Goal: Task Accomplishment & Management: Complete application form

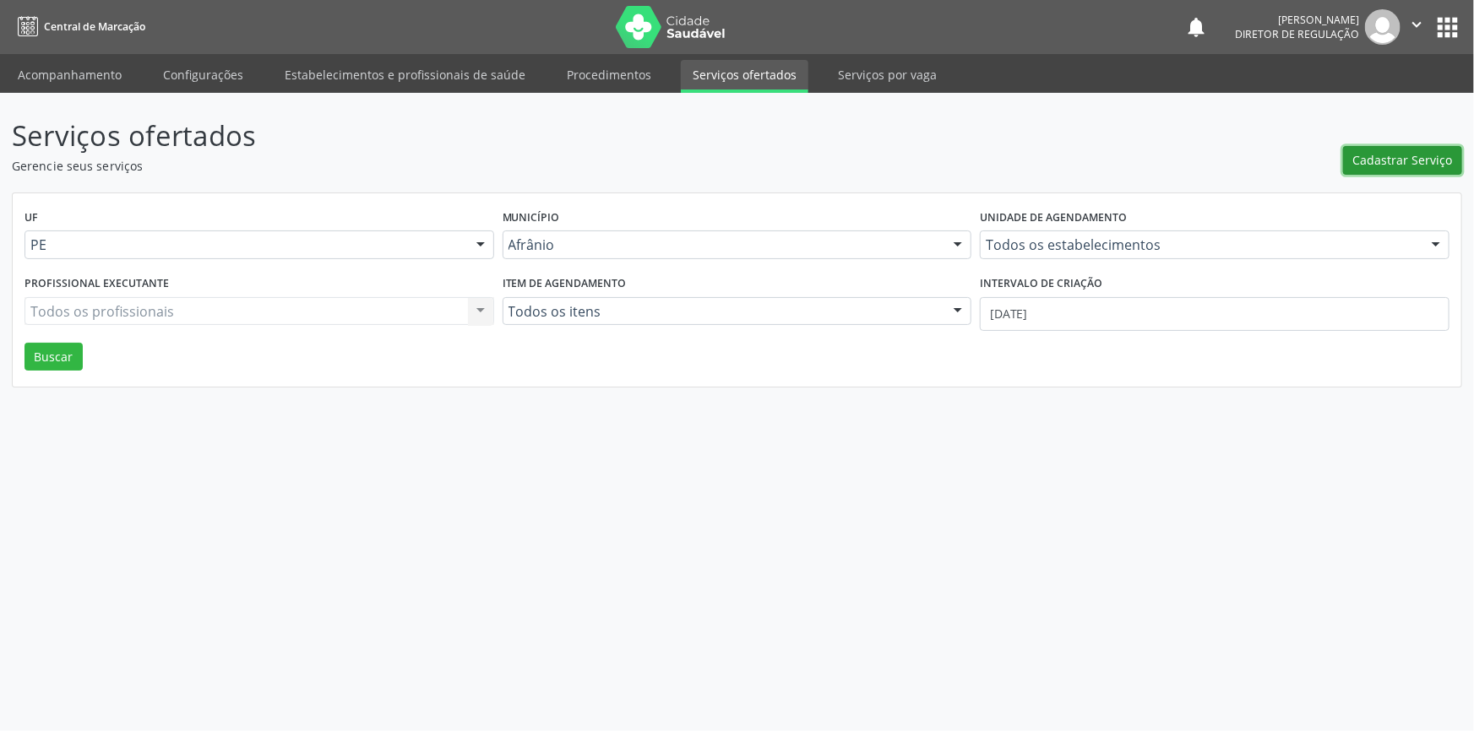
click at [1412, 167] on span "Cadastrar Serviço" at bounding box center [1403, 160] width 100 height 18
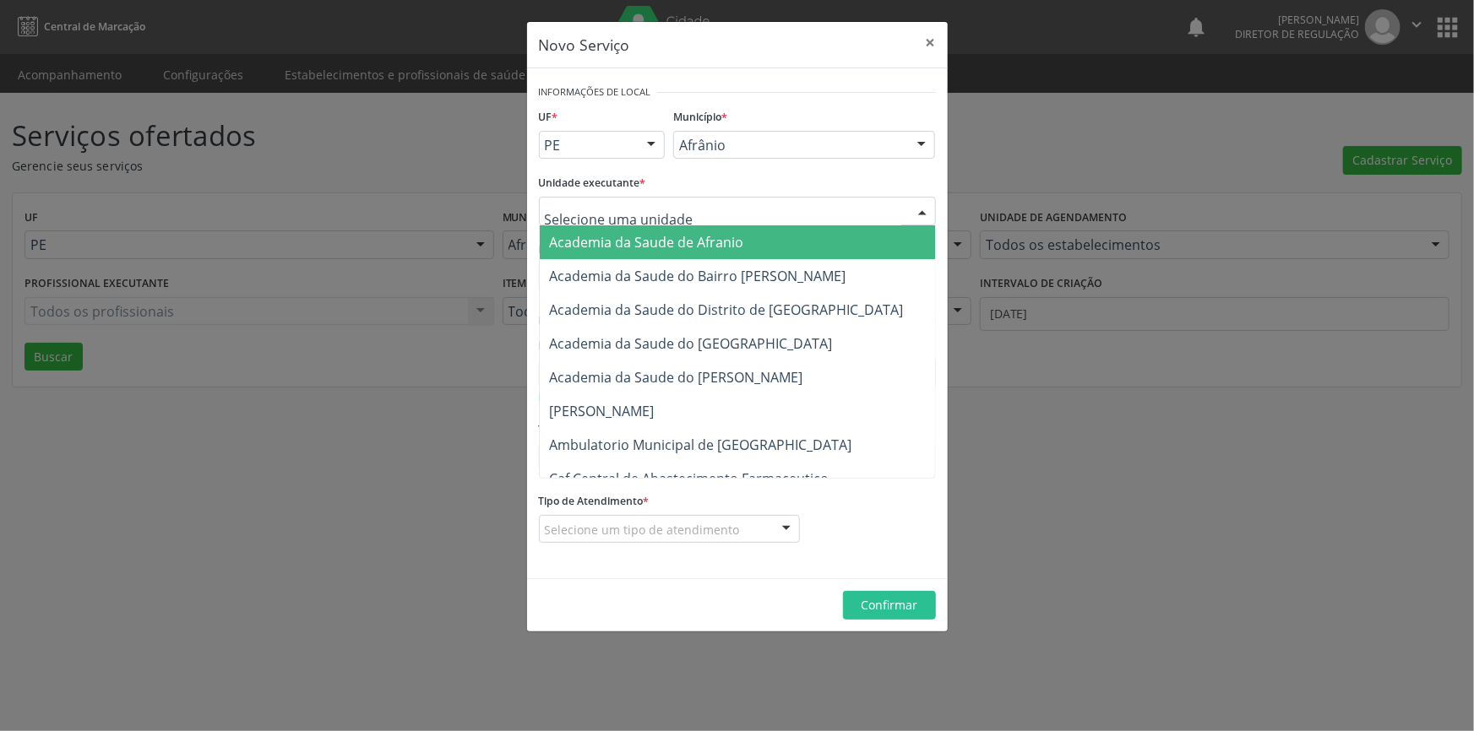
click at [634, 220] on div at bounding box center [737, 211] width 397 height 29
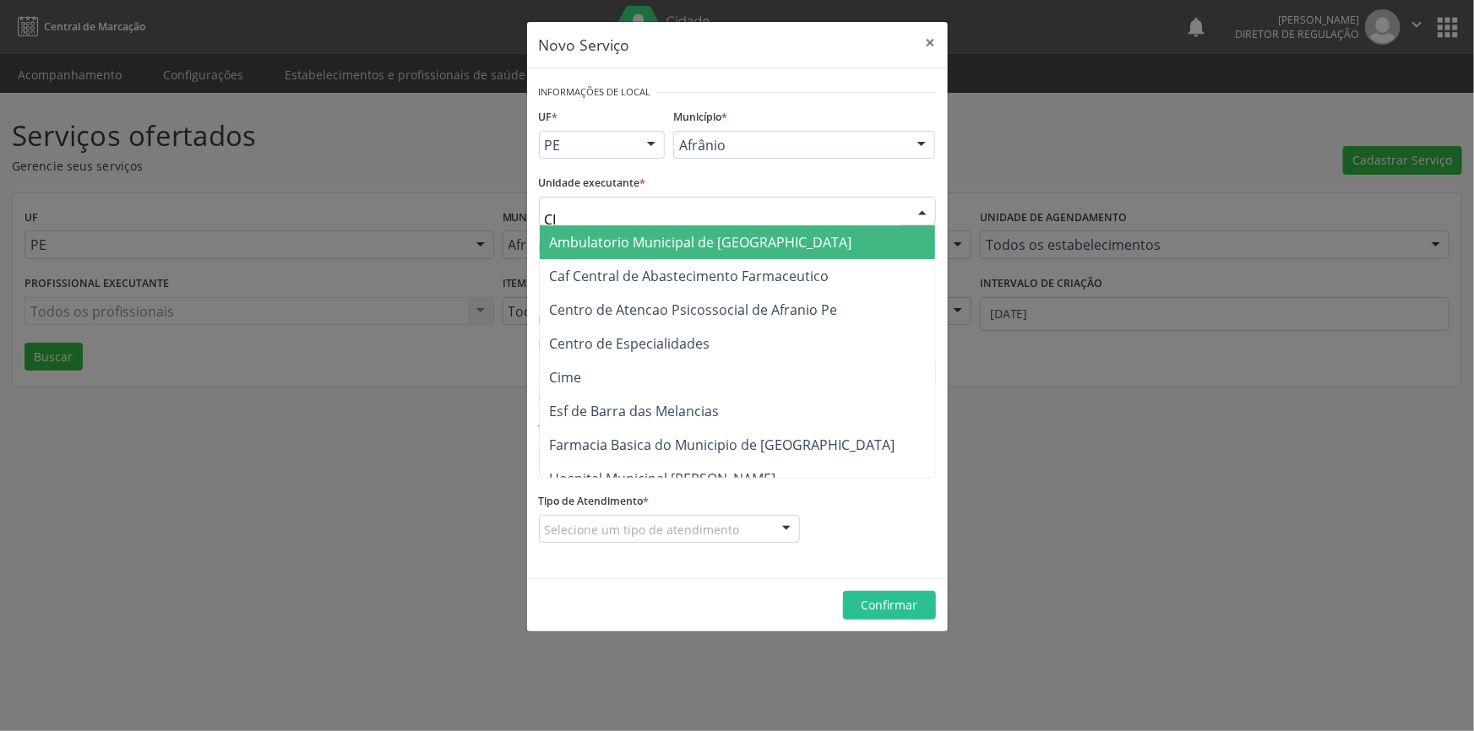
type input "C"
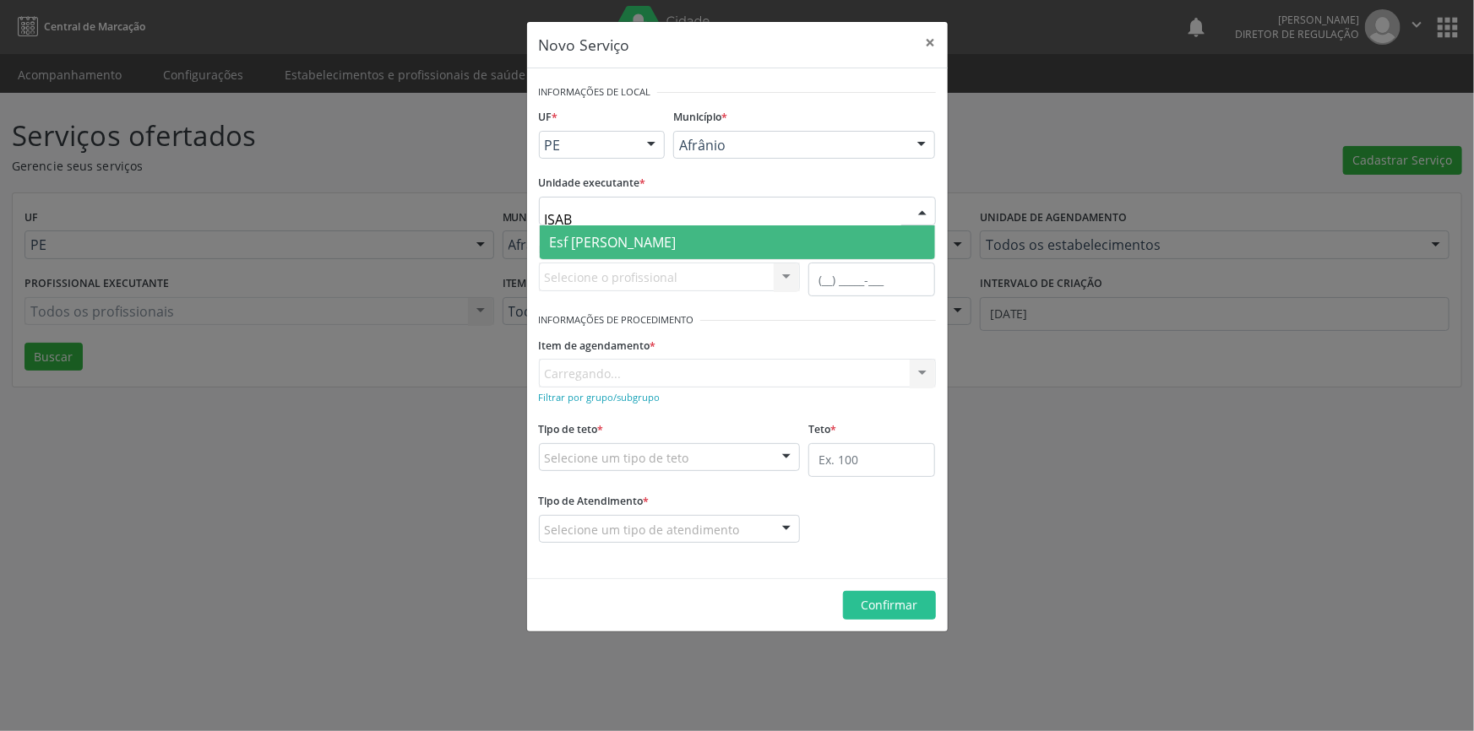
type input "ISABE"
click at [633, 233] on span "Esf [PERSON_NAME]" at bounding box center [613, 242] width 127 height 19
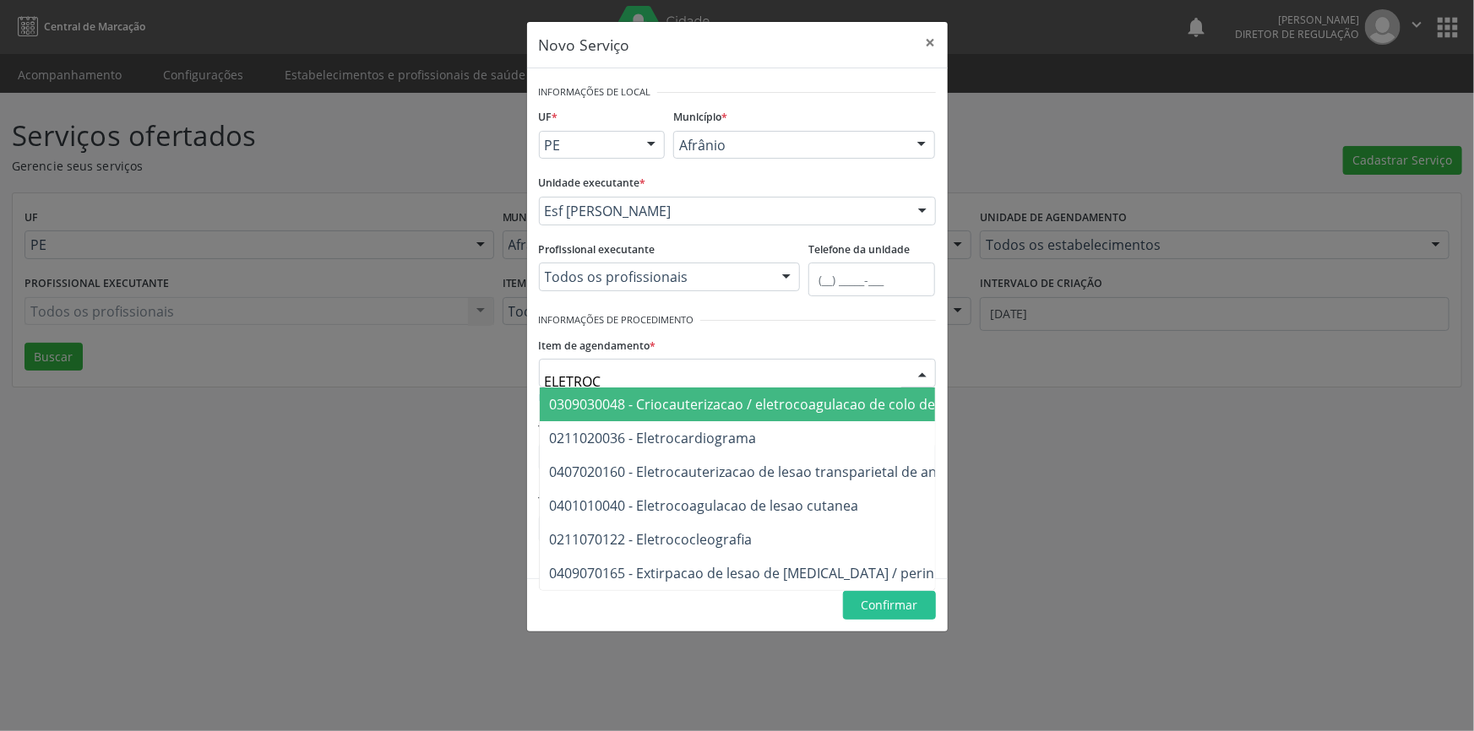
type input "ELETROCA"
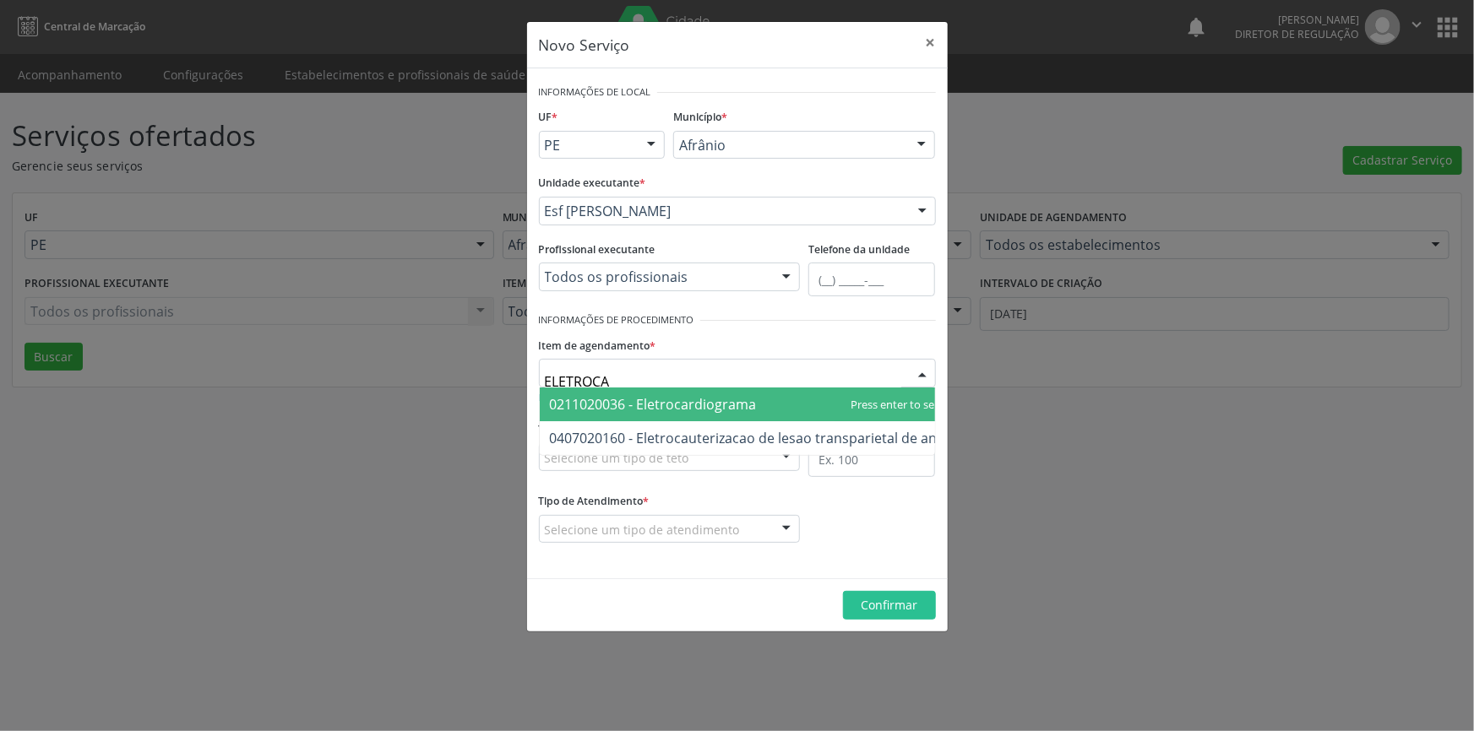
click at [665, 388] on span "0211020036 - Eletrocardiograma" at bounding box center [751, 405] width 423 height 34
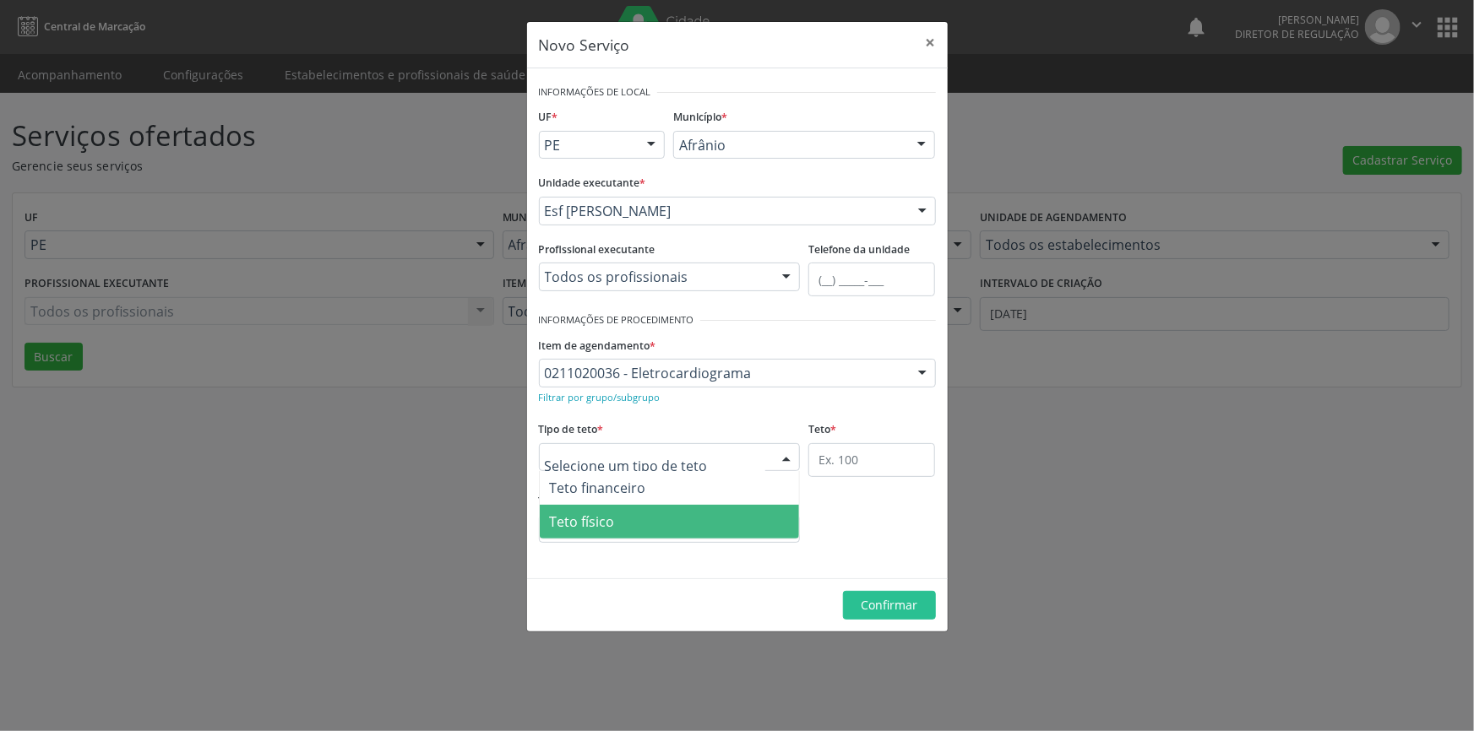
click at [665, 509] on span "Teto físico" at bounding box center [670, 522] width 260 height 34
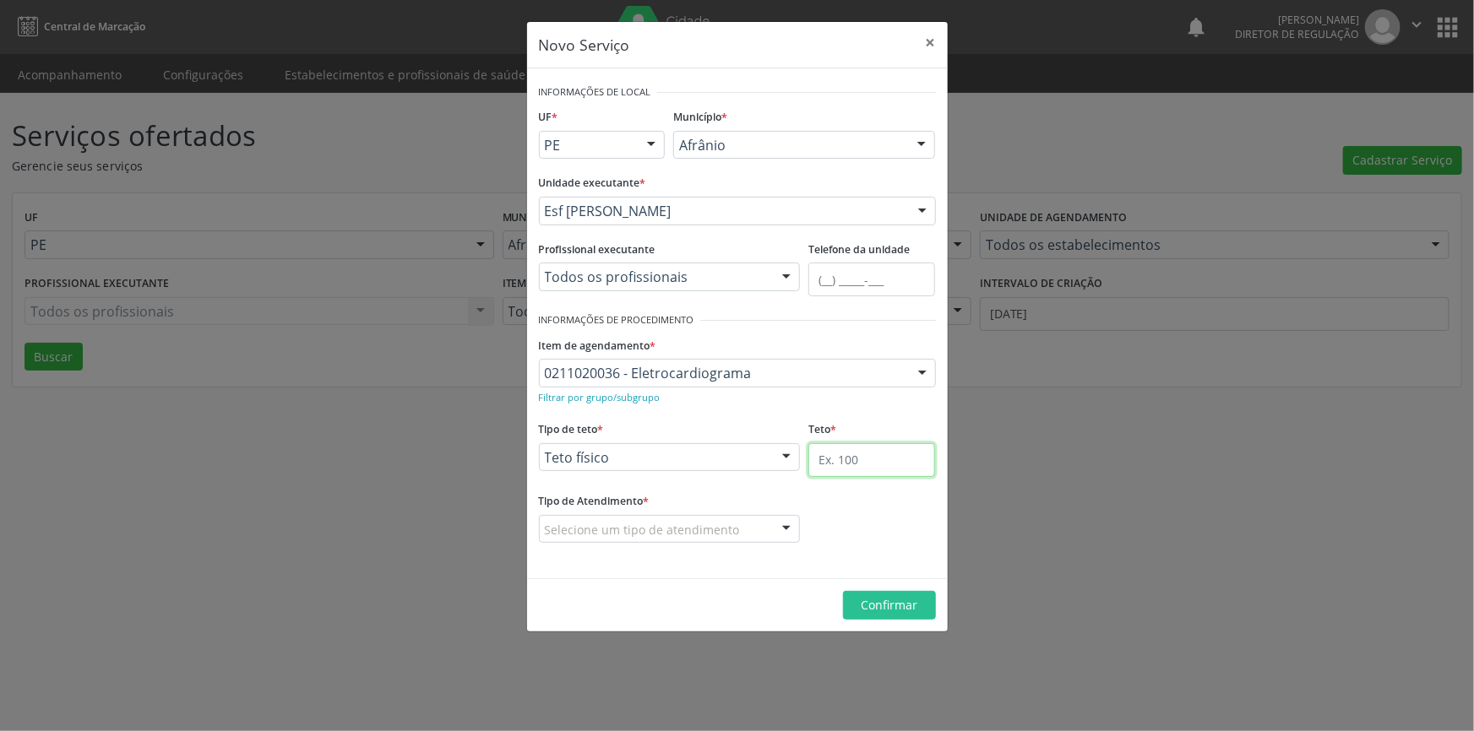
click at [867, 455] on input "text" at bounding box center [871, 460] width 127 height 34
type input "1"
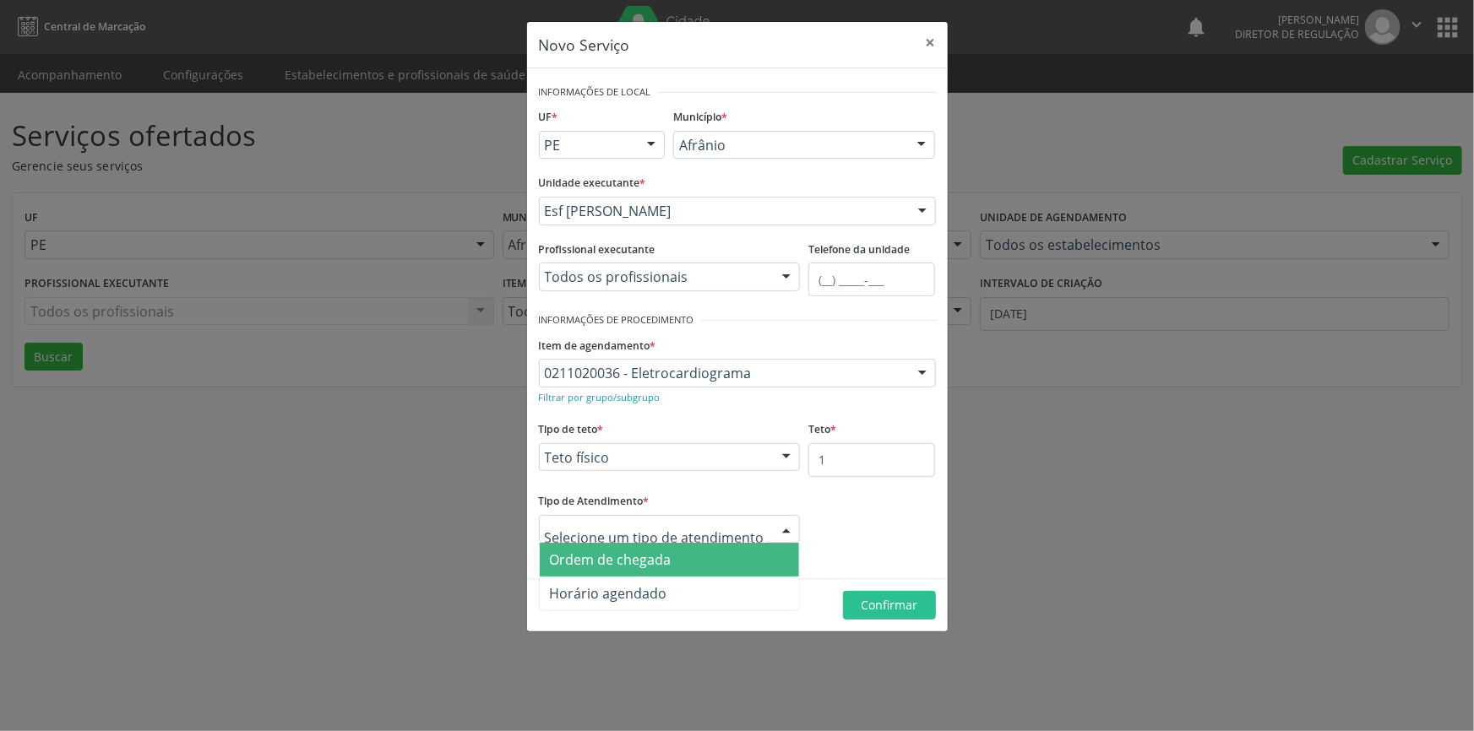
click at [683, 557] on span "Ordem de chegada" at bounding box center [670, 560] width 260 height 34
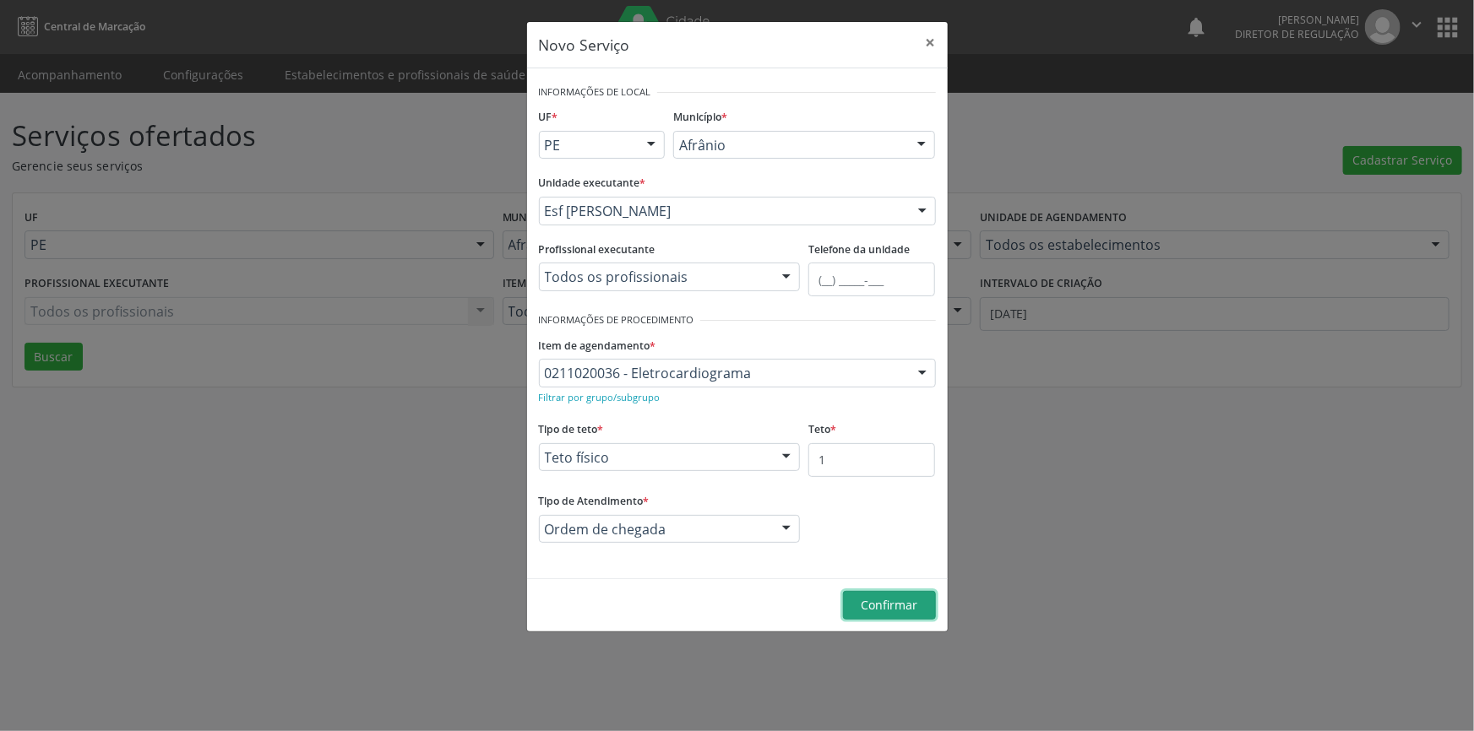
click at [861, 601] on span "Confirmar" at bounding box center [889, 605] width 57 height 16
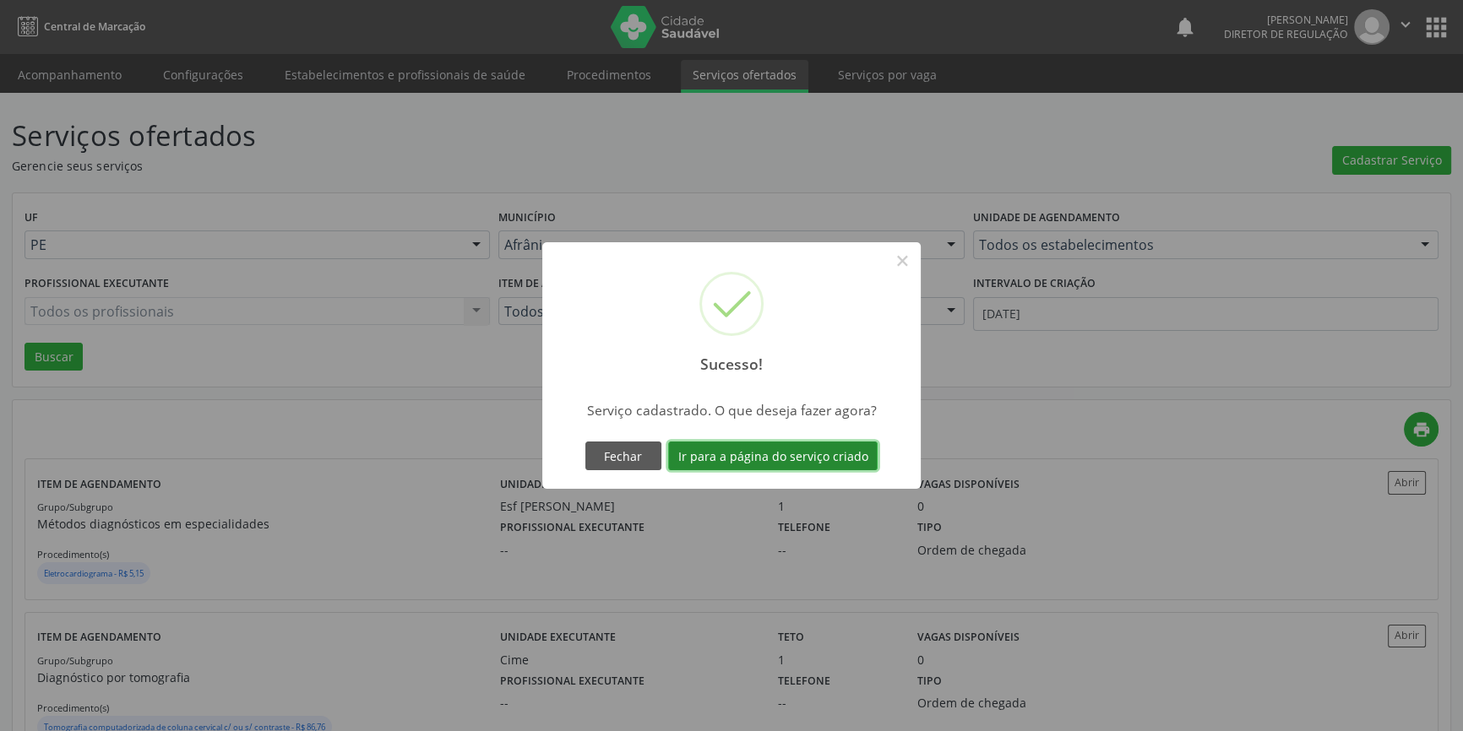
click at [810, 462] on button "Ir para a página do serviço criado" at bounding box center [772, 456] width 209 height 29
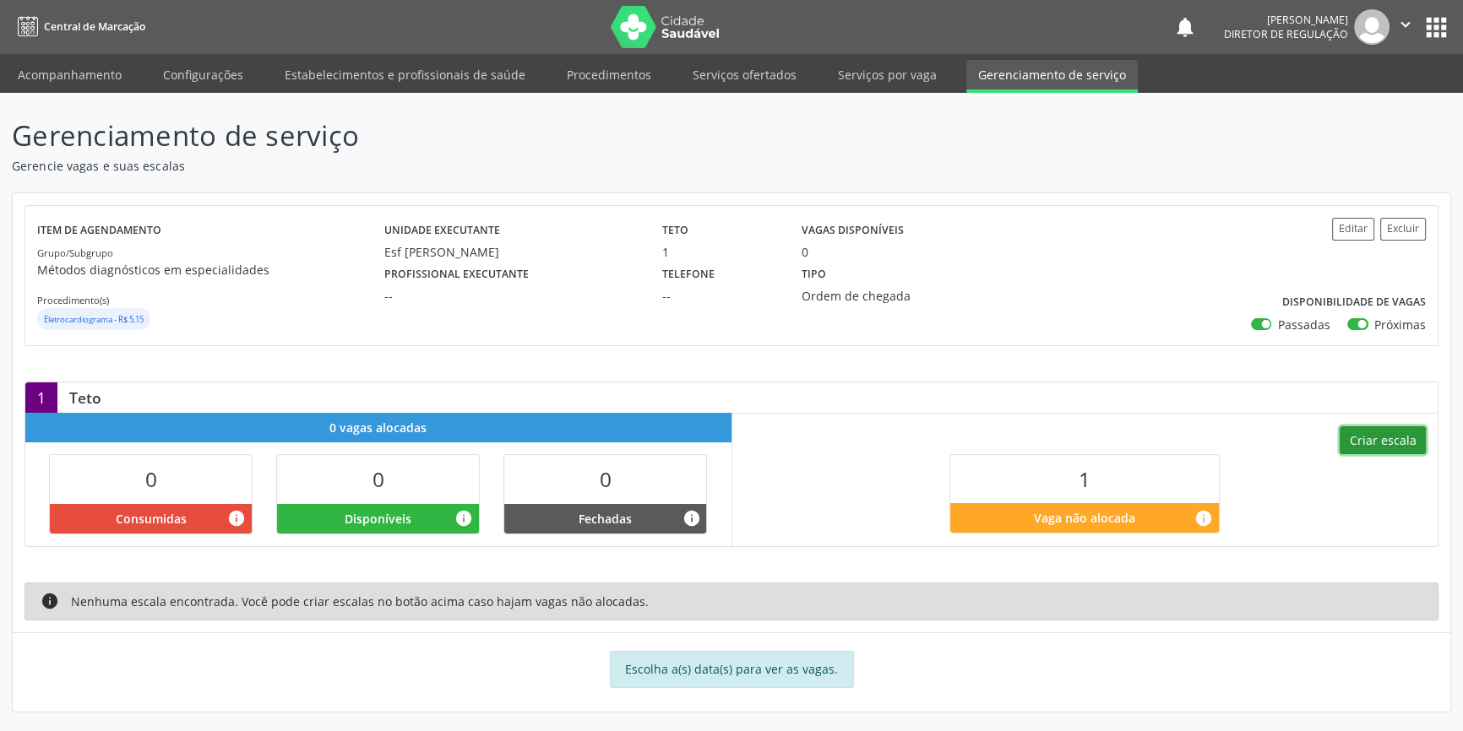
click at [1386, 439] on button "Criar escala" at bounding box center [1383, 441] width 86 height 29
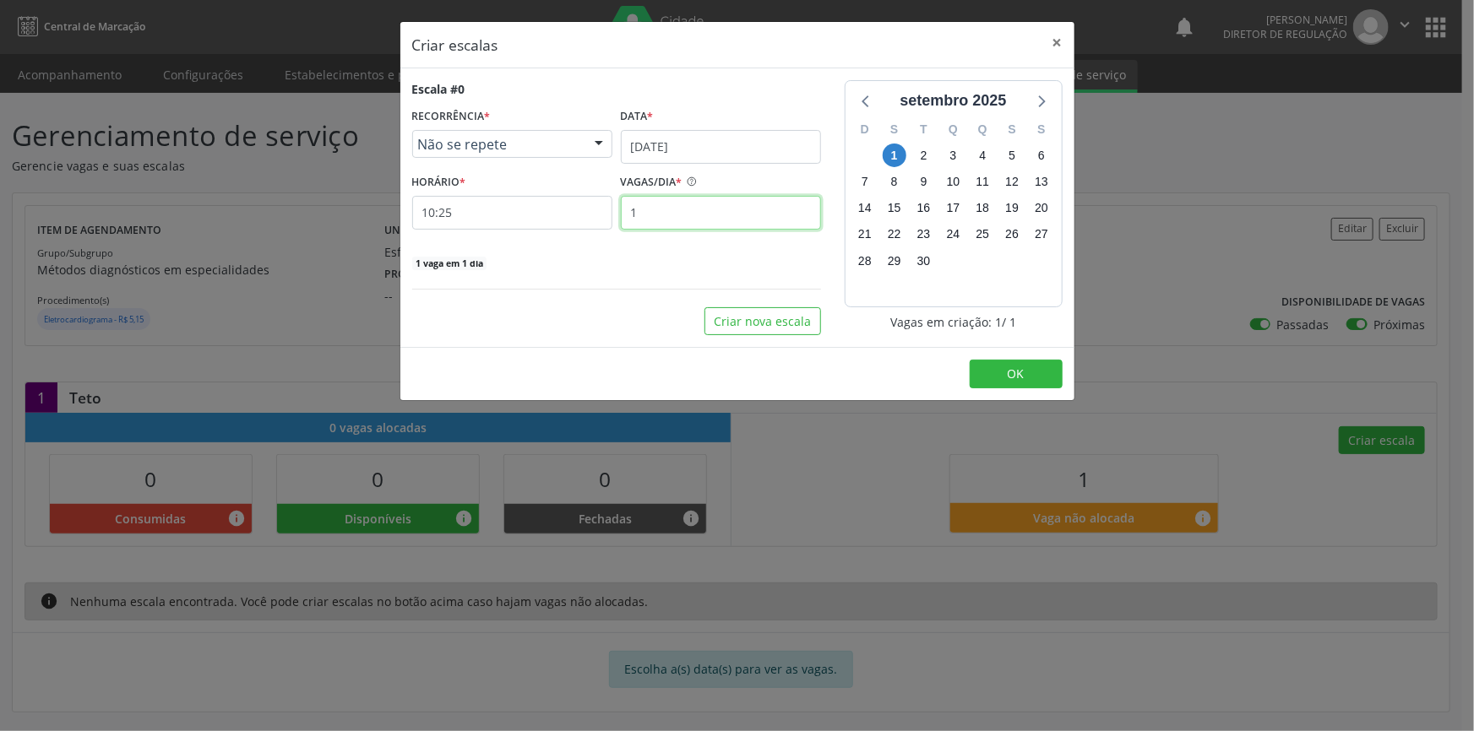
click at [689, 220] on input "1" at bounding box center [721, 213] width 200 height 34
click at [711, 163] on div "Escala #0 RECORRÊNCIA * Não se repete Não se repete Diário/Semanal Mensal Nenhu…" at bounding box center [616, 175] width 409 height 191
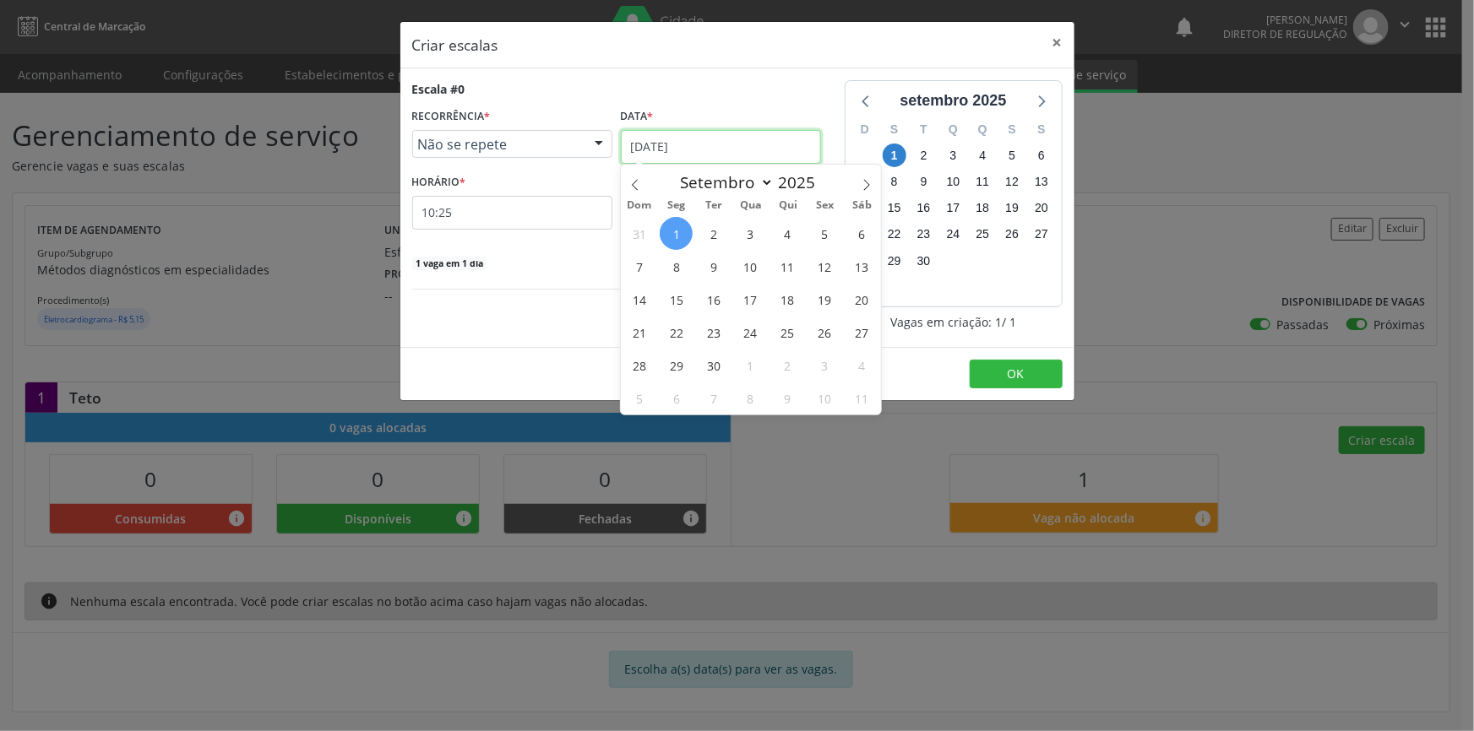
click at [715, 156] on input "[DATE]" at bounding box center [721, 147] width 200 height 34
click at [677, 302] on span "15" at bounding box center [676, 299] width 33 height 33
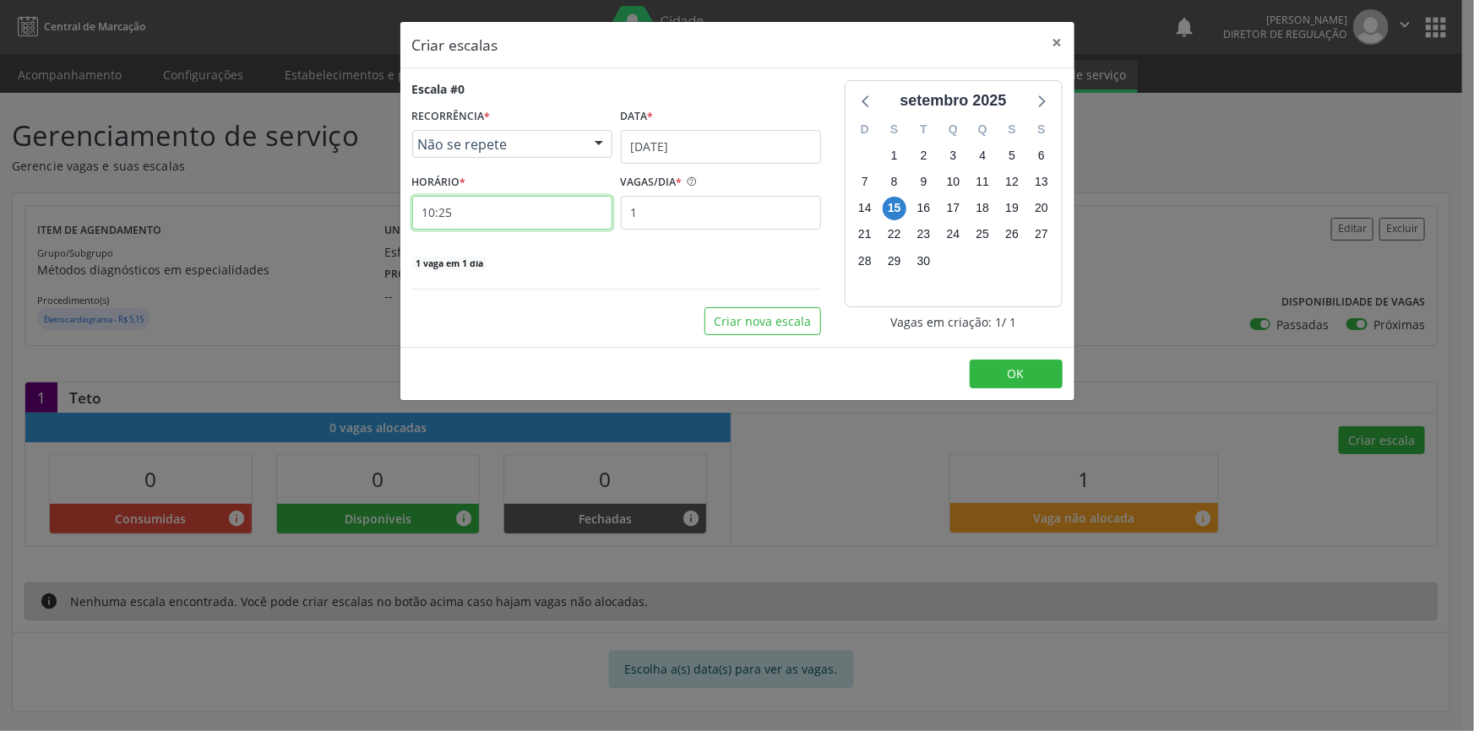
click at [514, 213] on input "10:25" at bounding box center [512, 213] width 200 height 34
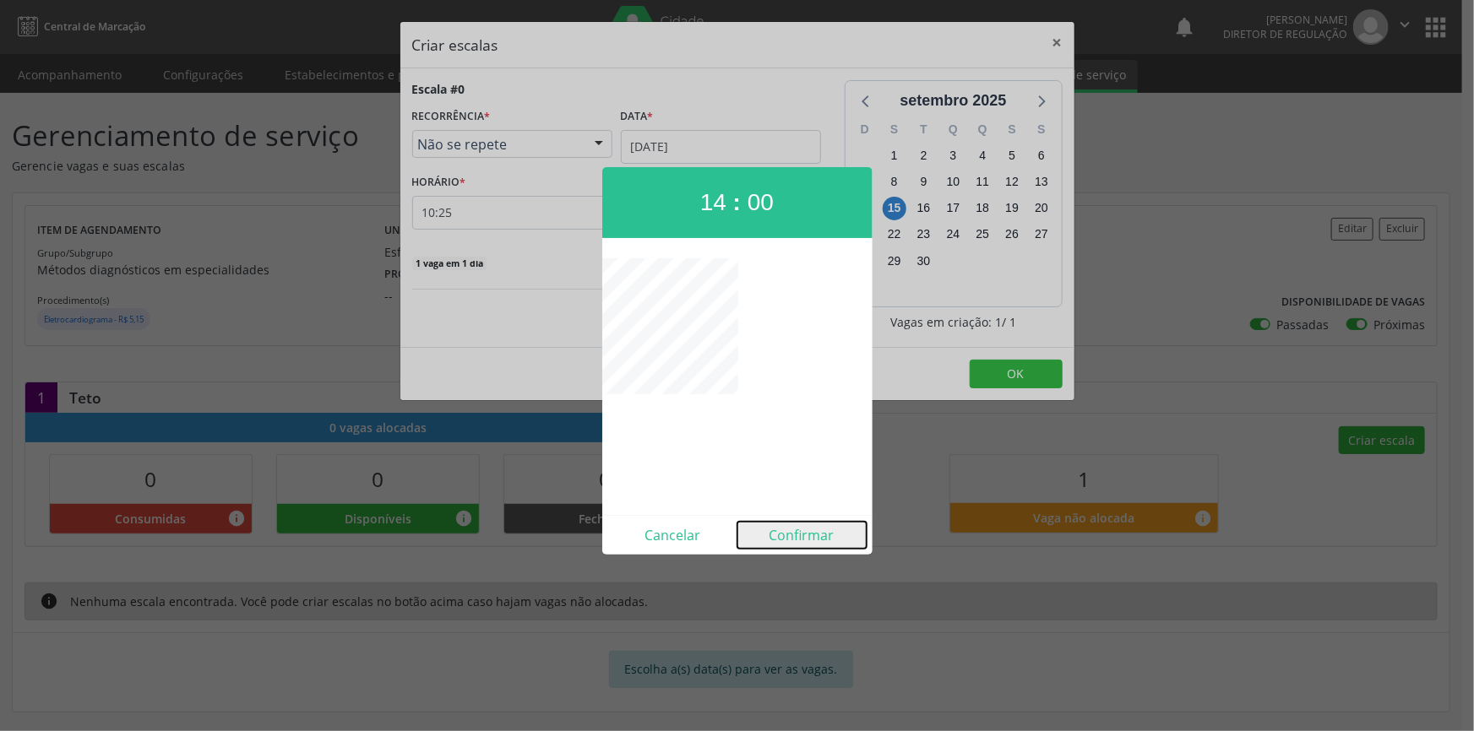
click at [793, 535] on button "Confirmar" at bounding box center [801, 535] width 129 height 27
type input "14:00"
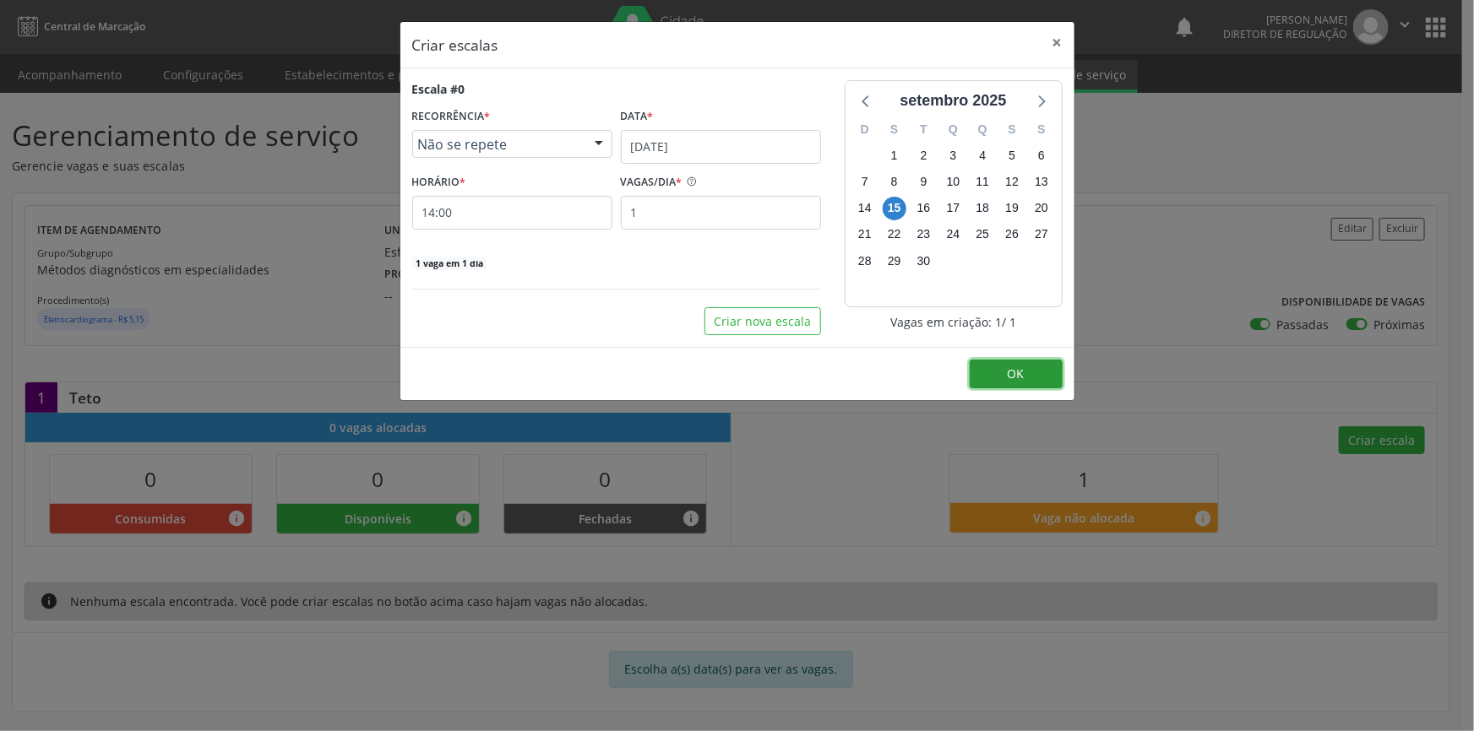
click at [1017, 374] on span "OK" at bounding box center [1016, 374] width 17 height 16
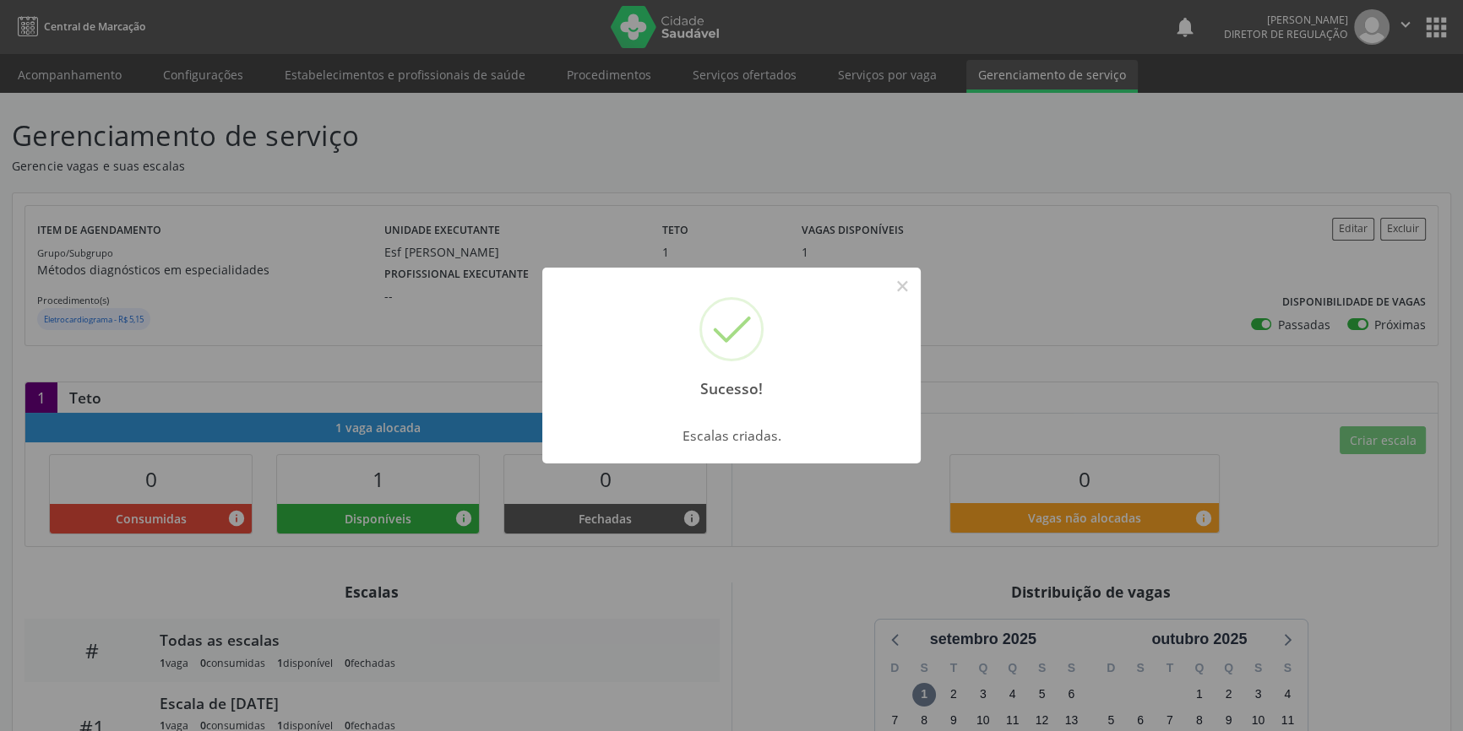
click at [718, 127] on div "Sucesso! × Escalas criadas. OK Cancel" at bounding box center [731, 365] width 1463 height 731
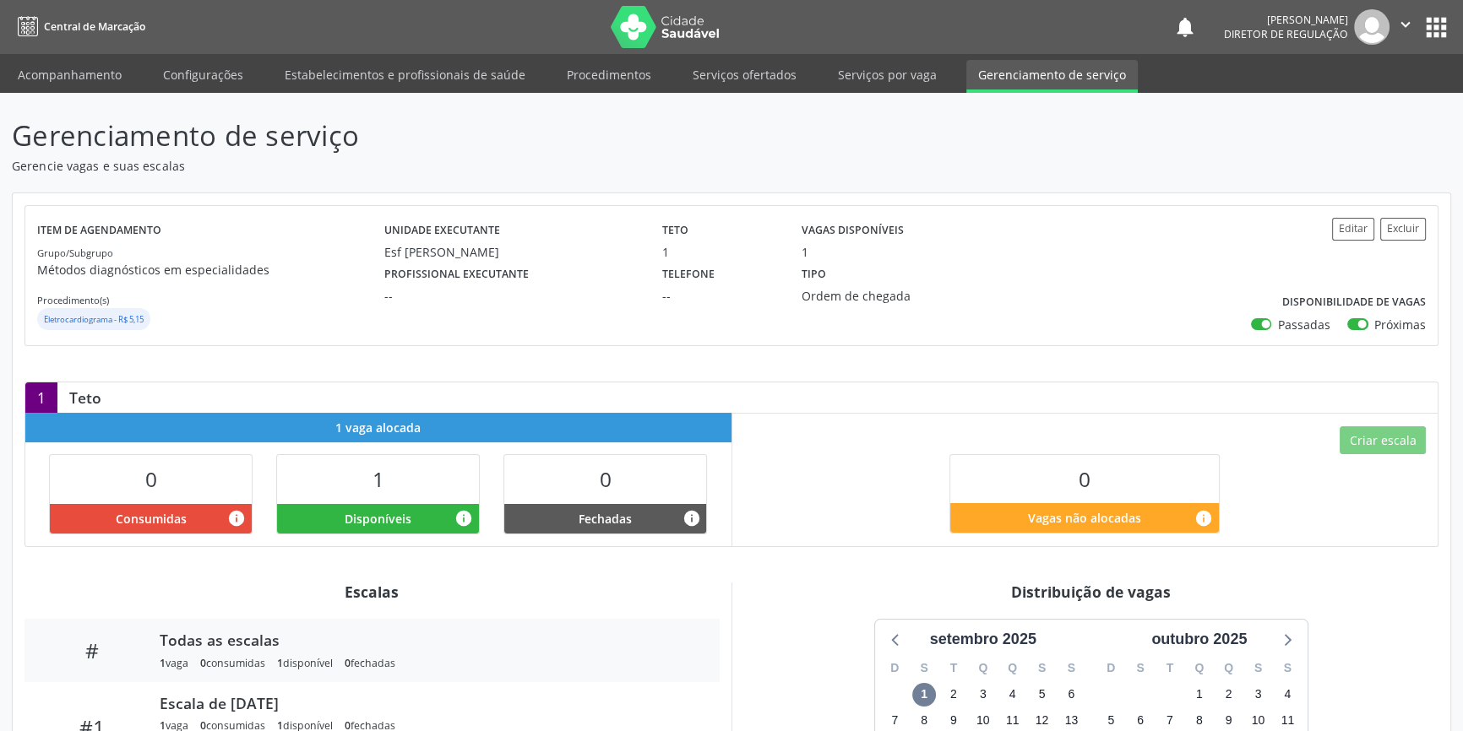
click at [760, 93] on div "Gerenciamento de serviço Gerencie vagas e suas escalas Item de agendamento Grup…" at bounding box center [731, 524] width 1463 height 863
click at [764, 84] on link "Serviços ofertados" at bounding box center [745, 75] width 128 height 30
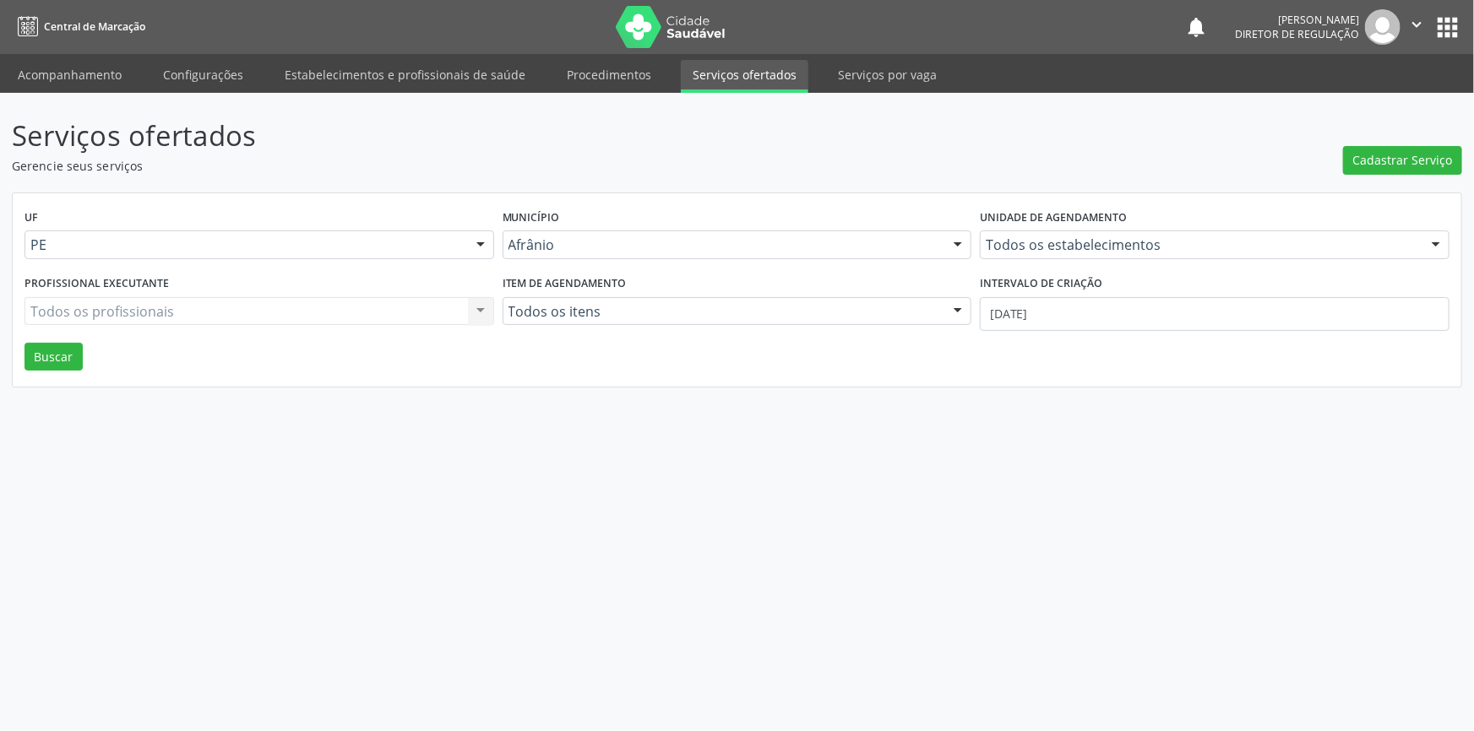
click at [50, 81] on link "Acompanhamento" at bounding box center [70, 75] width 128 height 30
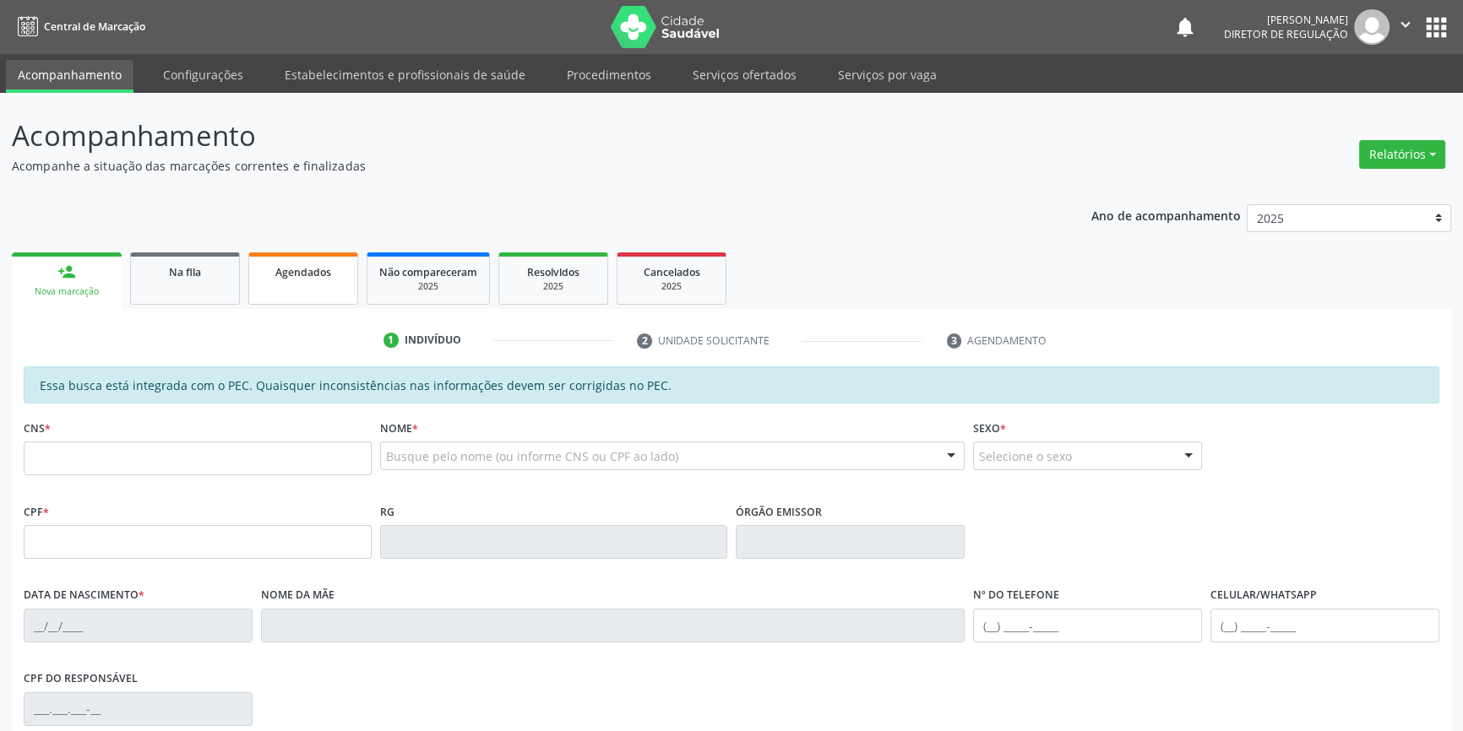
click at [282, 295] on link "Agendados" at bounding box center [303, 279] width 110 height 52
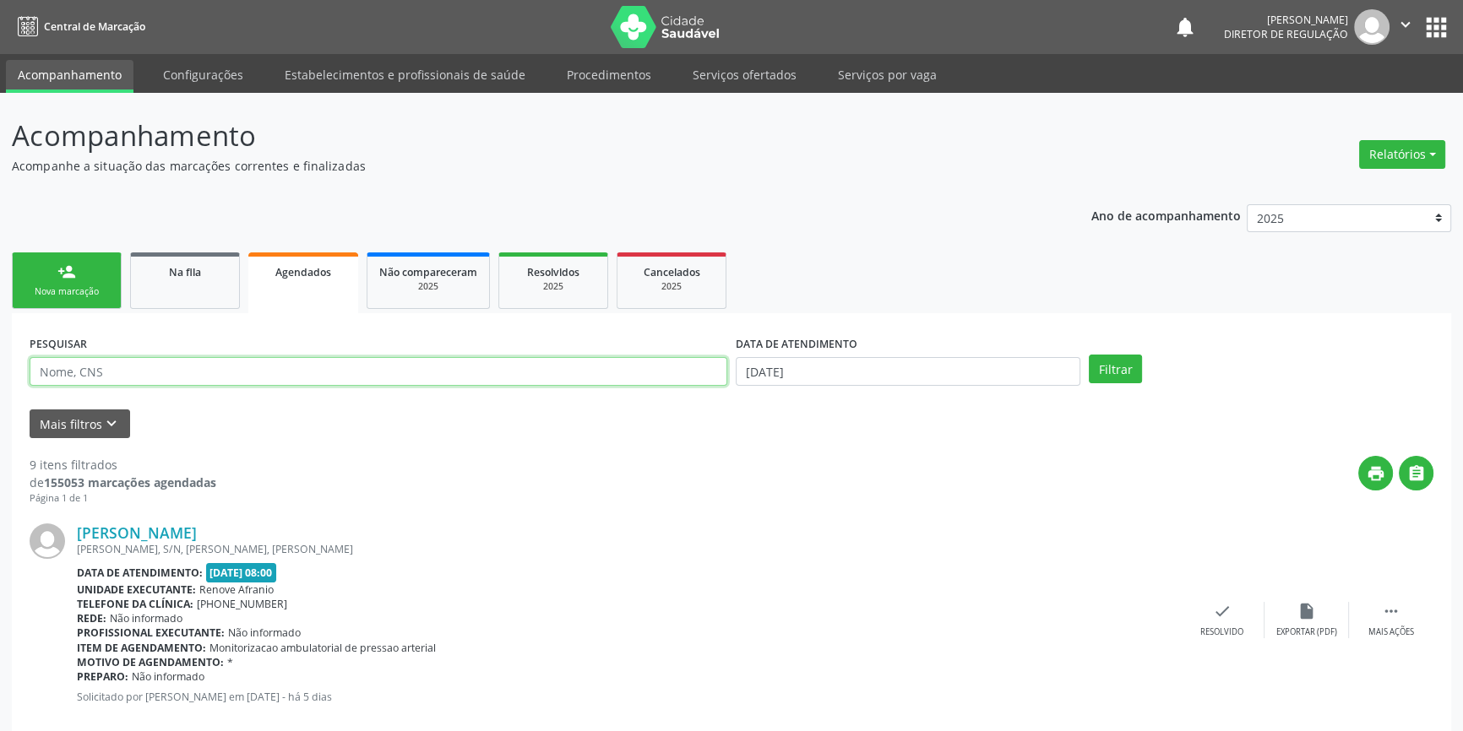
click at [192, 373] on input "text" at bounding box center [379, 371] width 698 height 29
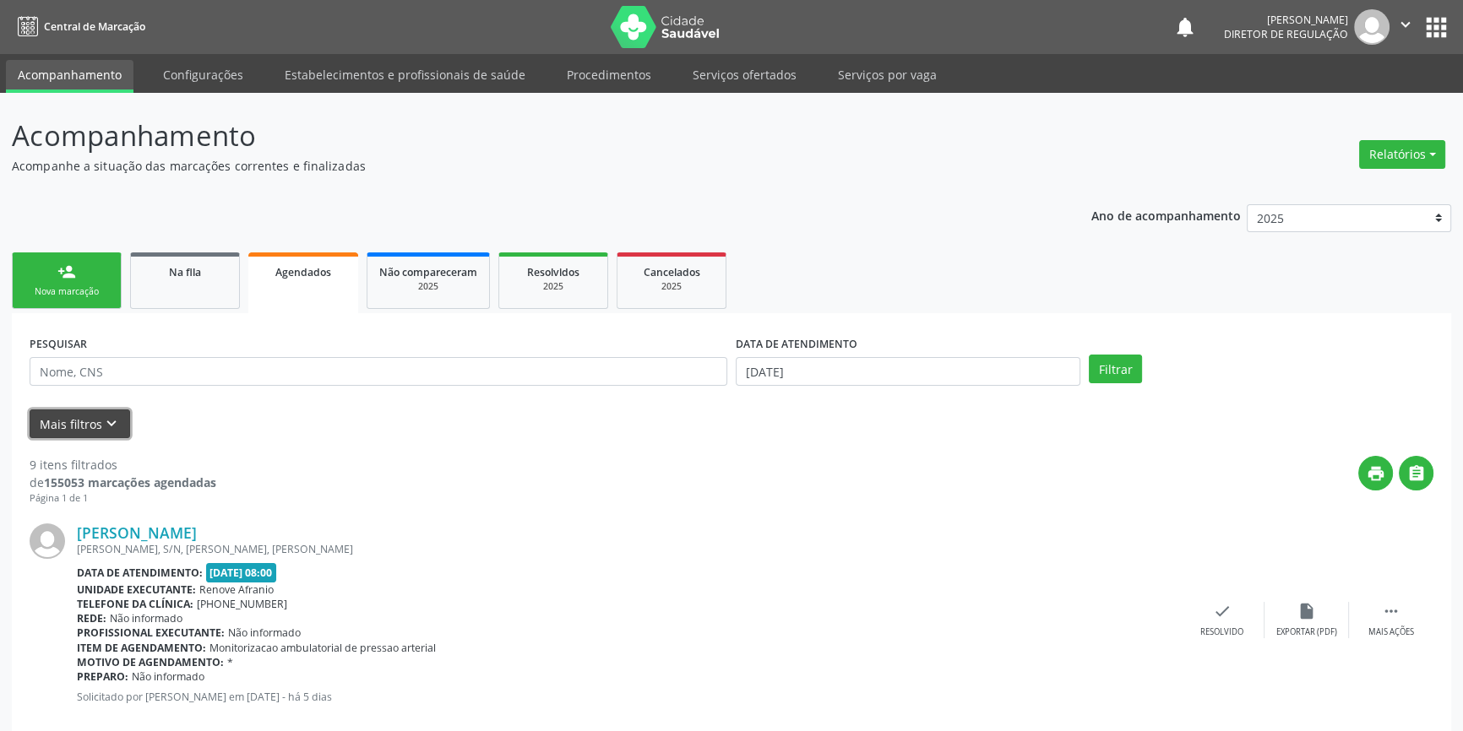
click at [102, 427] on icon "keyboard_arrow_down" at bounding box center [111, 424] width 19 height 19
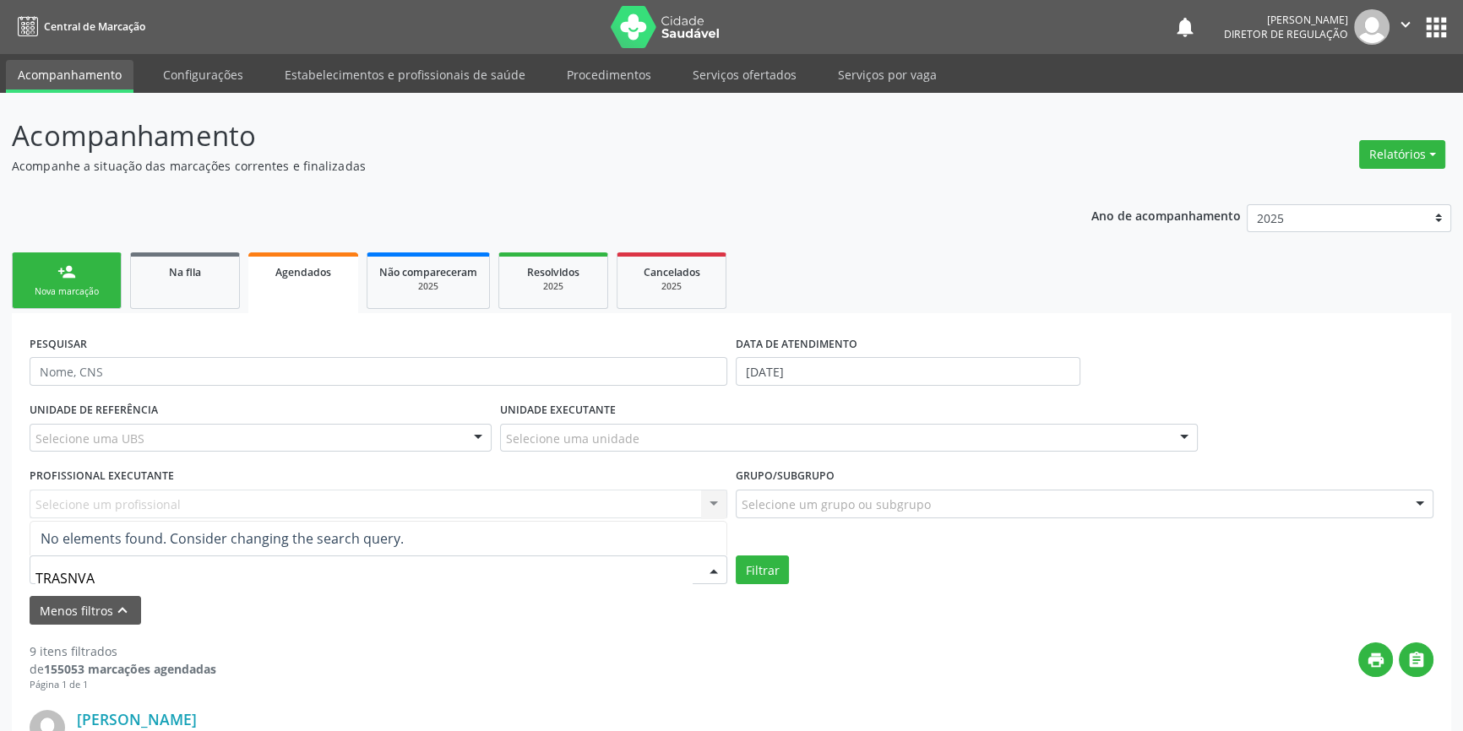
drag, startPoint x: 117, startPoint y: 574, endPoint x: 0, endPoint y: 562, distance: 118.1
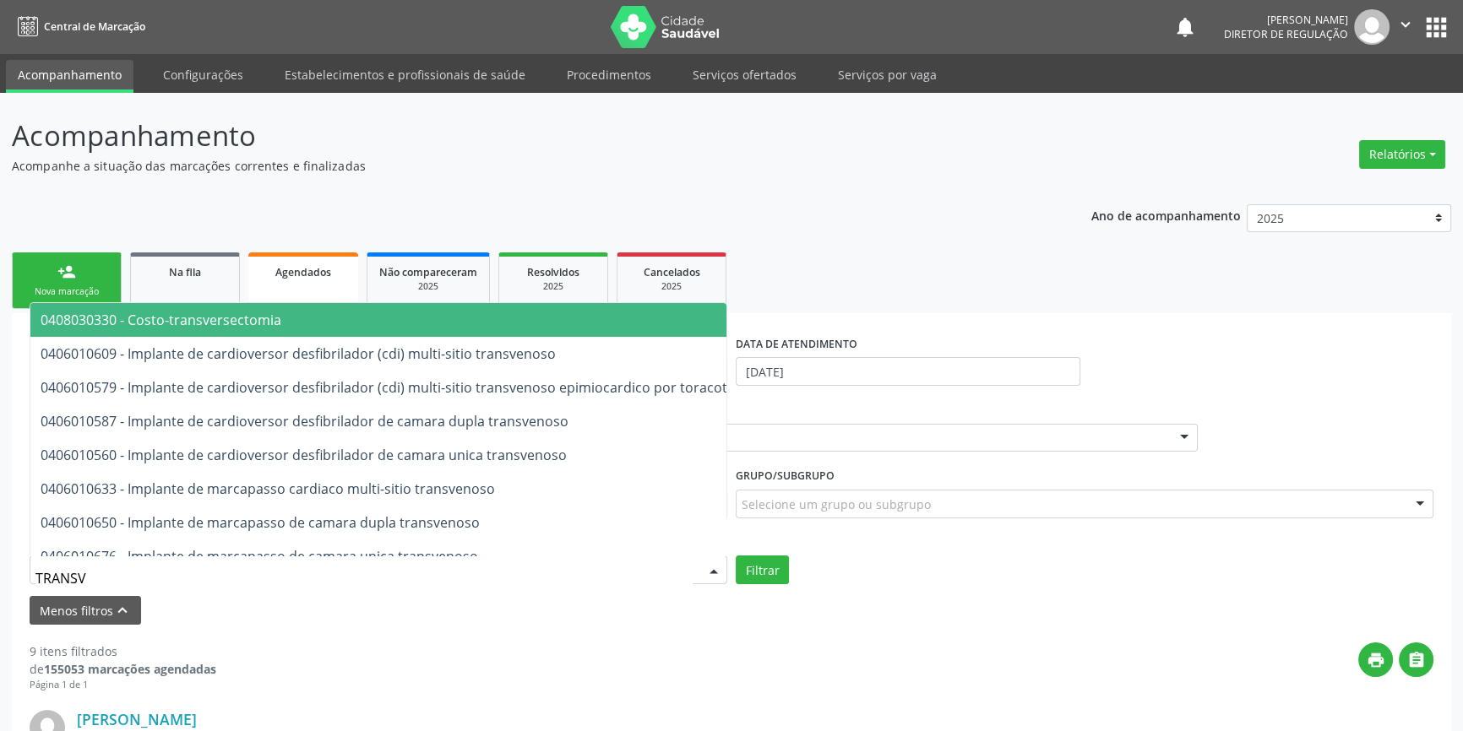
type input "TRANSVA"
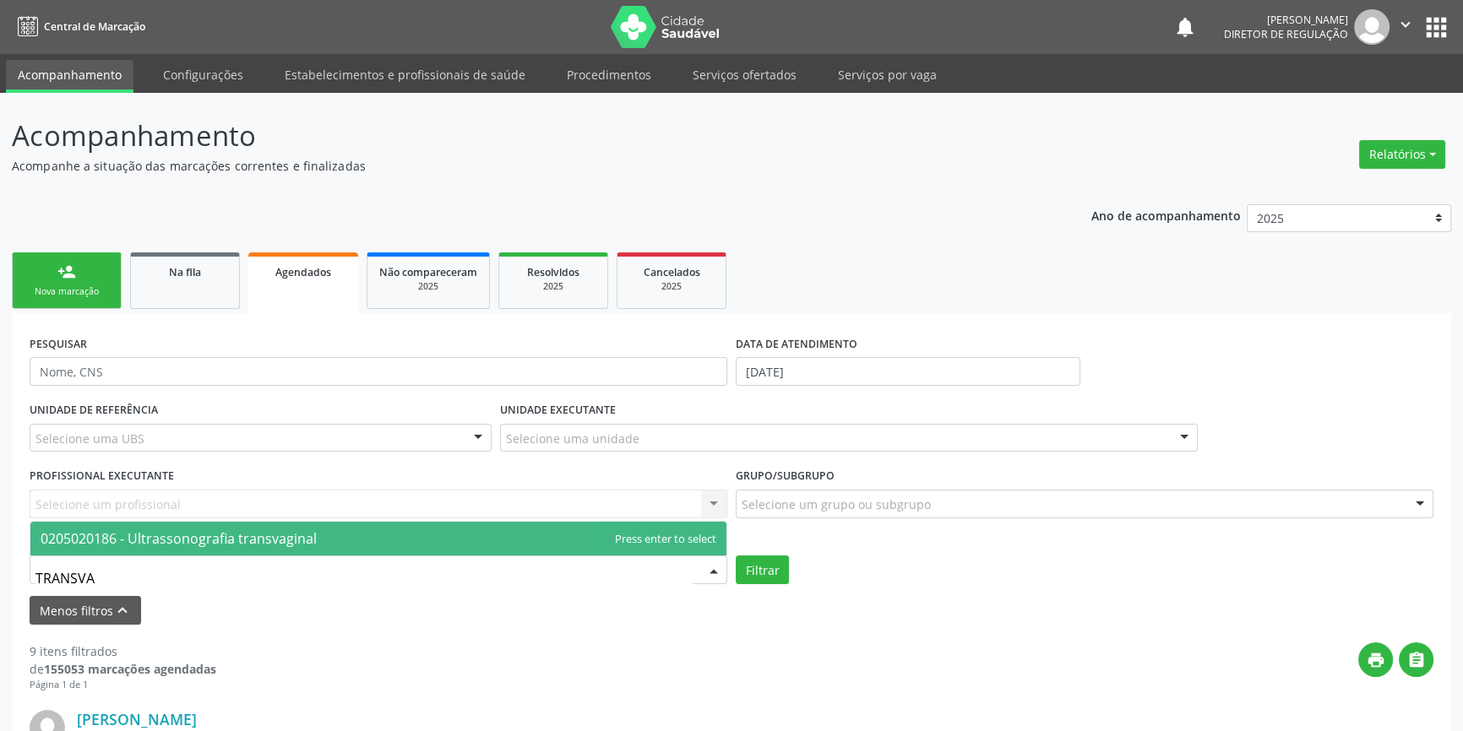
click at [171, 541] on span "0205020186 - Ultrassonografia transvaginal" at bounding box center [179, 539] width 276 height 19
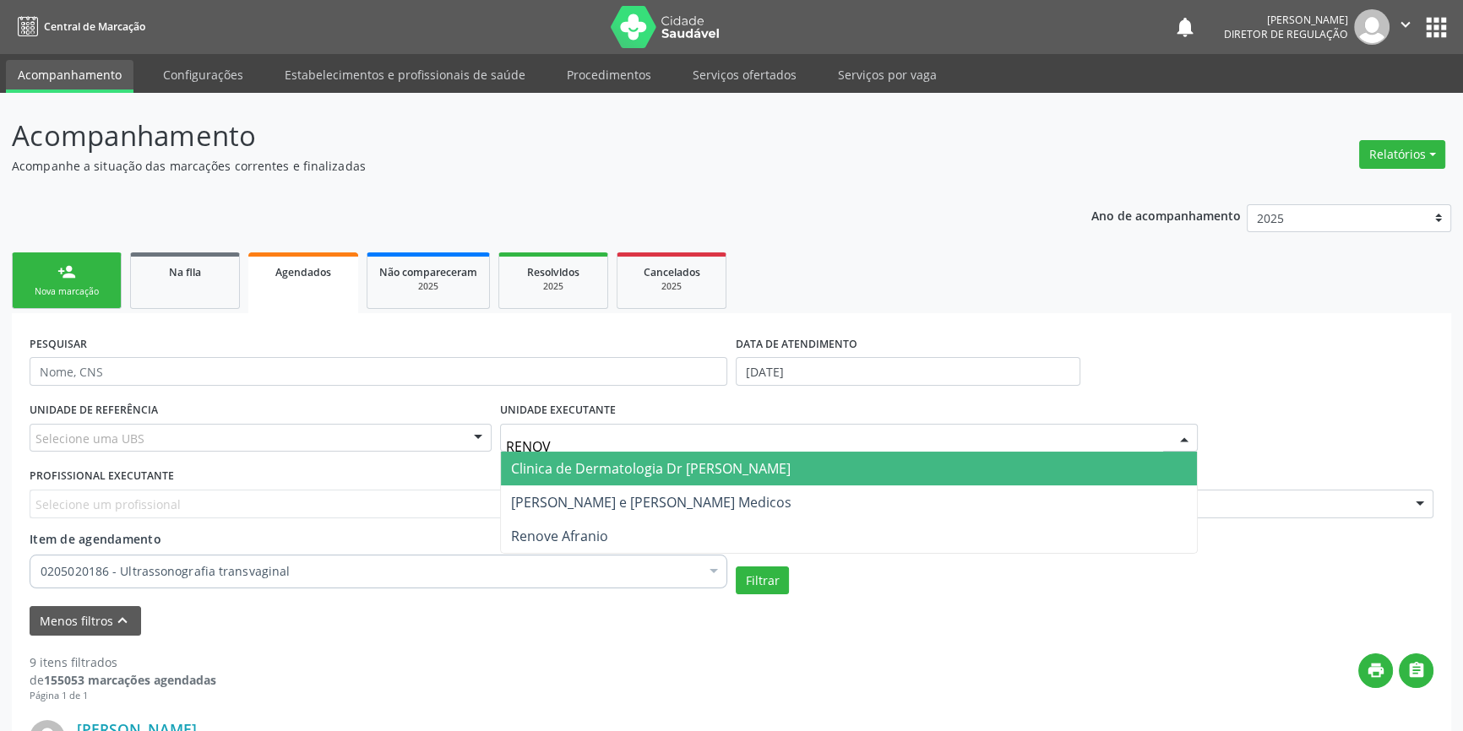
type input "RENOVE"
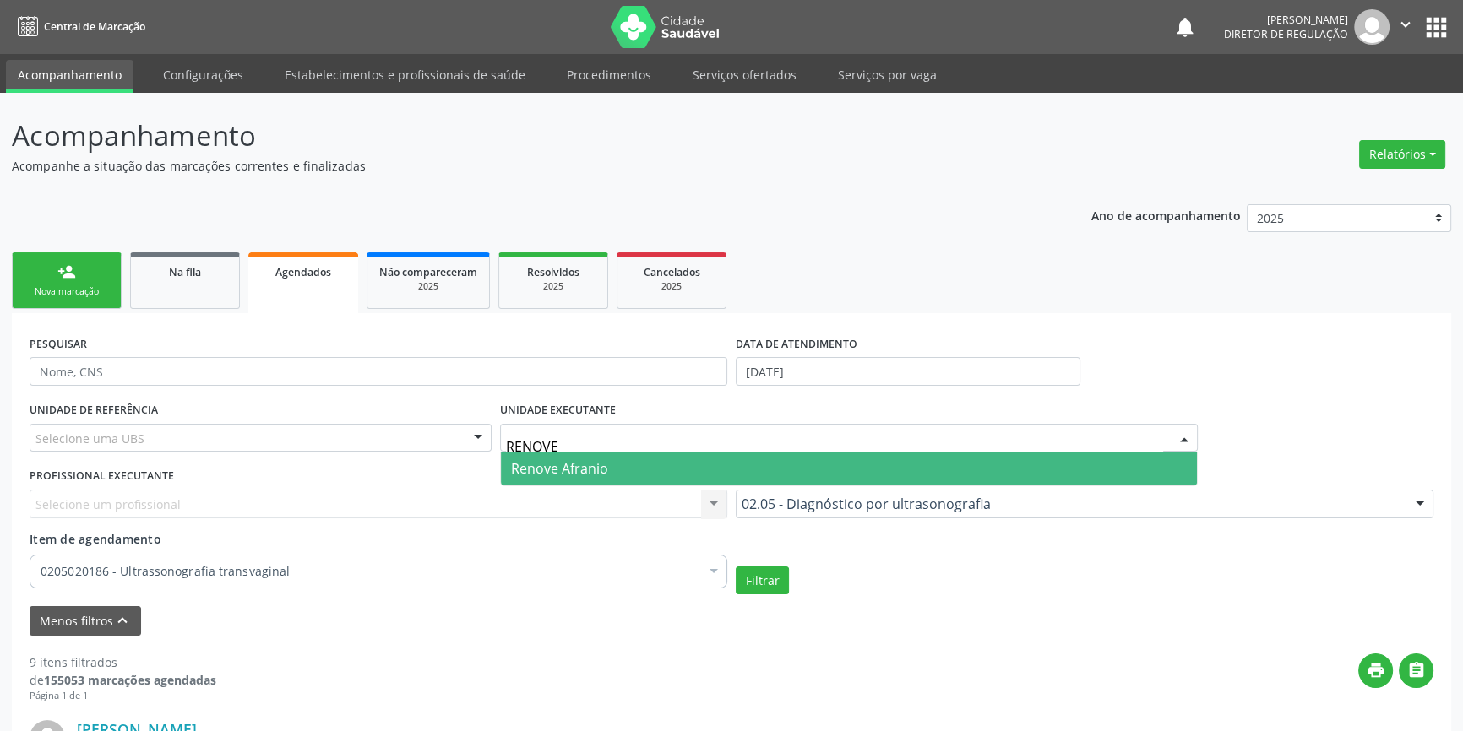
click at [600, 470] on span "Renove Afranio" at bounding box center [559, 468] width 97 height 19
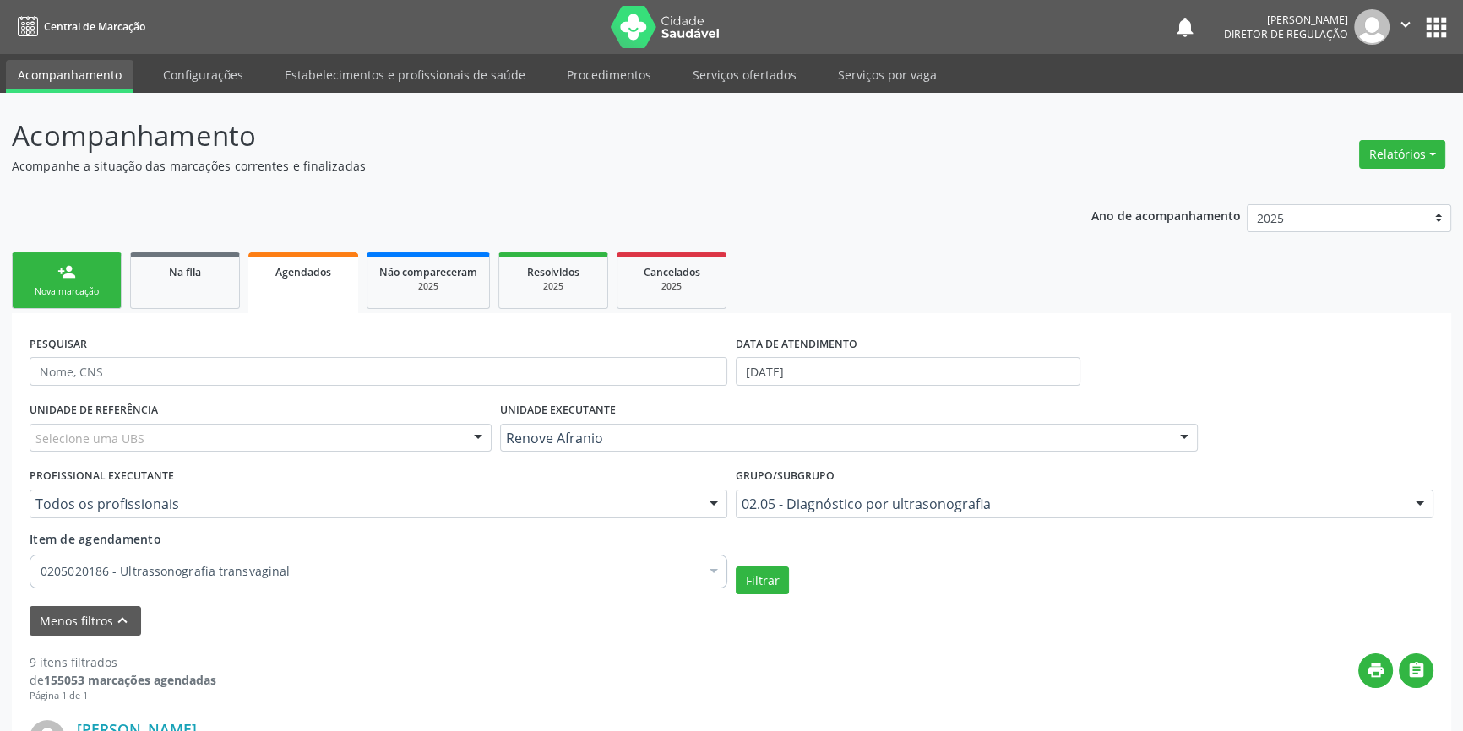
click at [802, 394] on div "DATA DE ATENDIMENTO [DATE]" at bounding box center [907, 364] width 353 height 66
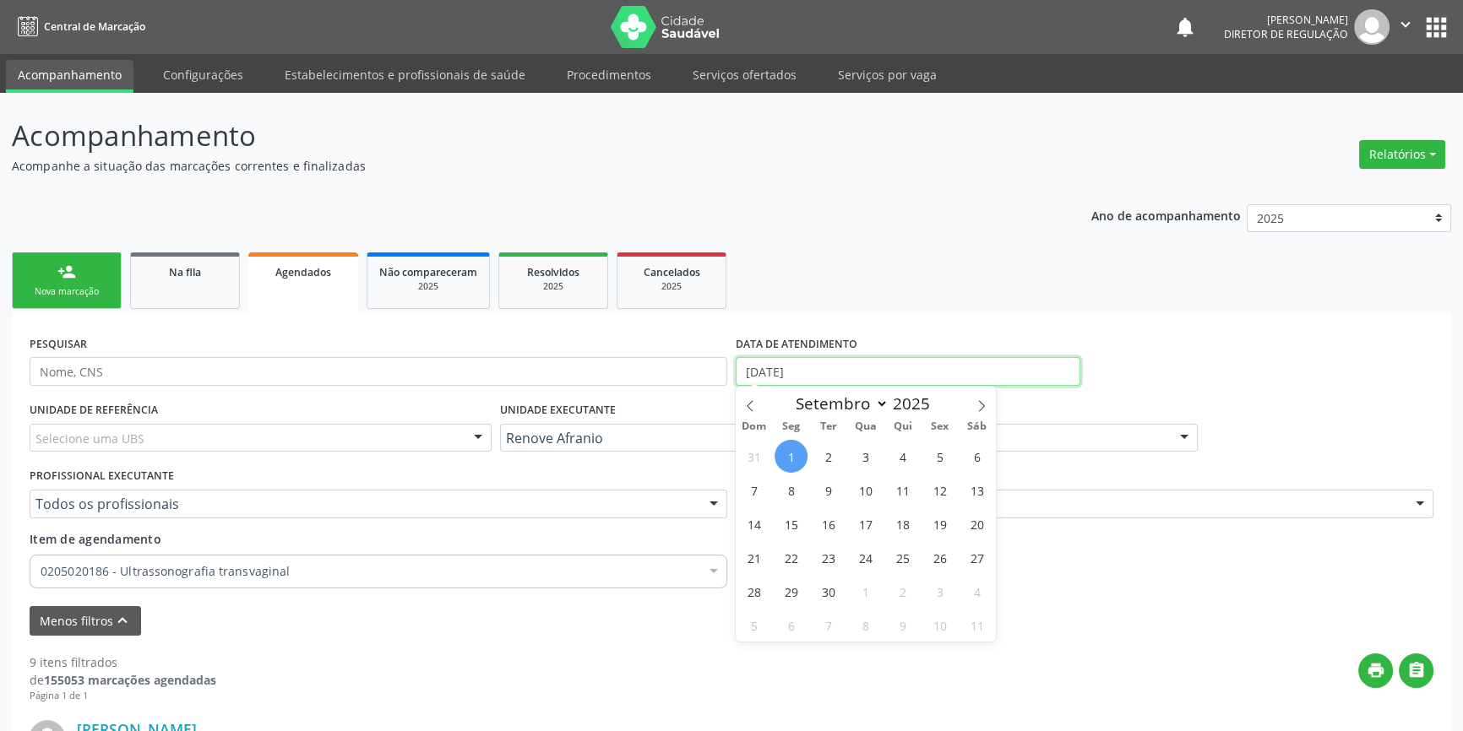
click at [808, 379] on input "[DATE]" at bounding box center [908, 371] width 345 height 29
click at [786, 448] on span "1" at bounding box center [790, 456] width 33 height 33
type input "[DATE]"
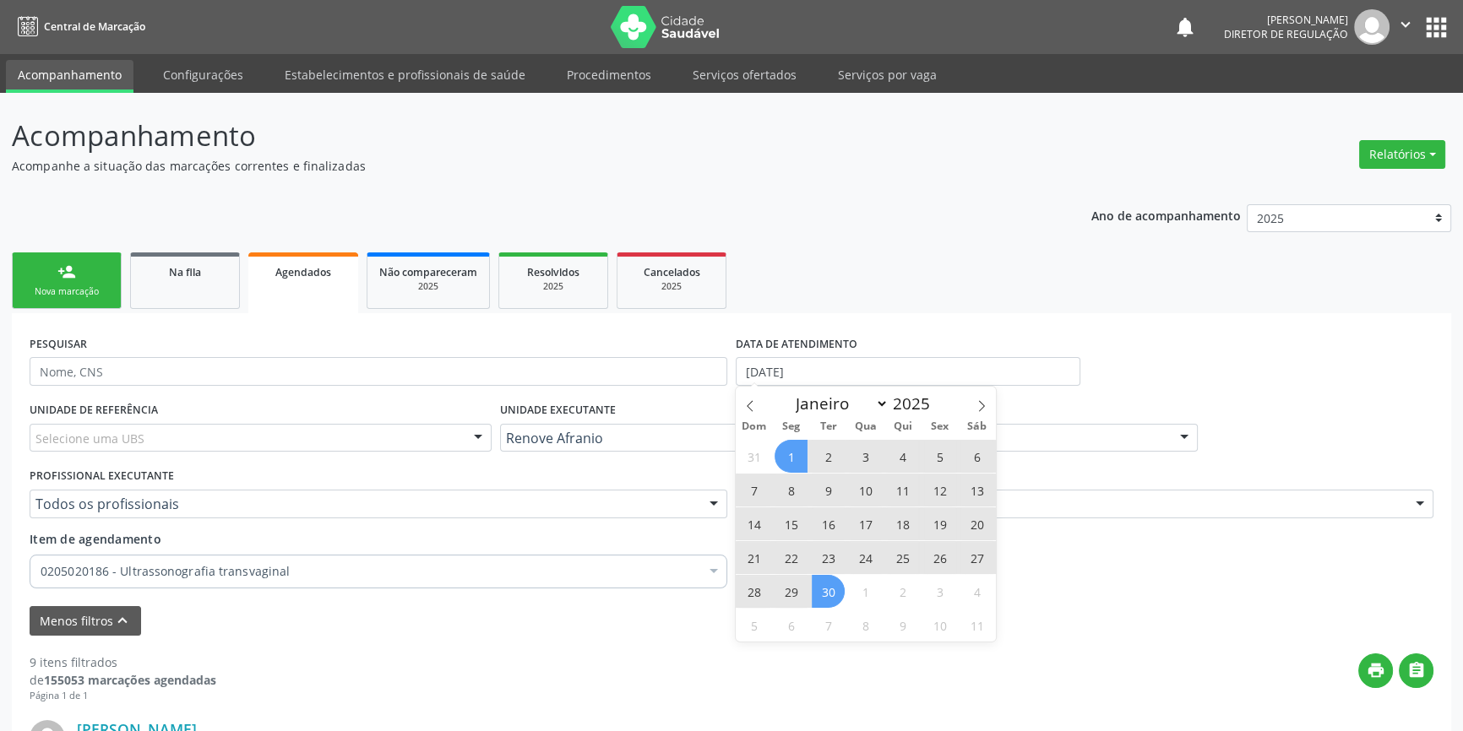
click at [823, 588] on span "30" at bounding box center [828, 591] width 33 height 33
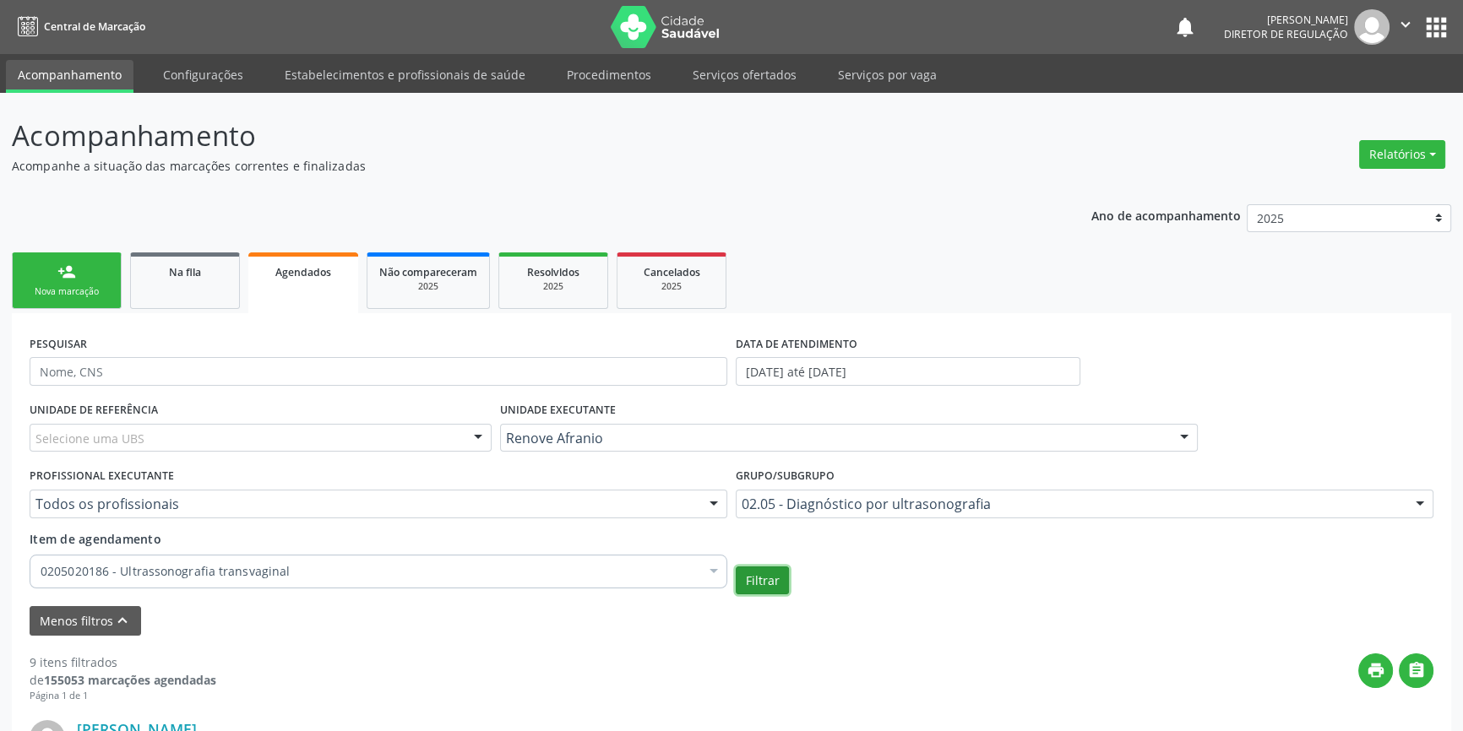
click at [756, 568] on button "Filtrar" at bounding box center [762, 581] width 53 height 29
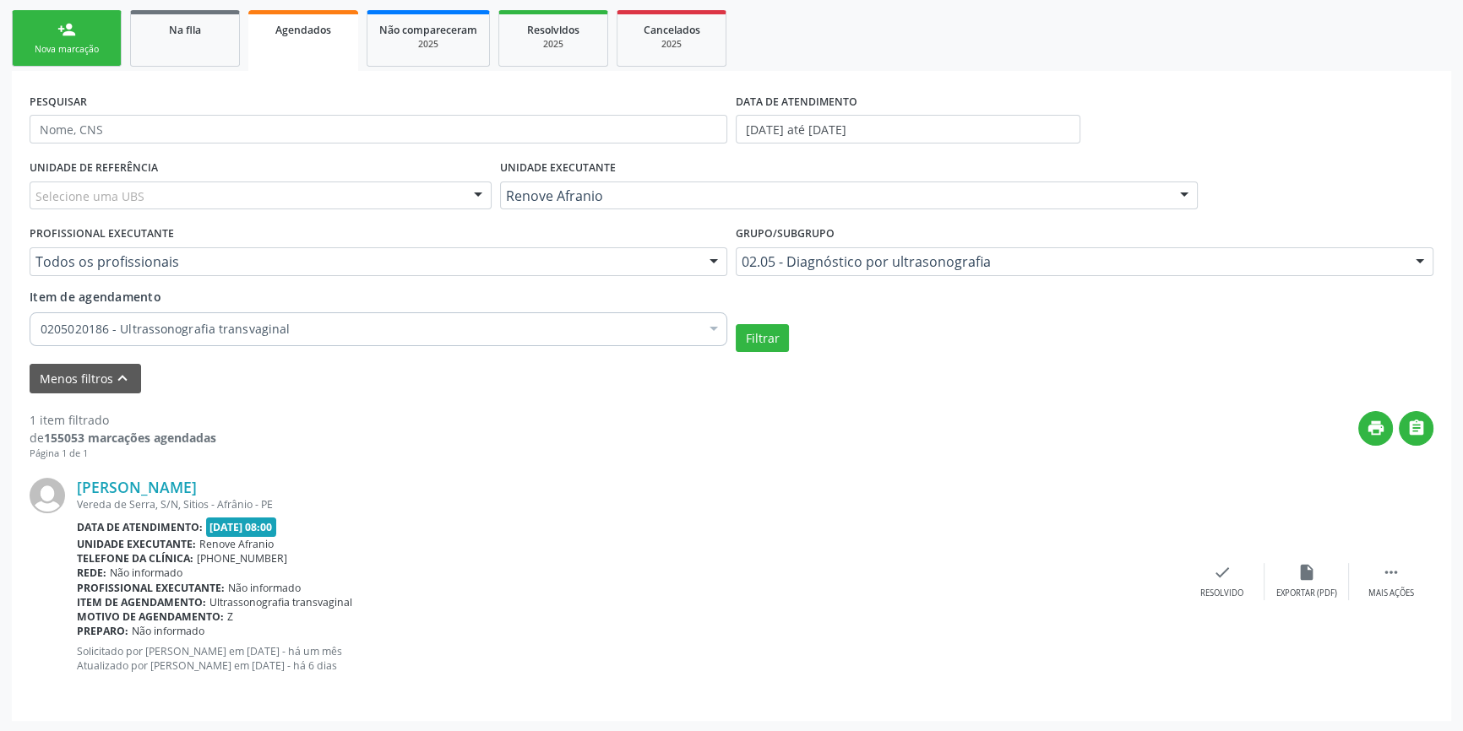
click at [685, 405] on div "1 item filtrado de 155053 marcações agendadas Página 1 de 1 print  [PERSON_NAM…" at bounding box center [732, 549] width 1404 height 310
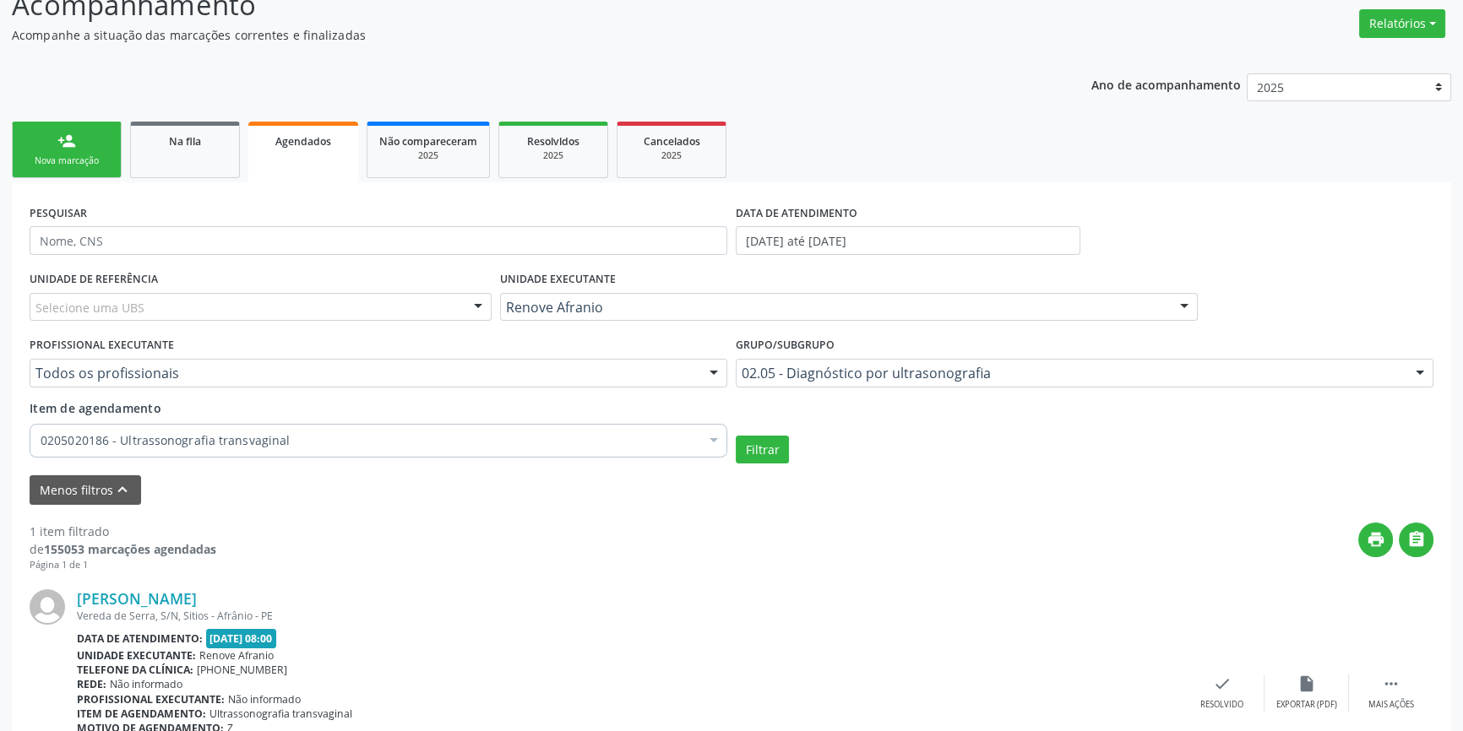
scroll to position [12, 0]
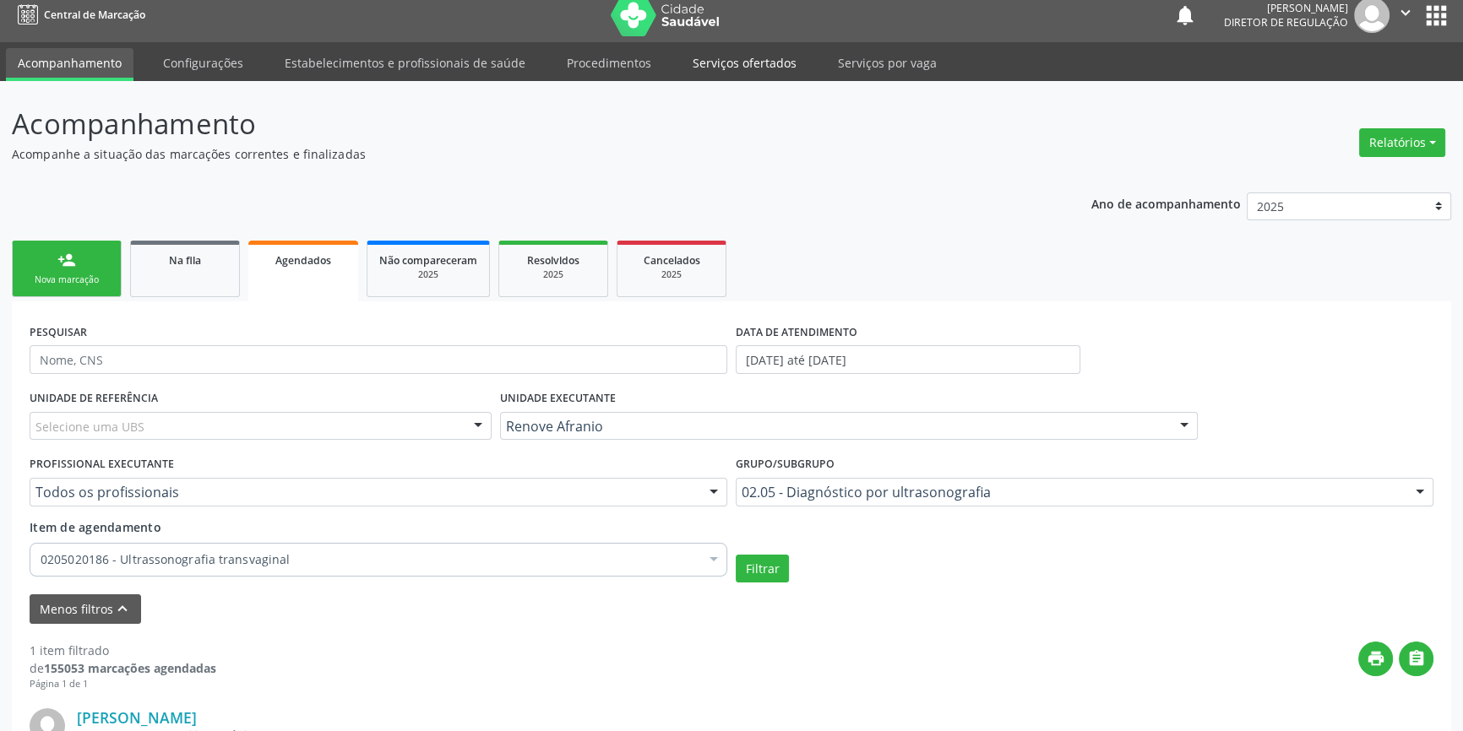
click at [724, 56] on link "Serviços ofertados" at bounding box center [745, 63] width 128 height 30
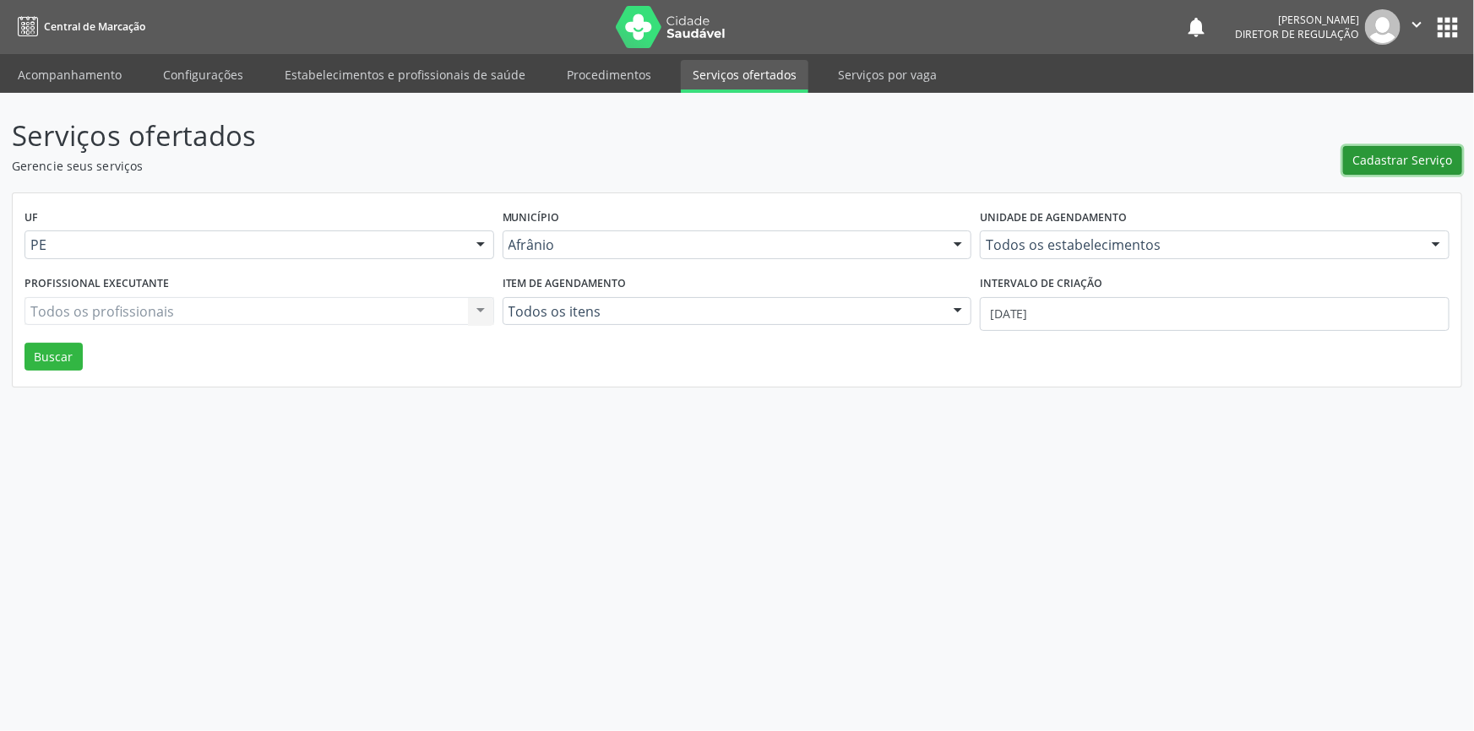
click at [1420, 154] on span "Cadastrar Serviço" at bounding box center [1403, 160] width 100 height 18
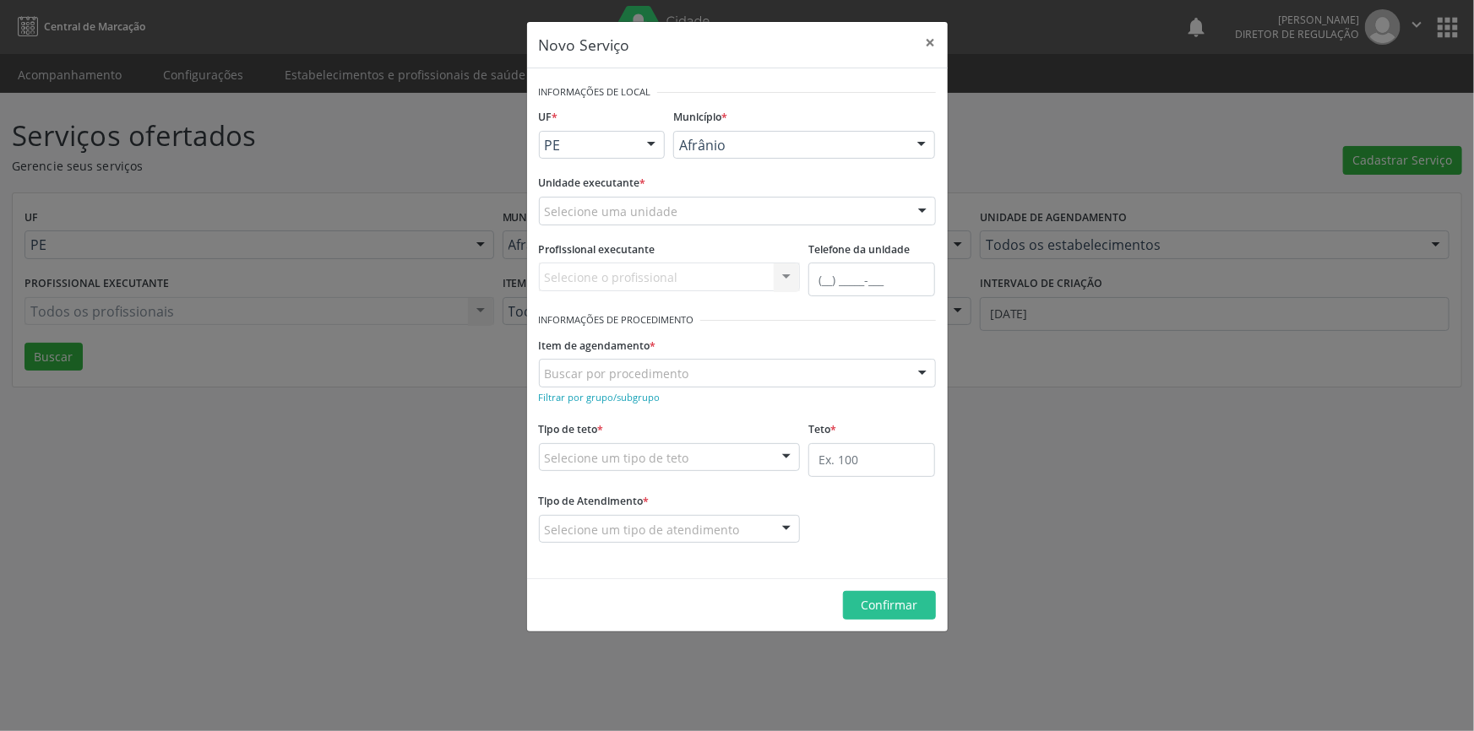
click at [747, 221] on div "Selecione uma unidade" at bounding box center [737, 211] width 397 height 29
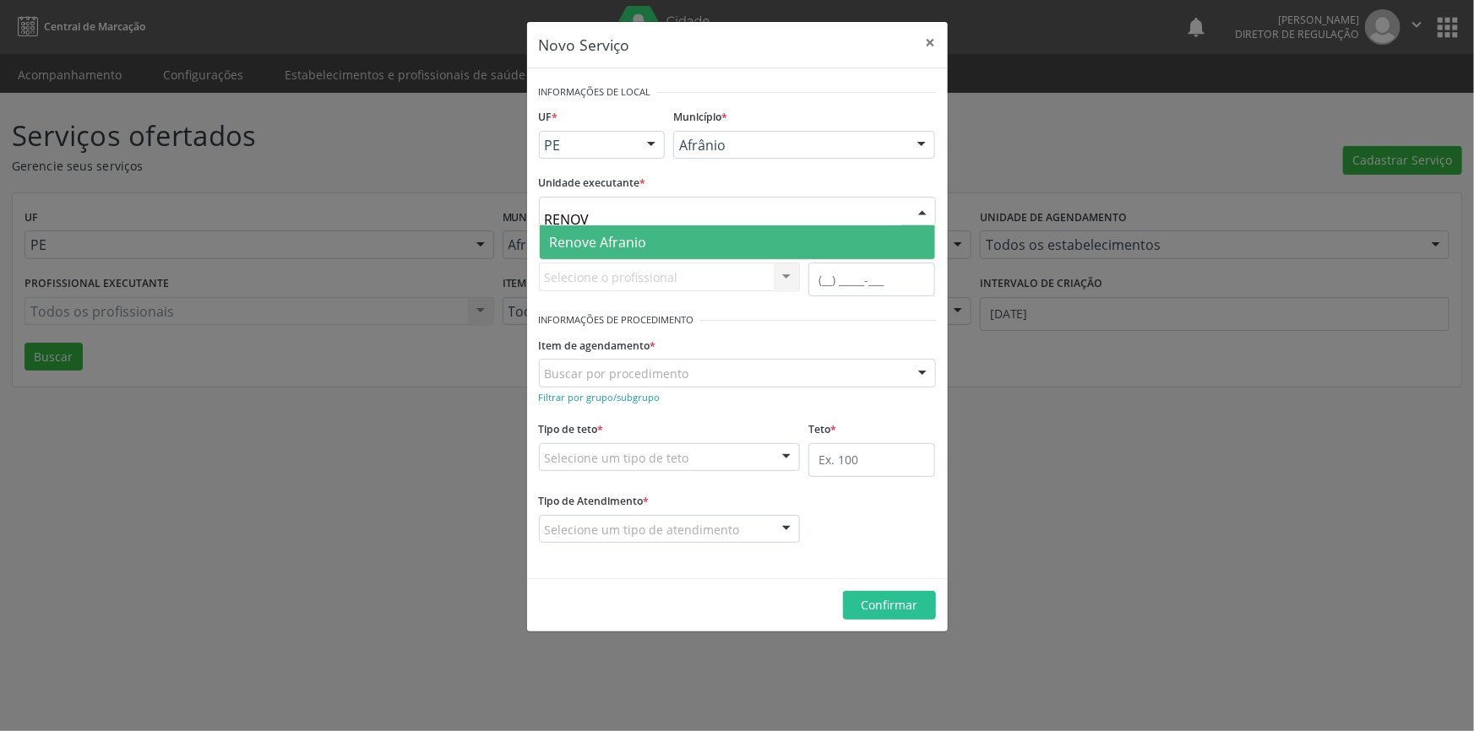
type input "RENOVE"
click at [727, 231] on span "Renove Afranio" at bounding box center [737, 243] width 395 height 34
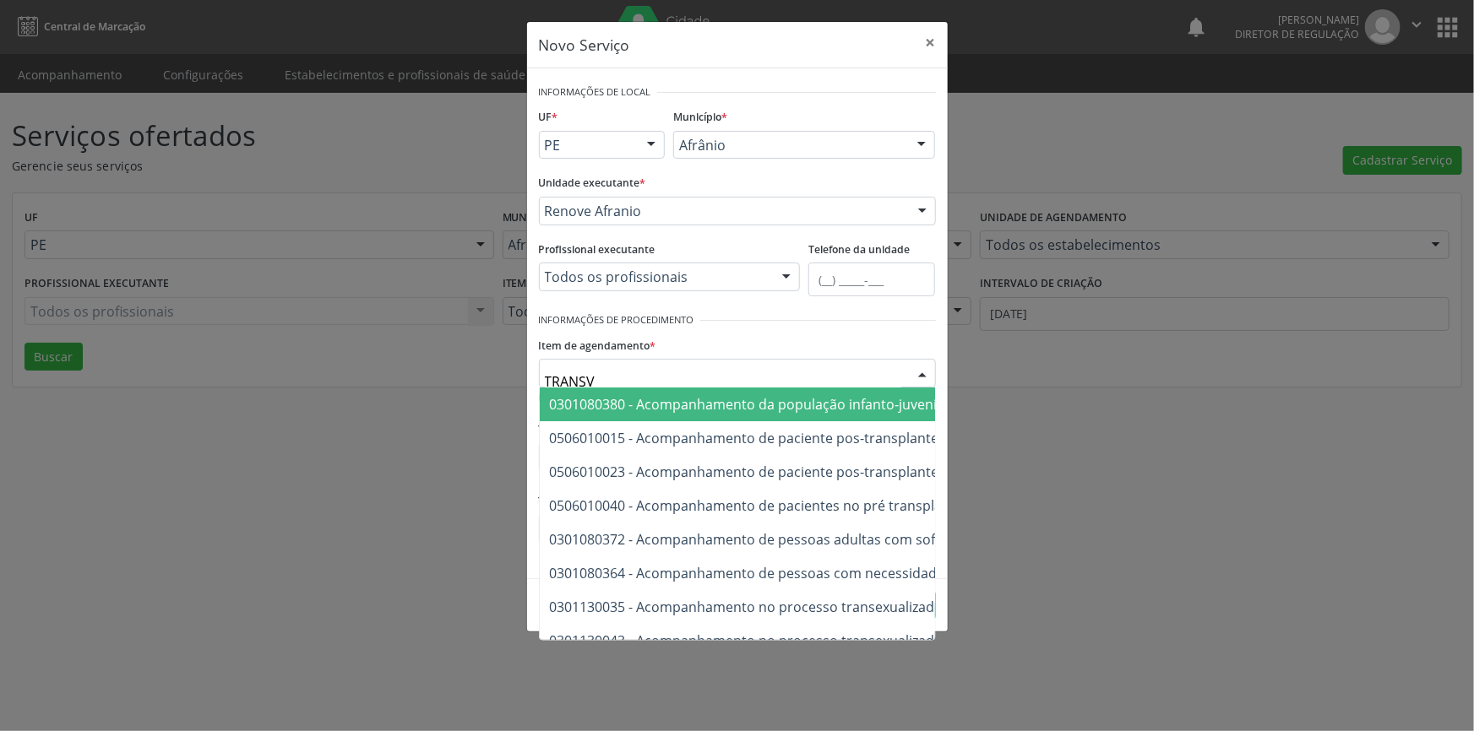
type input "TRANSVA"
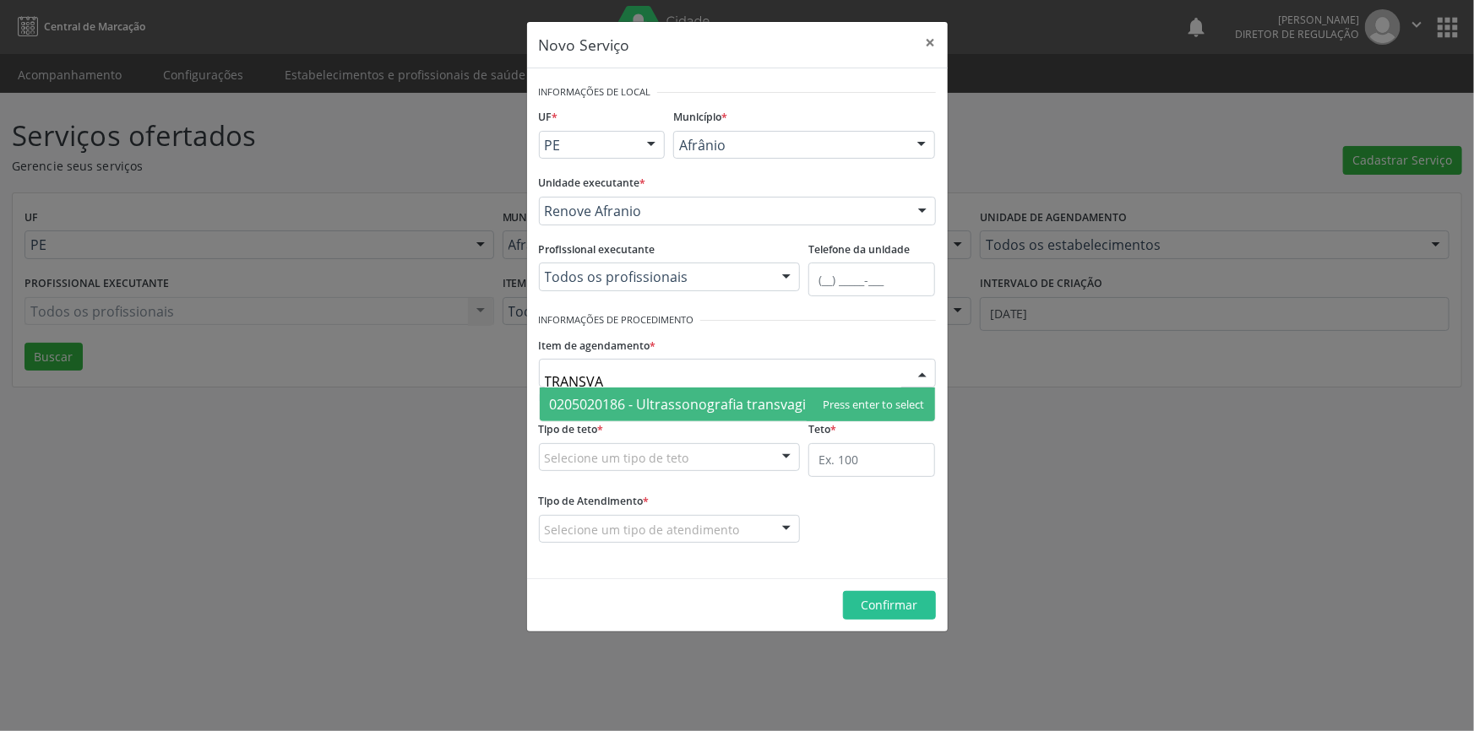
click at [692, 392] on span "0205020186 - Ultrassonografia transvaginal" at bounding box center [737, 405] width 395 height 34
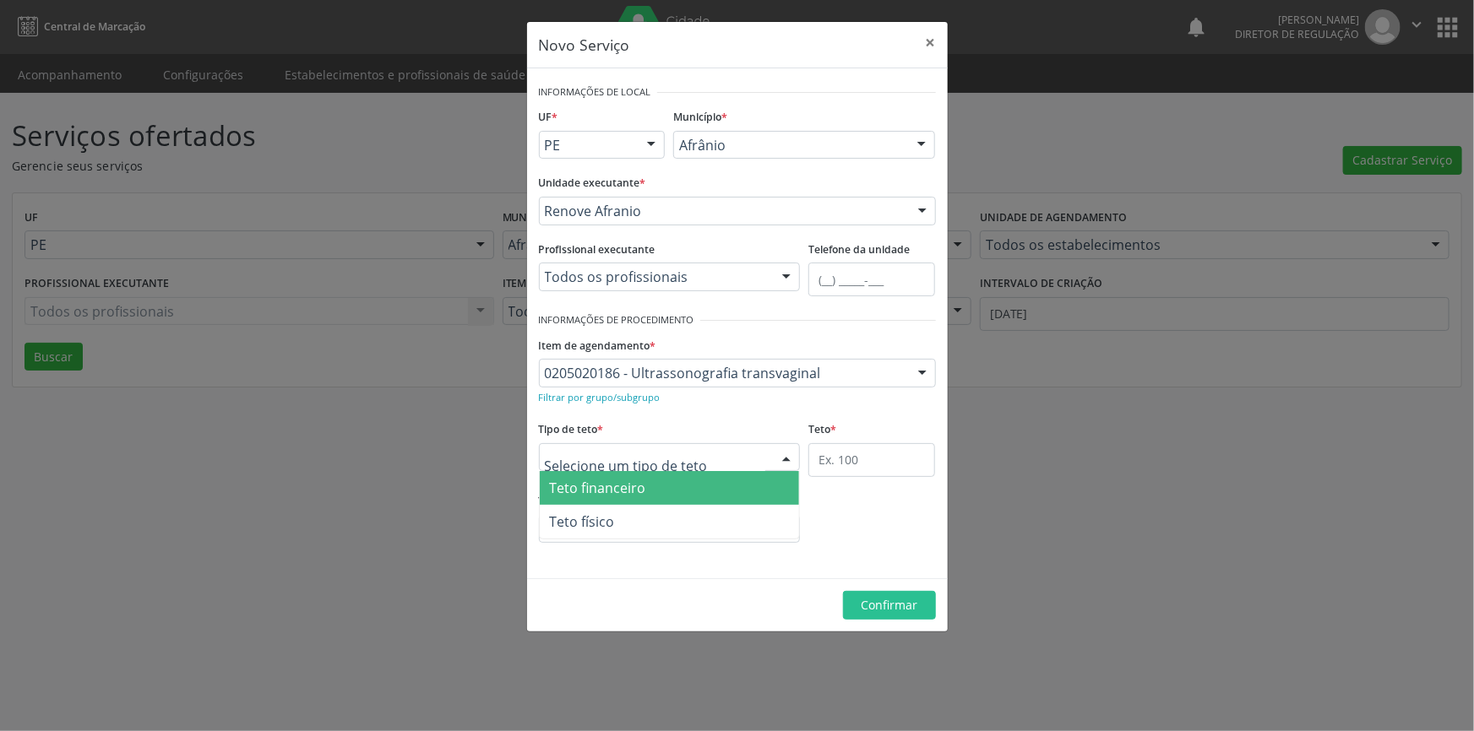
click at [690, 449] on div at bounding box center [670, 457] width 262 height 29
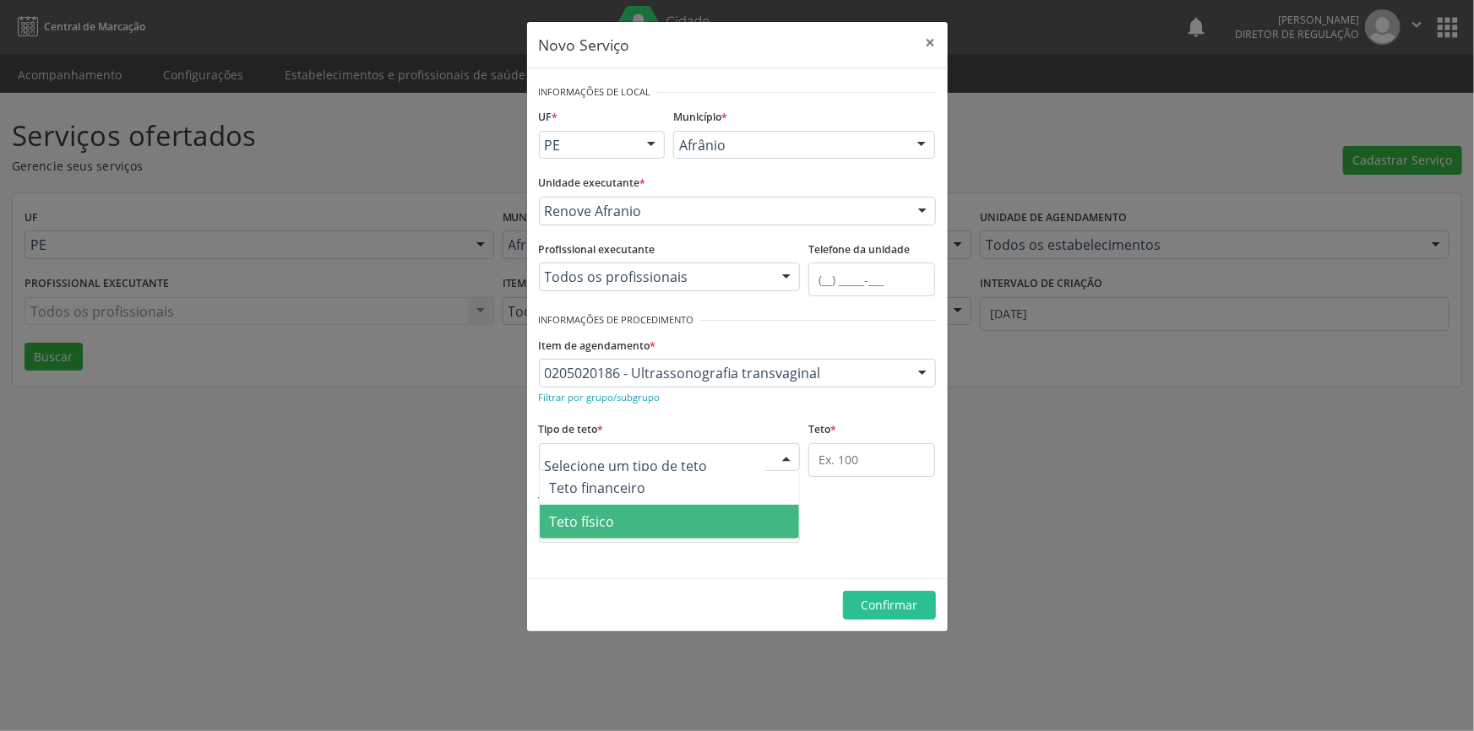
click at [672, 505] on ul "Teto financeiro Teto físico Nenhum resultado encontrado para: " " Não há nenhum…" at bounding box center [670, 505] width 260 height 68
click at [670, 508] on span "Teto físico" at bounding box center [670, 522] width 260 height 34
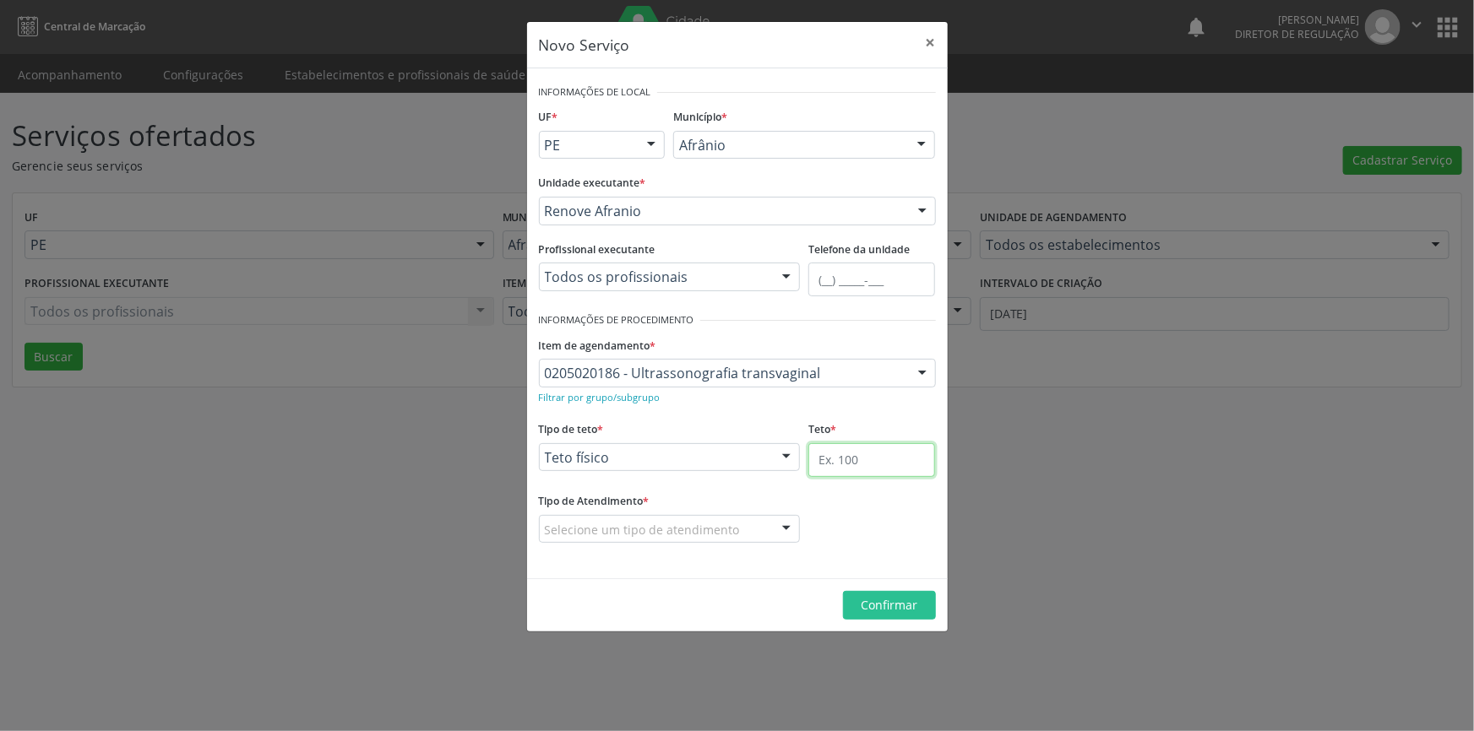
click at [878, 462] on input "text" at bounding box center [871, 460] width 127 height 34
type input "1"
click at [724, 541] on div "Selecione um tipo de atendimento" at bounding box center [670, 529] width 262 height 29
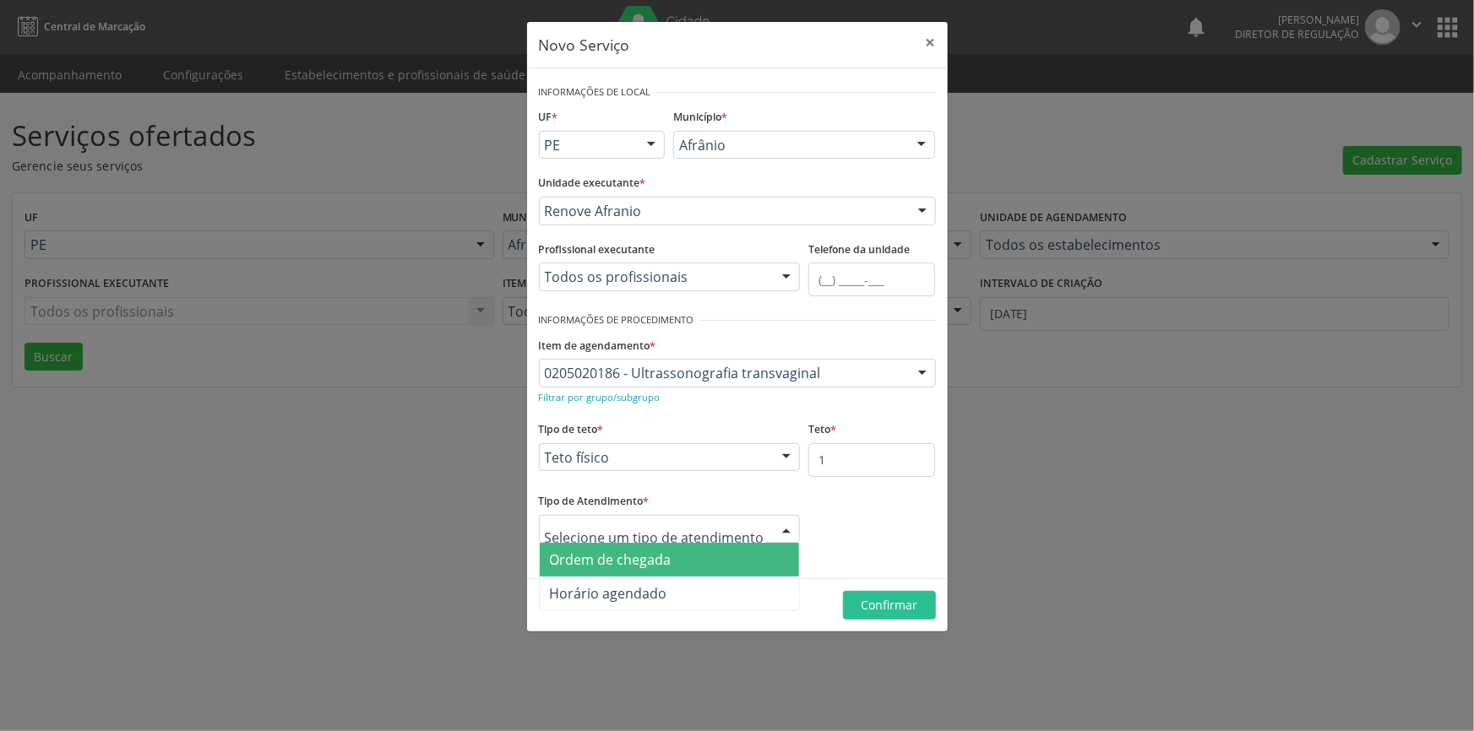
click at [684, 556] on span "Ordem de chegada" at bounding box center [670, 560] width 260 height 34
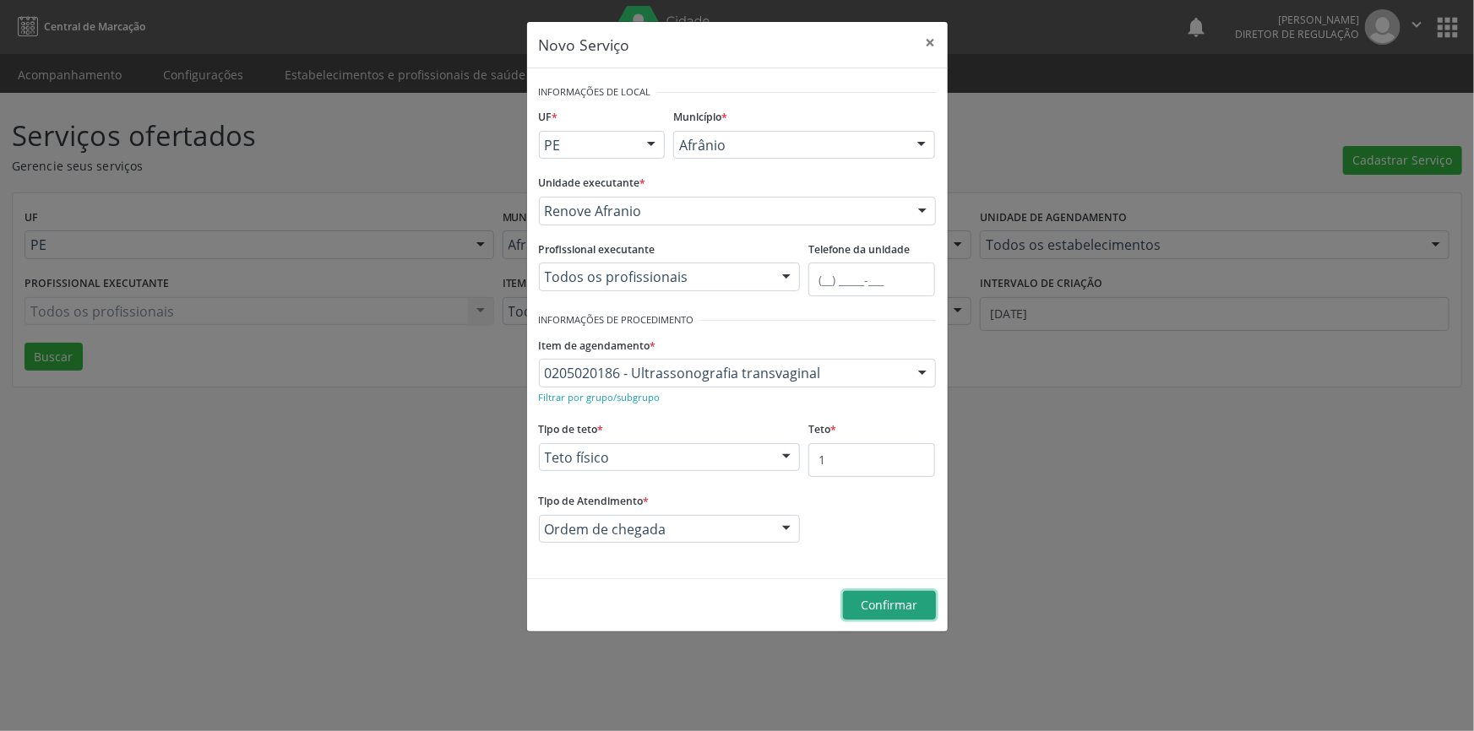
click at [899, 608] on span "Confirmar" at bounding box center [889, 605] width 57 height 16
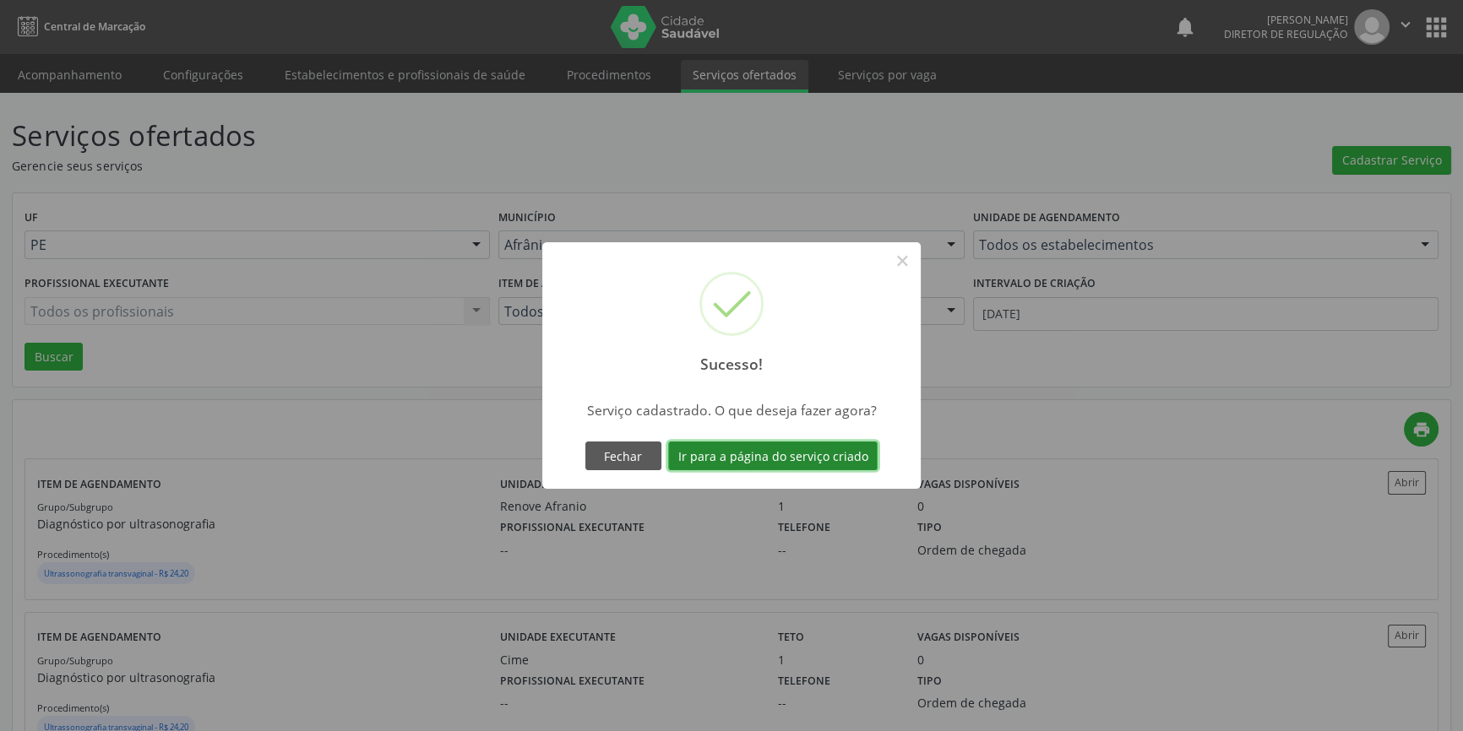
click at [818, 459] on button "Ir para a página do serviço criado" at bounding box center [772, 456] width 209 height 29
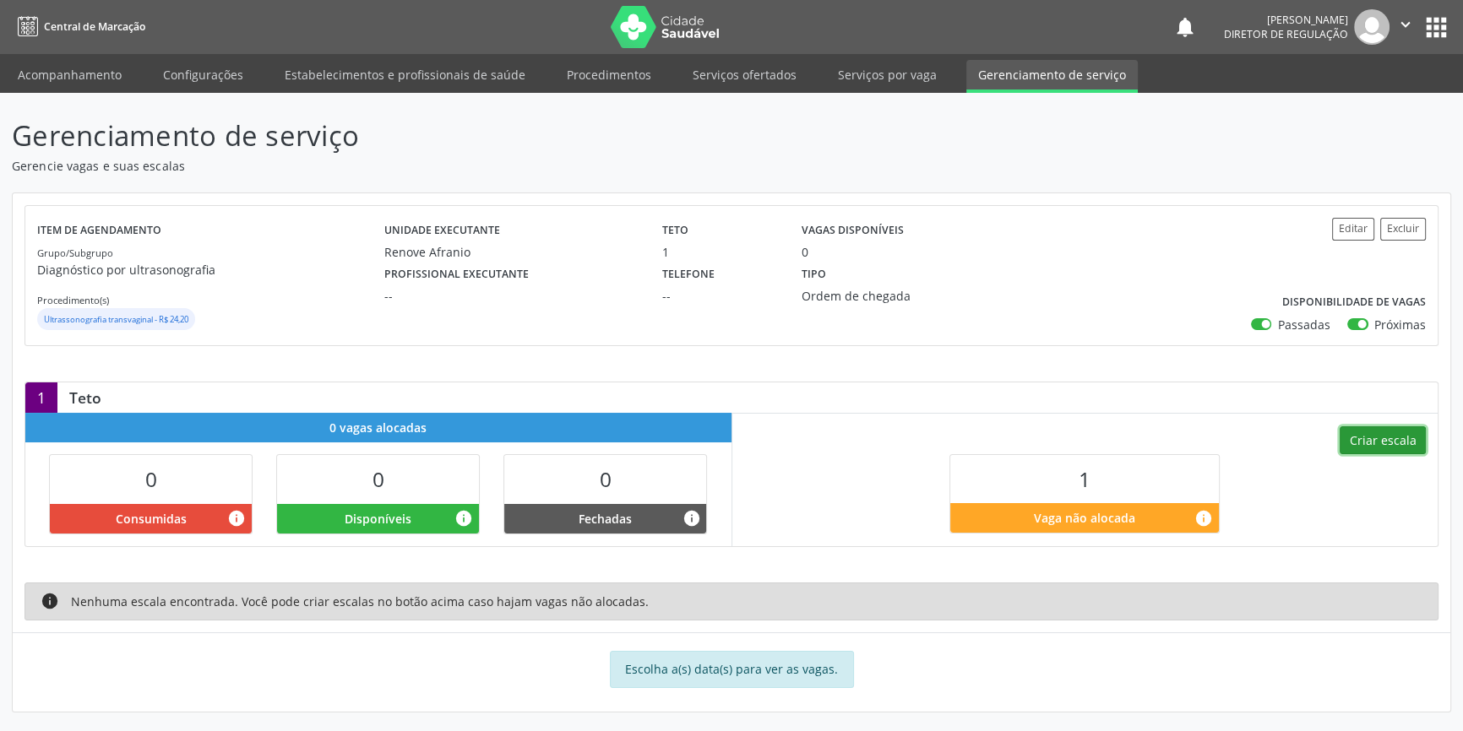
click at [1388, 443] on button "Criar escala" at bounding box center [1383, 441] width 86 height 29
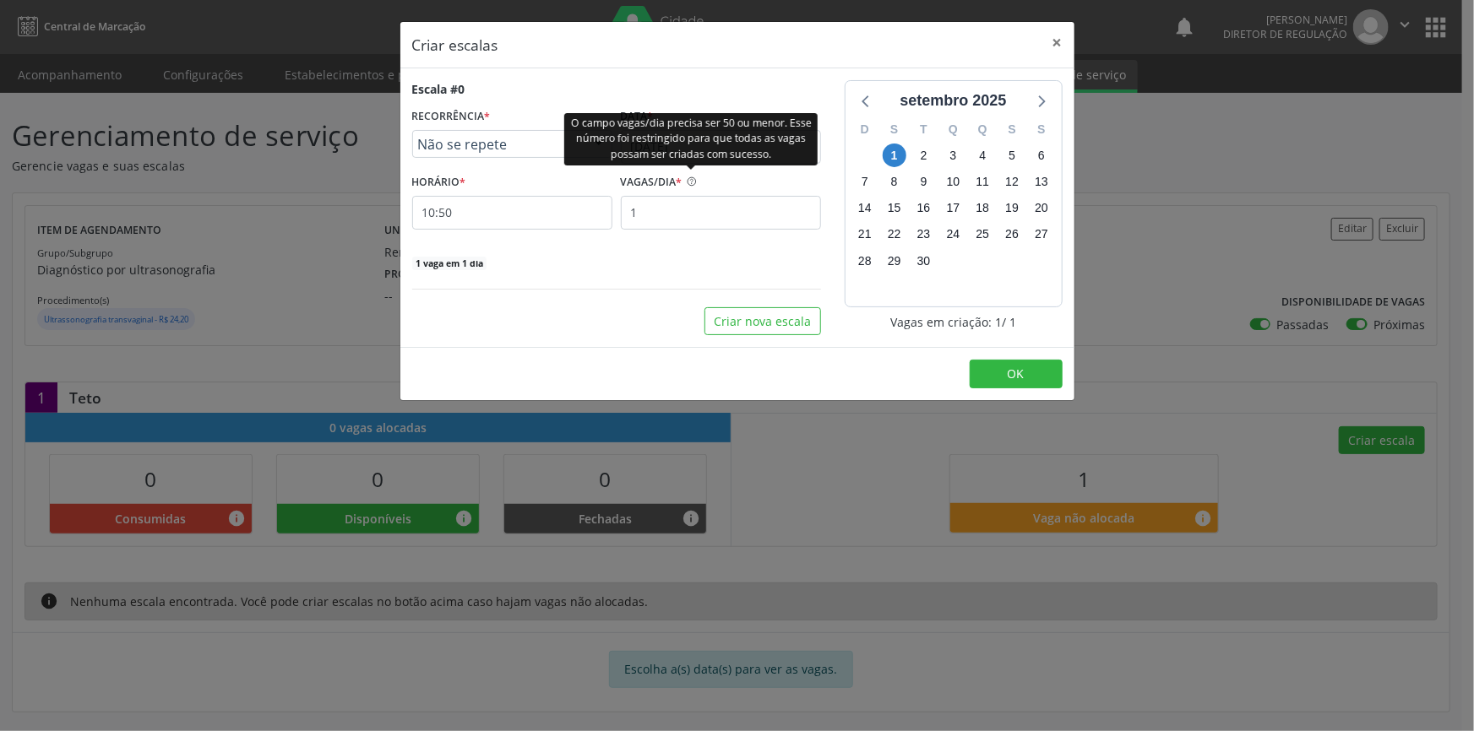
click at [682, 152] on div "O campo vagas/dia precisa ser 50 ou menor. Esse número foi restringido para que…" at bounding box center [690, 138] width 253 height 52
click at [752, 165] on div "O campo vagas/dia precisa ser 50 ou menor. Esse número foi restringido para que…" at bounding box center [690, 139] width 253 height 62
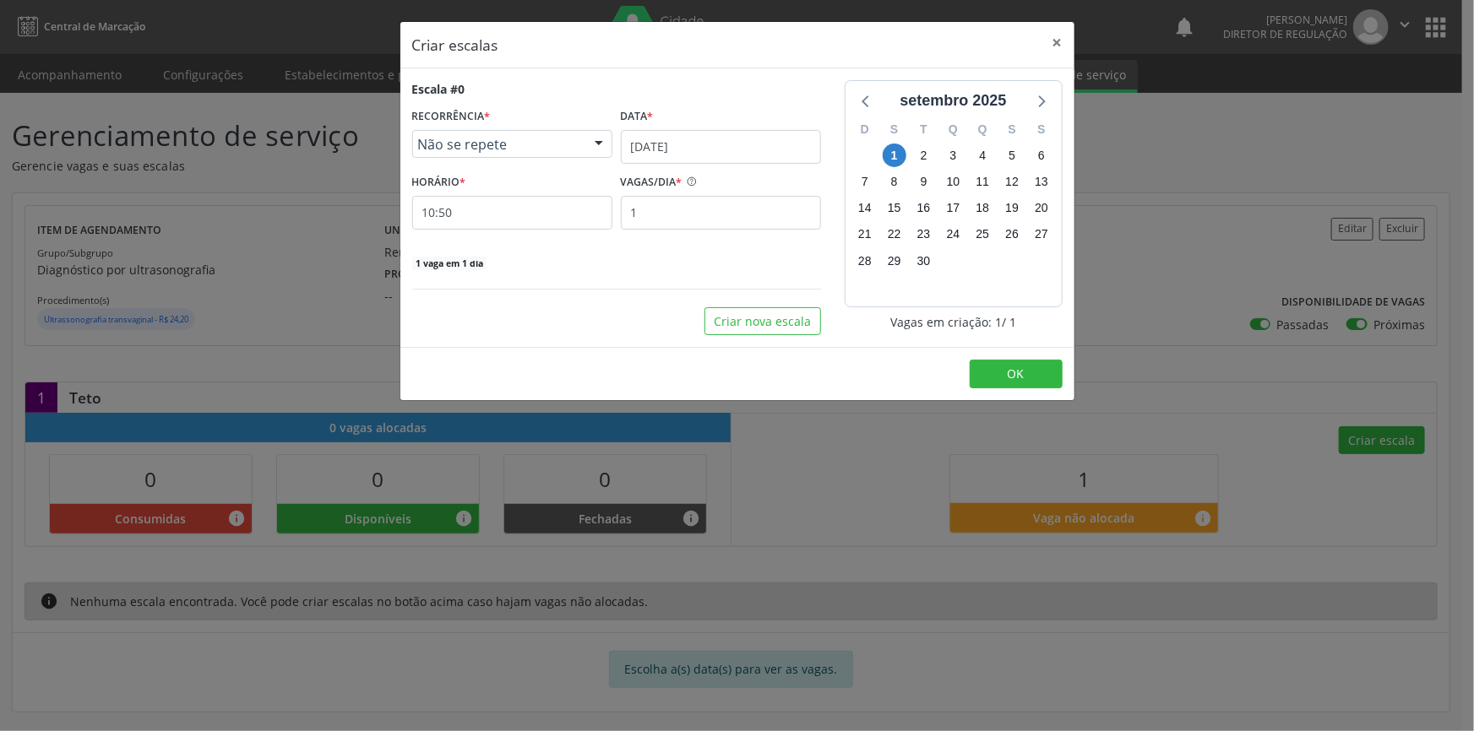
click at [827, 151] on div "Escala #0 RECORRÊNCIA * Não se repete Não se repete Diário/Semanal Mensal Nenhu…" at bounding box center [616, 207] width 432 height 255
click at [726, 149] on input "[DATE]" at bounding box center [721, 147] width 200 height 34
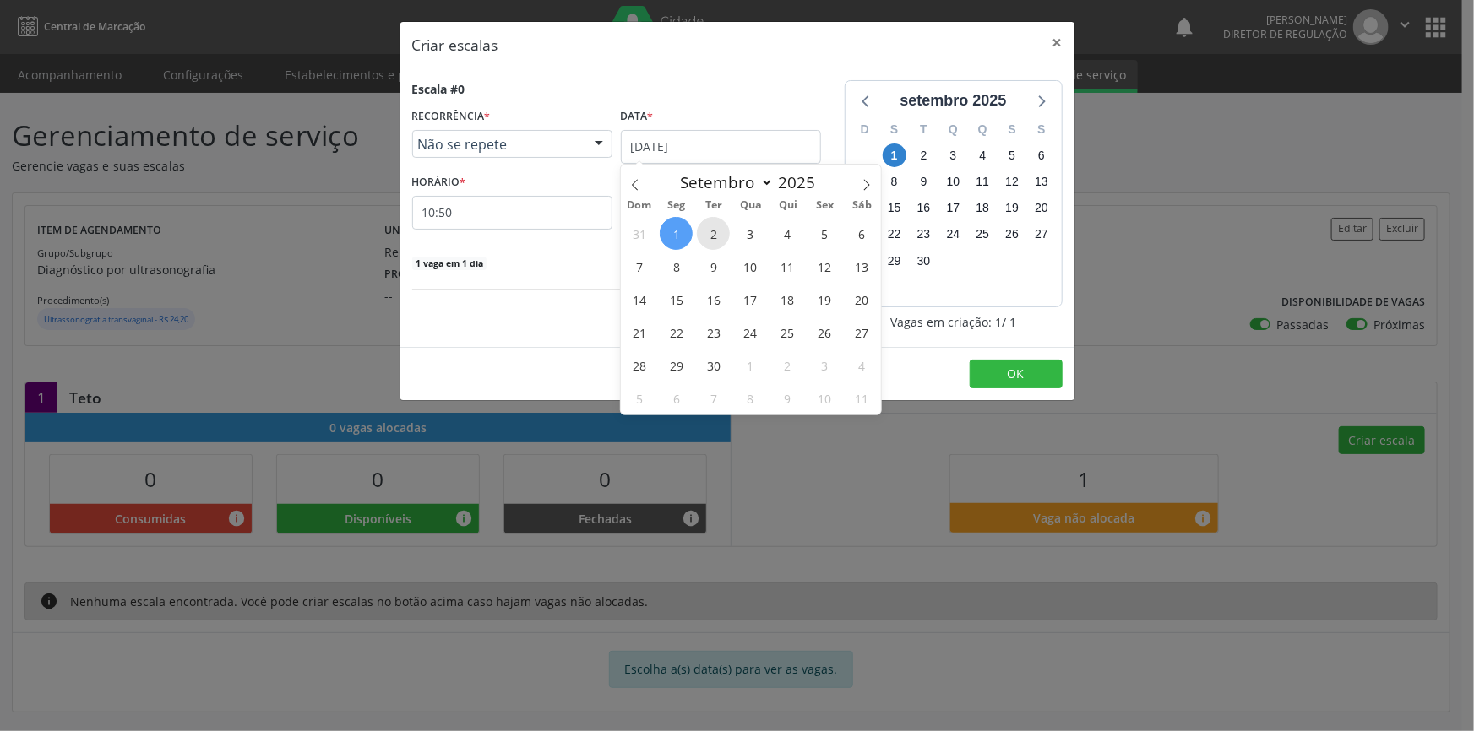
click at [710, 232] on span "2" at bounding box center [713, 233] width 33 height 33
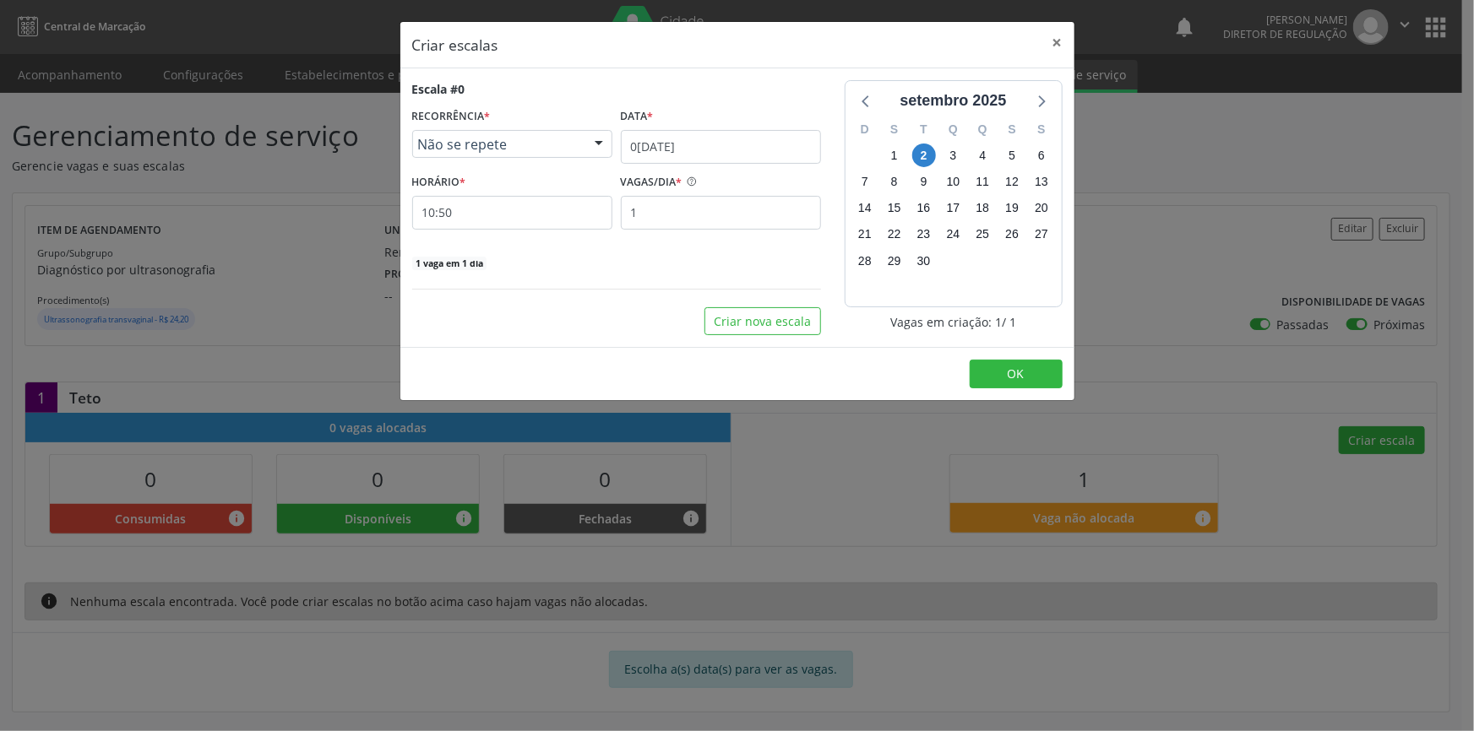
click at [456, 187] on label "HORÁRIO *" at bounding box center [439, 183] width 54 height 26
click at [463, 202] on input "10:50" at bounding box center [512, 213] width 200 height 34
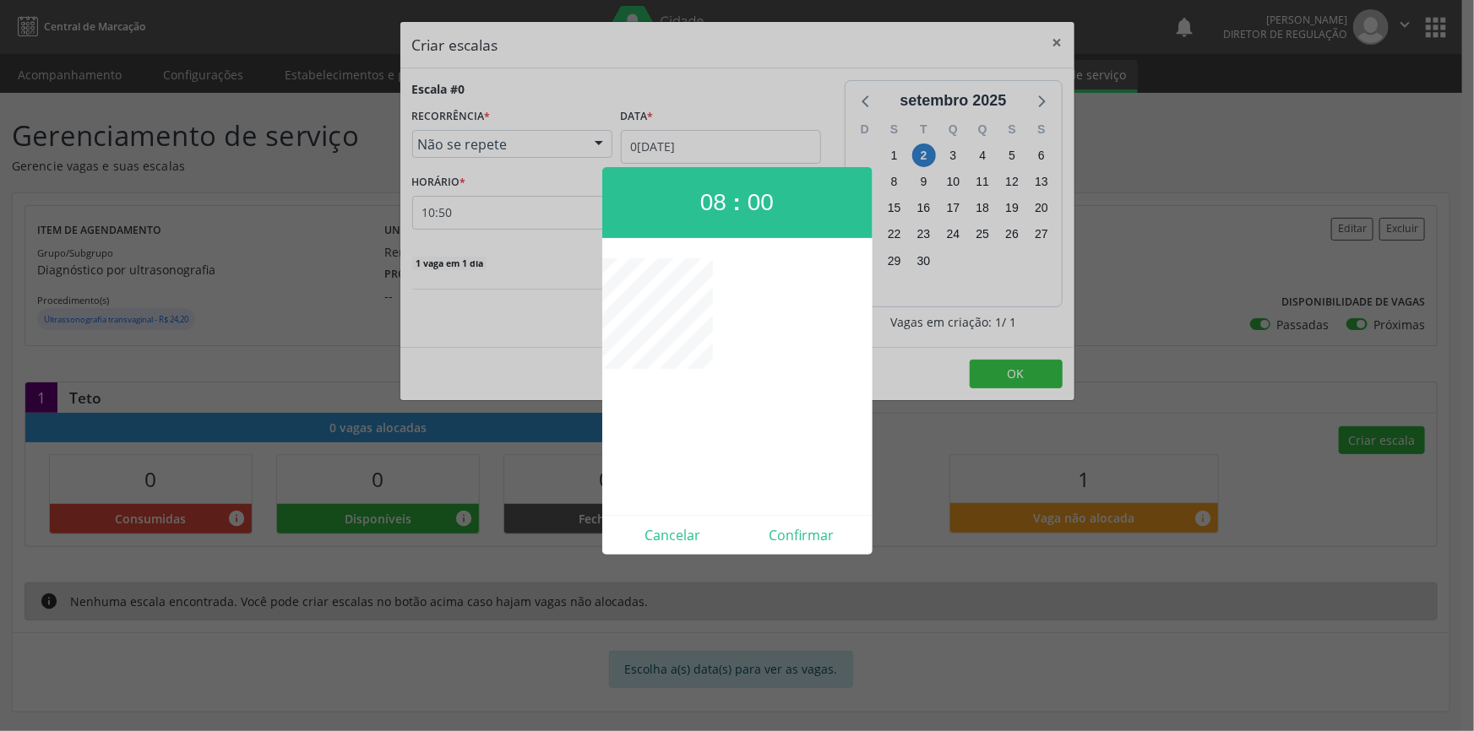
click at [807, 514] on div "08 : 00 Cancelar Confirmar" at bounding box center [737, 361] width 270 height 388
click at [807, 515] on div "Cancelar Confirmar" at bounding box center [737, 535] width 270 height 40
click at [796, 528] on button "Confirmar" at bounding box center [801, 535] width 129 height 27
type input "08:00"
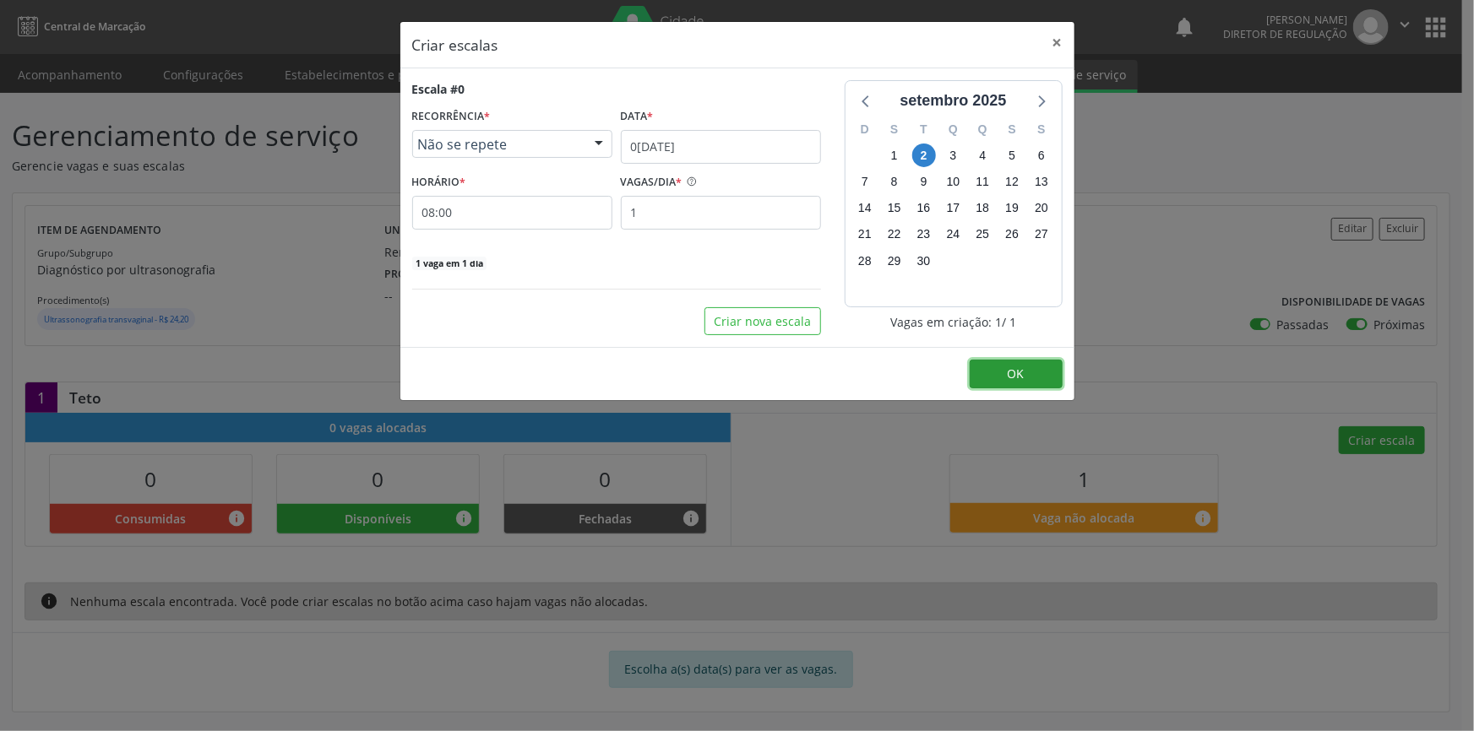
click at [981, 381] on button "OK" at bounding box center [1016, 374] width 93 height 29
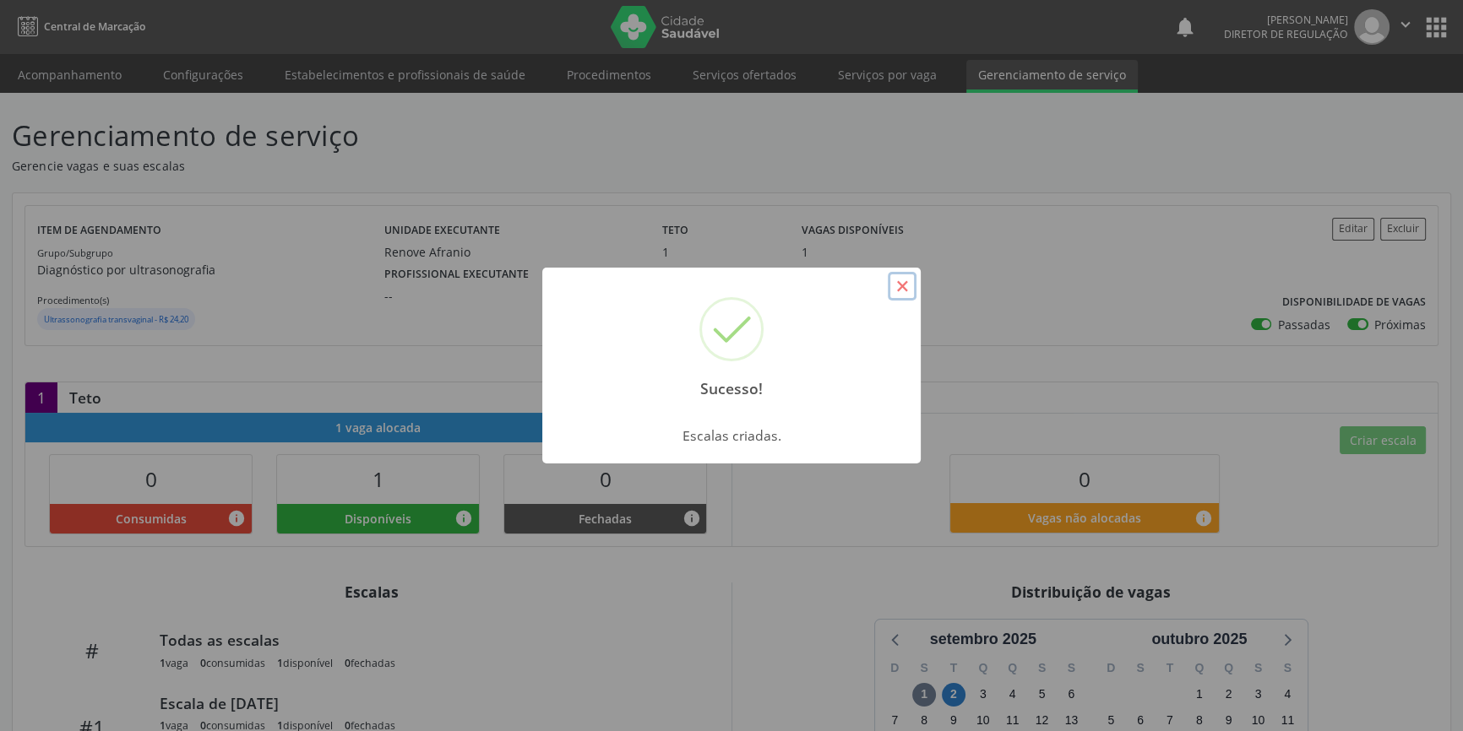
click at [894, 288] on button "×" at bounding box center [902, 286] width 29 height 29
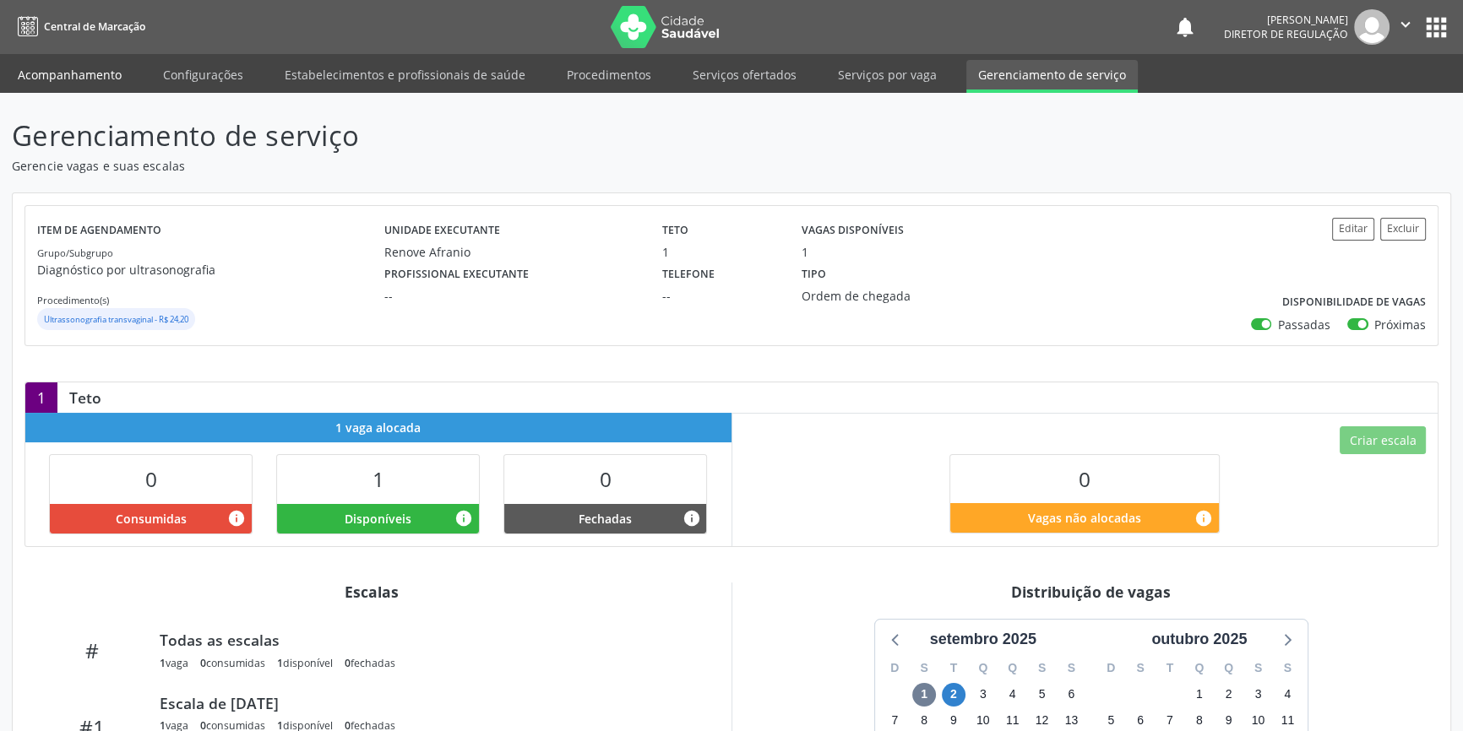
click at [114, 79] on link "Acompanhamento" at bounding box center [70, 75] width 128 height 30
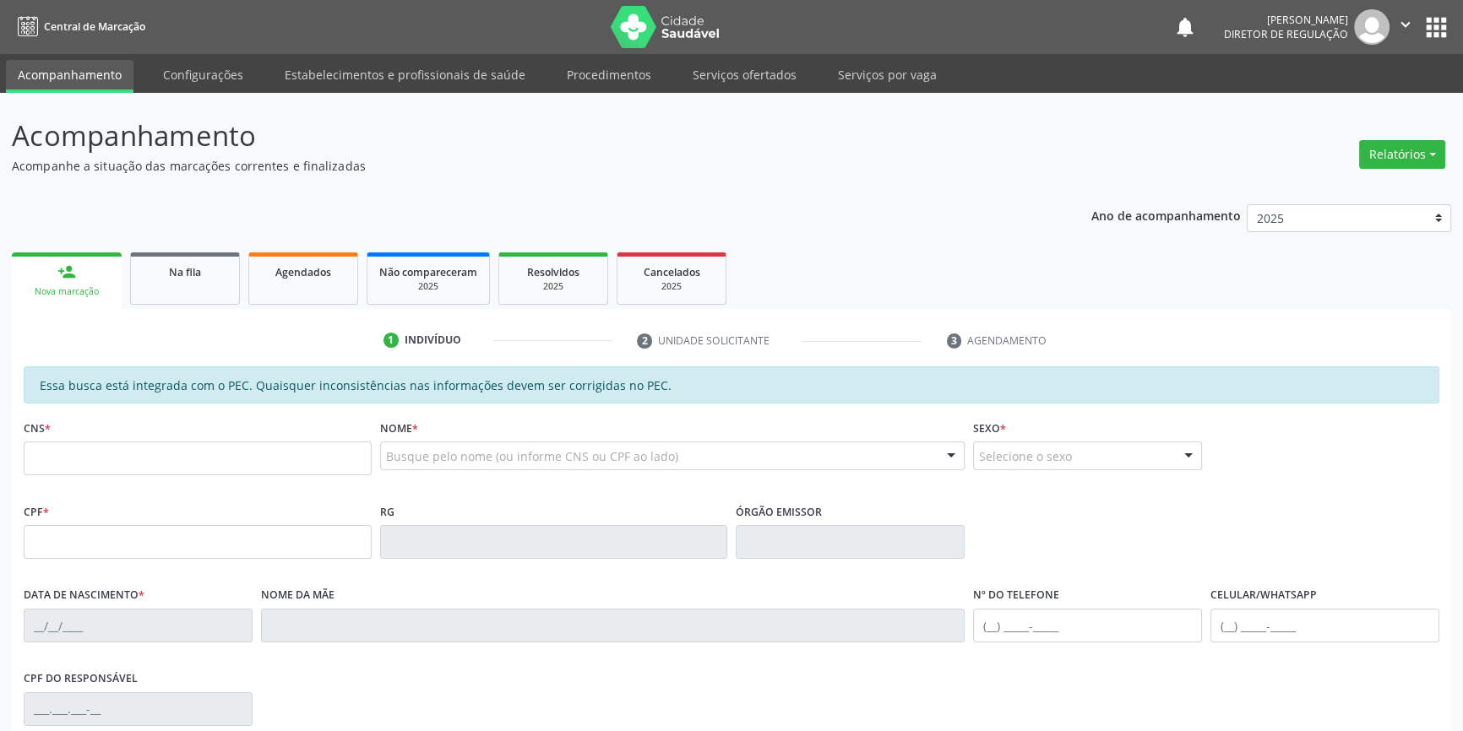
click at [329, 227] on div "Ano de acompanhamento 2025 2024 2023 2022 2021 2020 2019 2018 person_add Nova m…" at bounding box center [731, 573] width 1439 height 761
drag, startPoint x: 313, startPoint y: 258, endPoint x: 315, endPoint y: 270, distance: 12.8
click at [313, 258] on link "Agendados" at bounding box center [303, 279] width 110 height 52
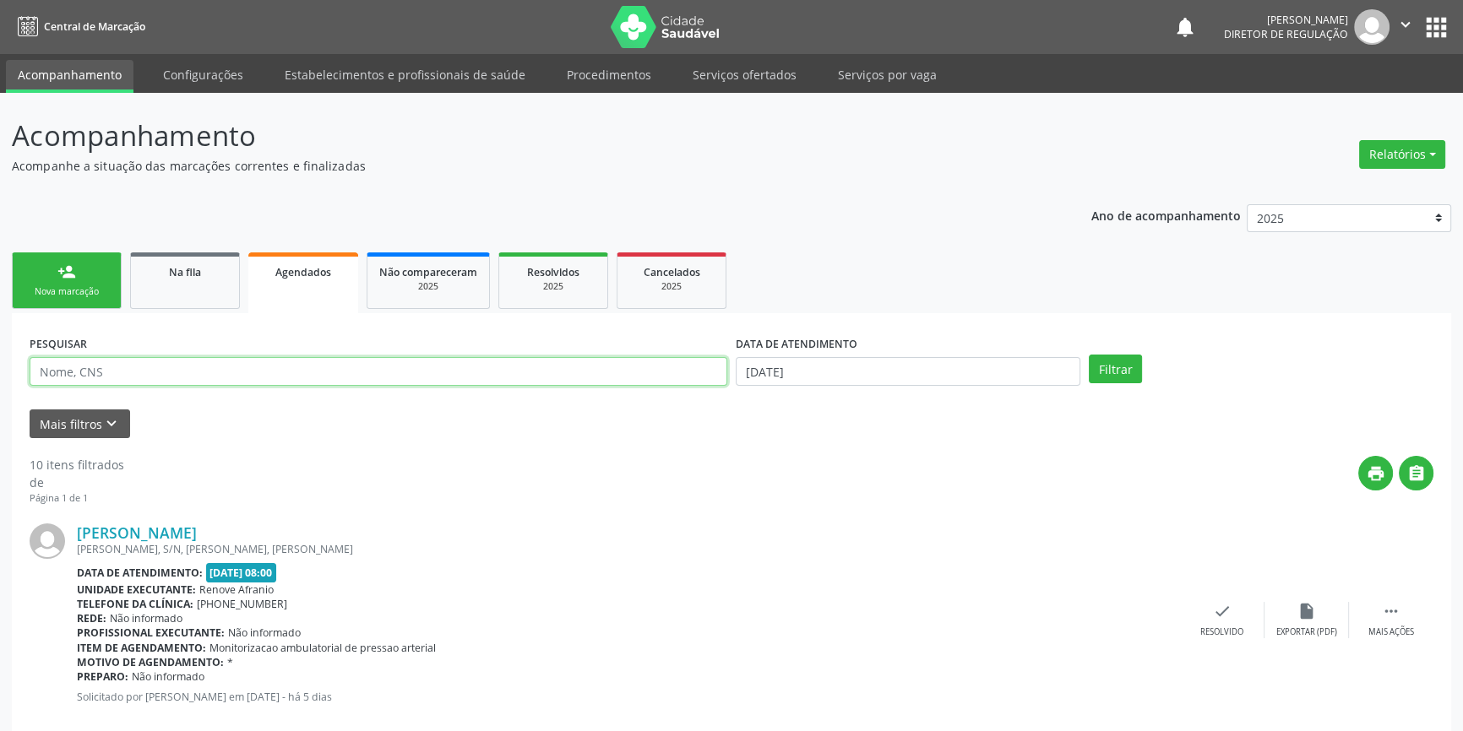
click at [222, 372] on input "text" at bounding box center [379, 371] width 698 height 29
type input "707601238325994"
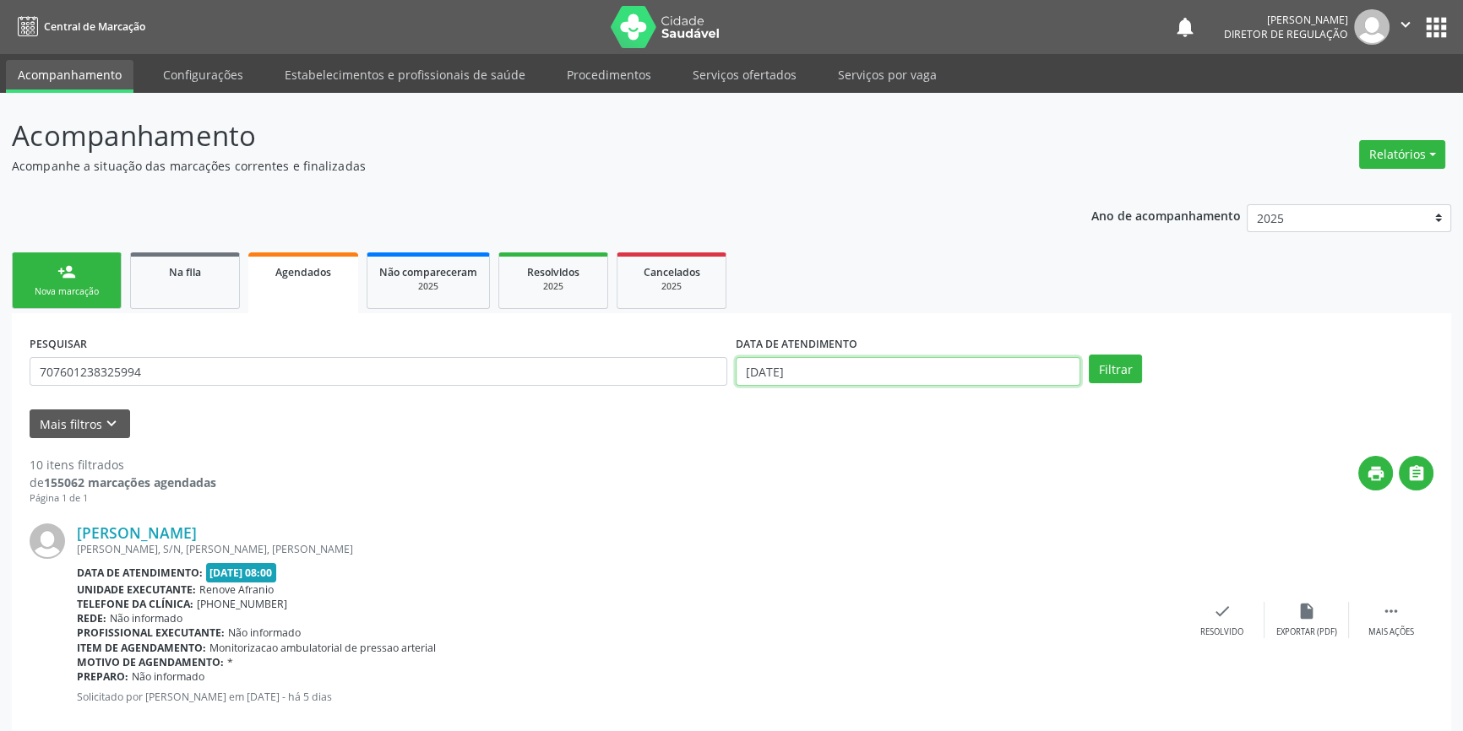
click at [780, 370] on input "[DATE]" at bounding box center [908, 371] width 345 height 29
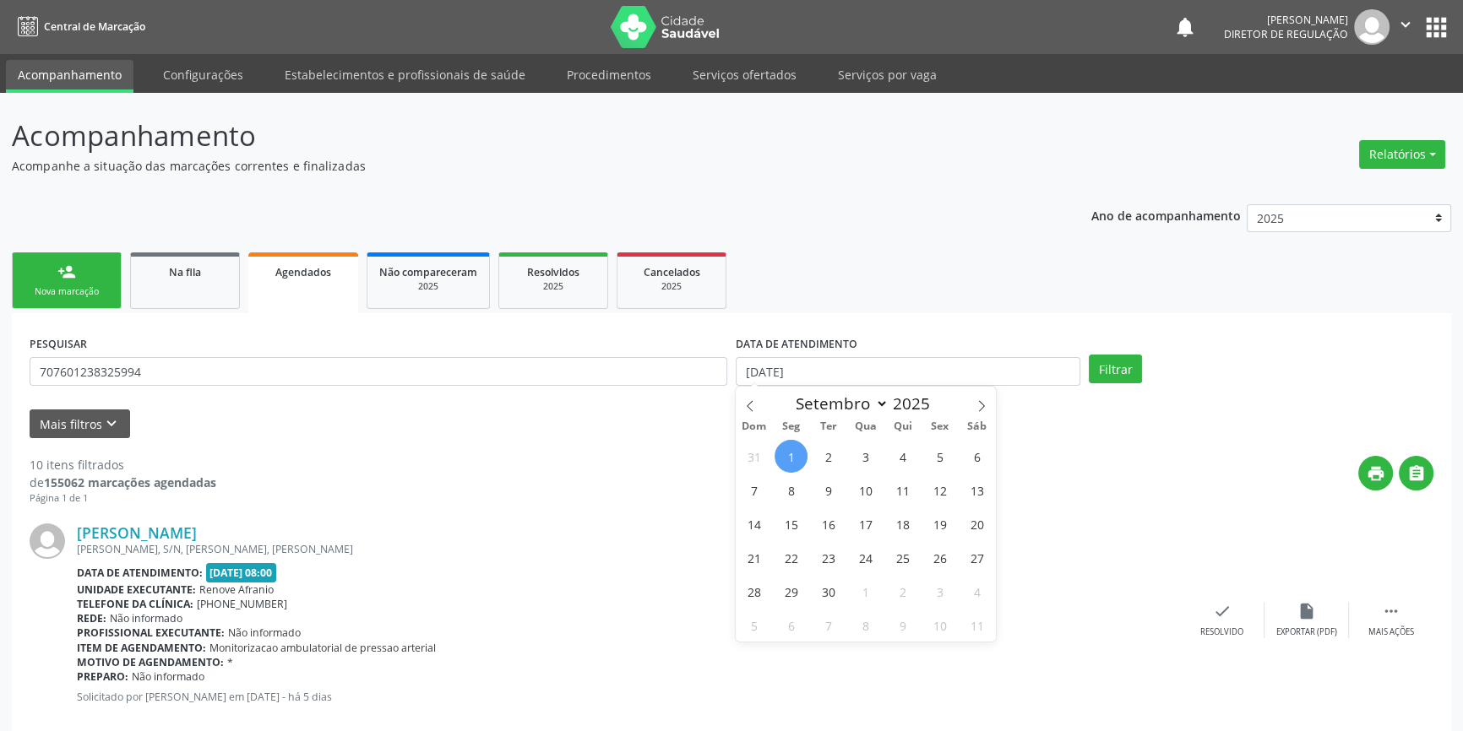
click at [796, 456] on span "1" at bounding box center [790, 456] width 33 height 33
type input "[DATE]"
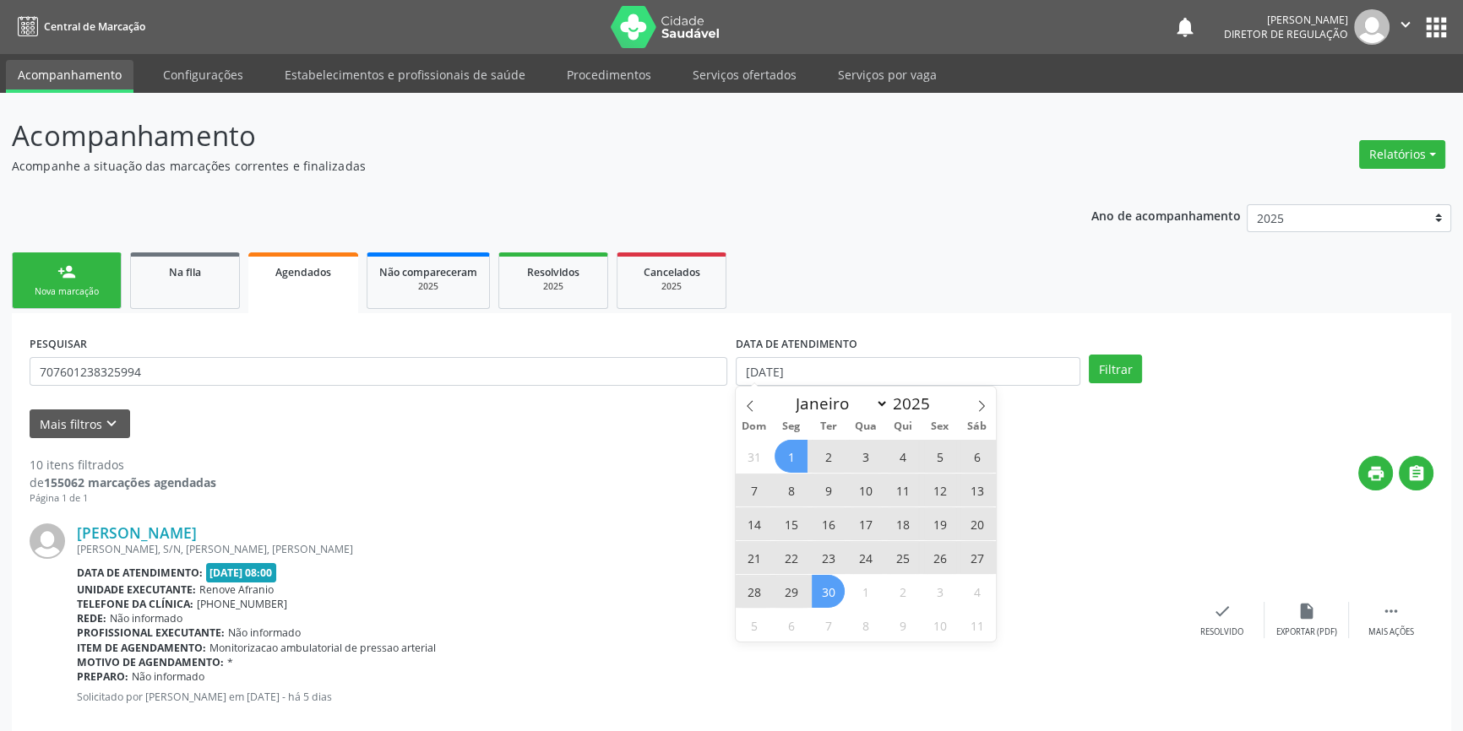
click at [829, 591] on span "30" at bounding box center [828, 591] width 33 height 33
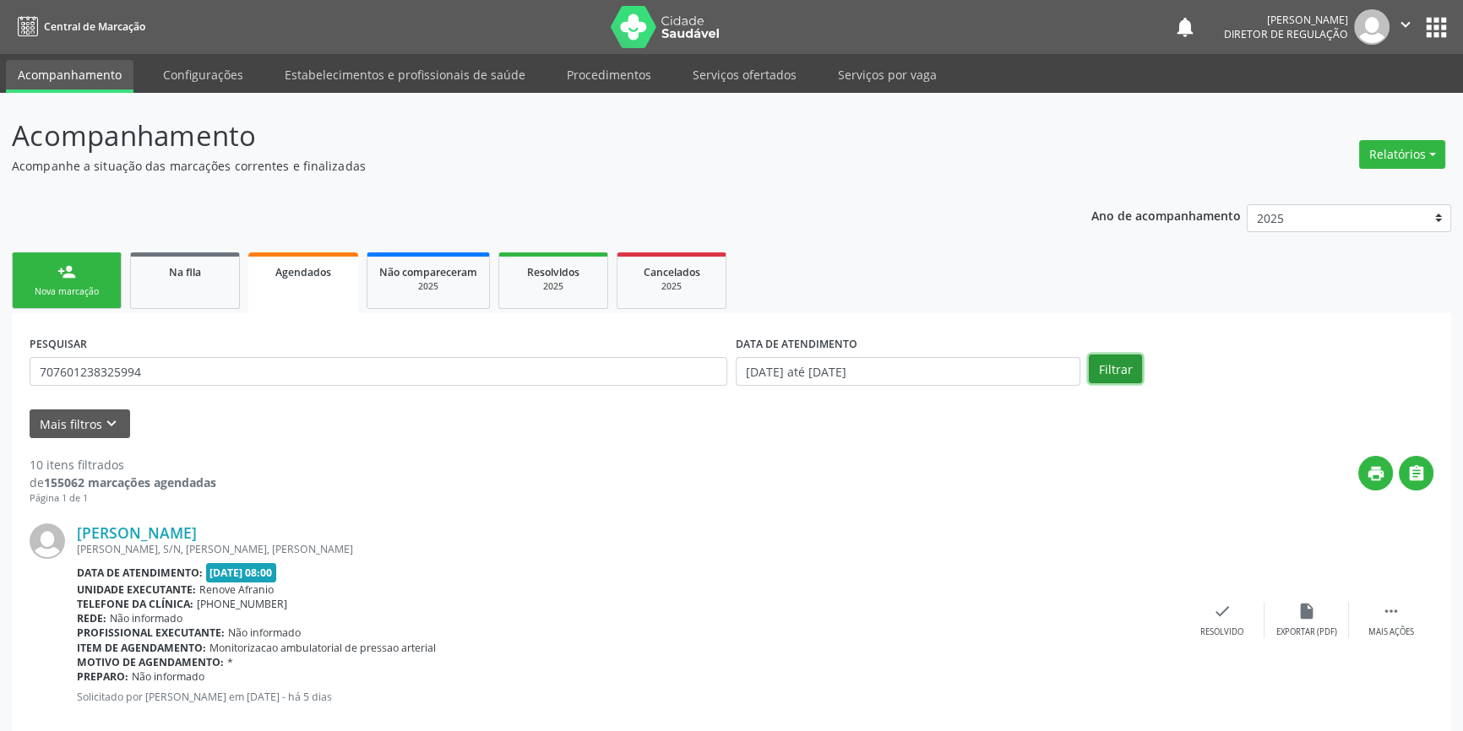
click at [1120, 367] on button "Filtrar" at bounding box center [1115, 369] width 53 height 29
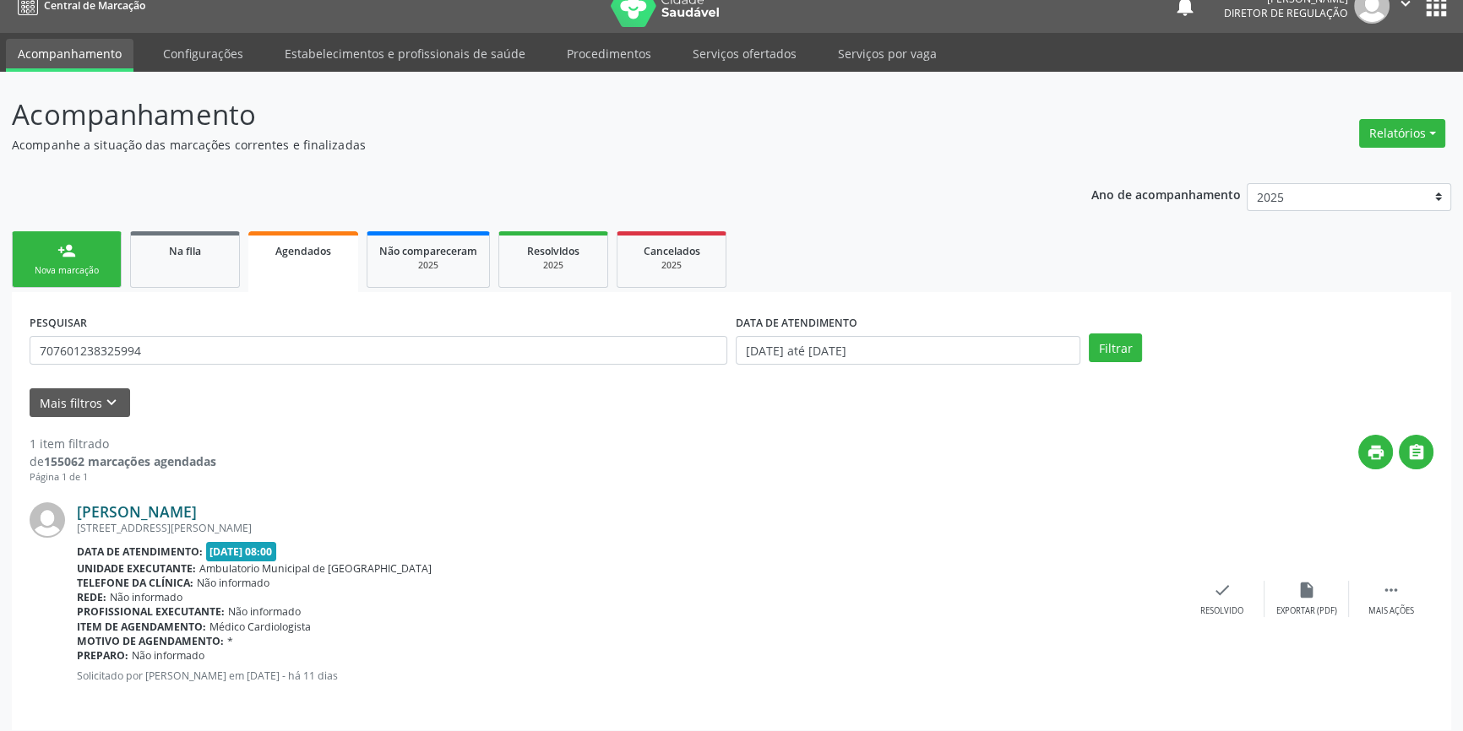
scroll to position [30, 0]
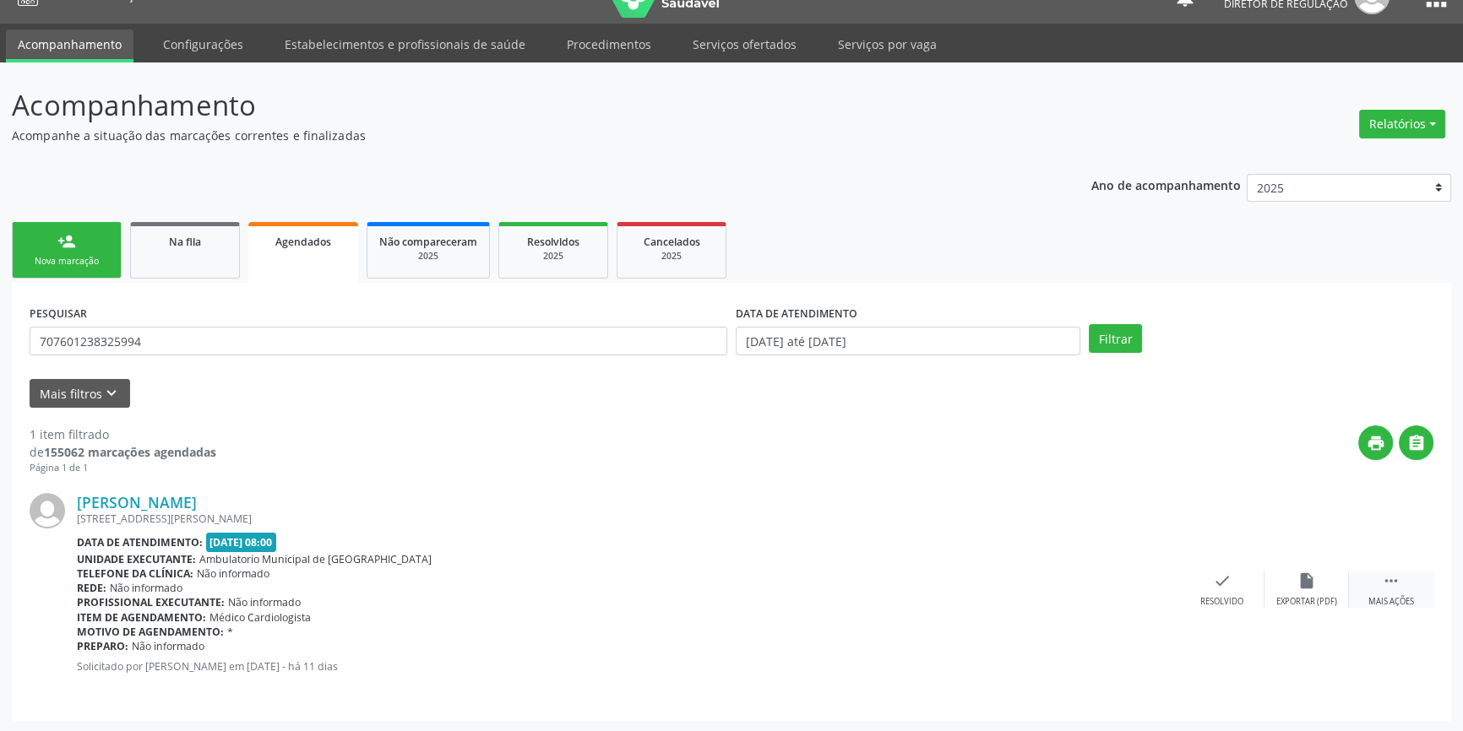
click at [1391, 575] on icon "" at bounding box center [1391, 581] width 19 height 19
click at [1052, 590] on div "print Imprimir" at bounding box center [1053, 590] width 84 height 36
click at [93, 237] on link "person_add Nova marcação" at bounding box center [67, 250] width 110 height 57
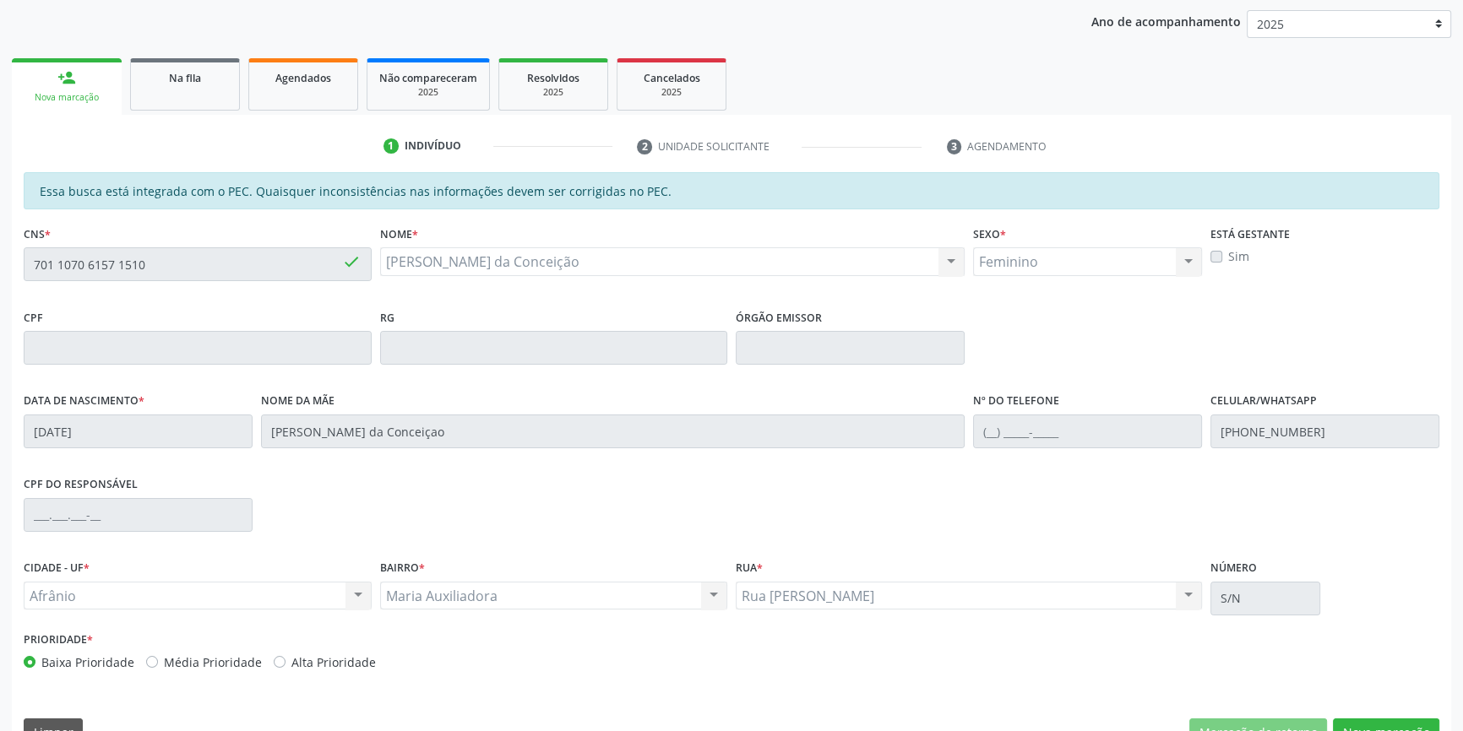
scroll to position [231, 0]
